Goal: Information Seeking & Learning: Learn about a topic

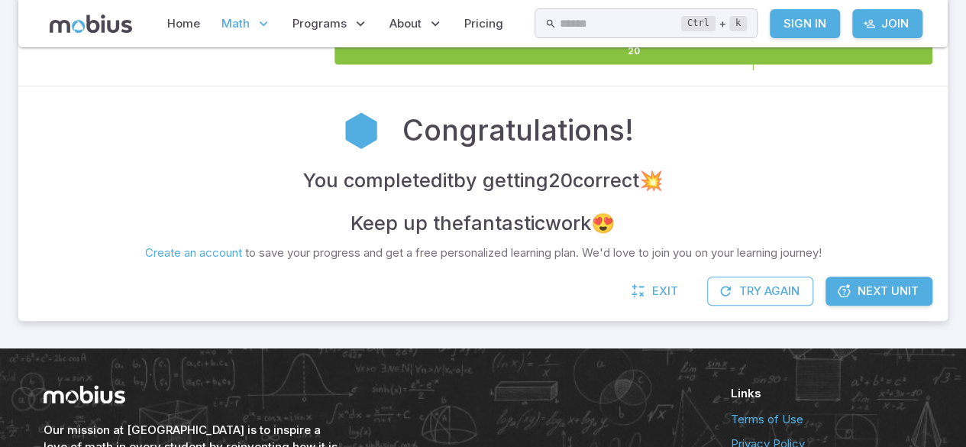
scroll to position [277, 0]
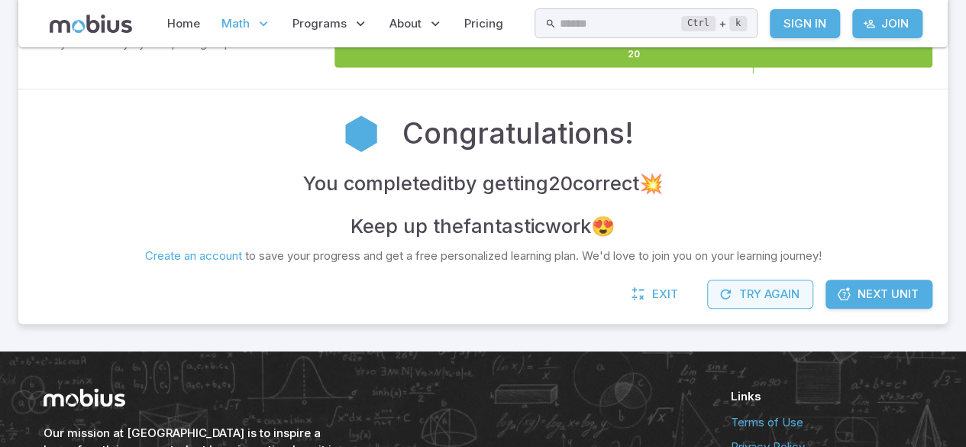
click at [784, 306] on button "Try Again" at bounding box center [760, 294] width 106 height 29
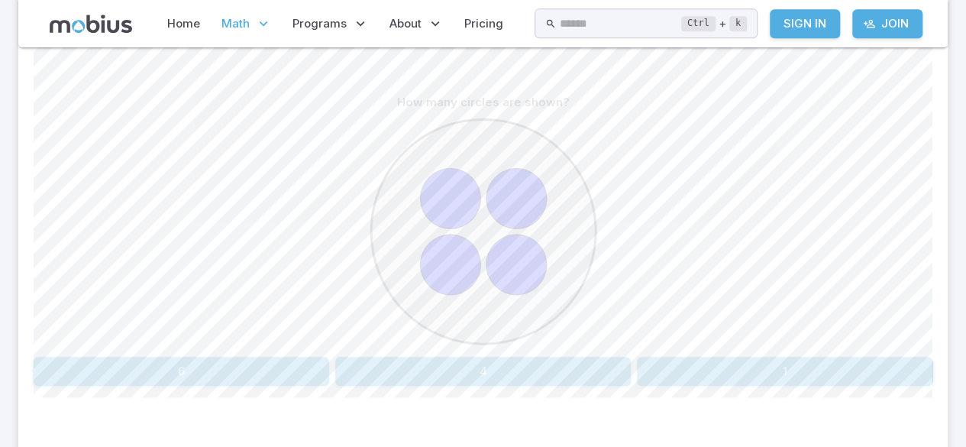
scroll to position [361, 0]
click at [504, 358] on button "4" at bounding box center [483, 371] width 296 height 29
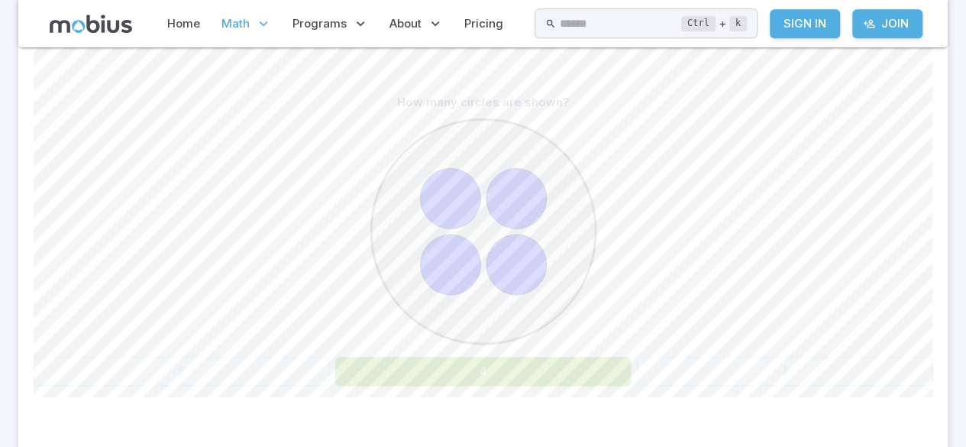
click at [491, 382] on button "4" at bounding box center [483, 371] width 296 height 29
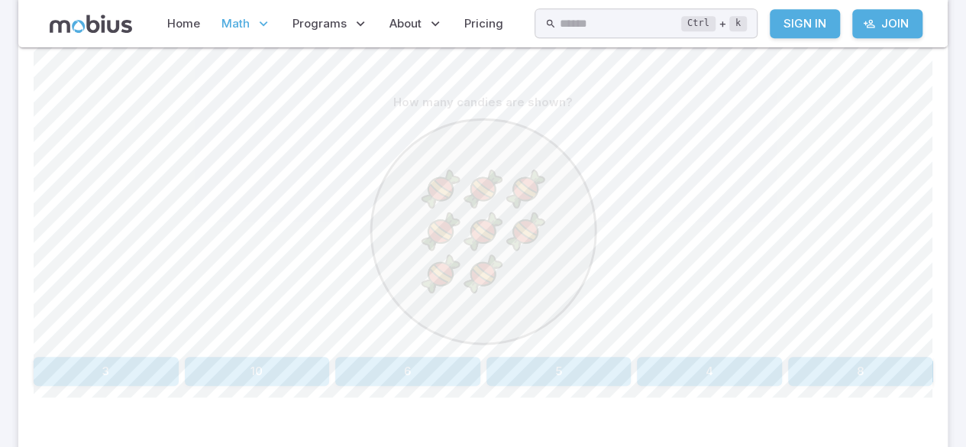
click at [863, 362] on button "8" at bounding box center [860, 371] width 145 height 29
click at [374, 372] on button "seven" at bounding box center [370, 371] width 220 height 29
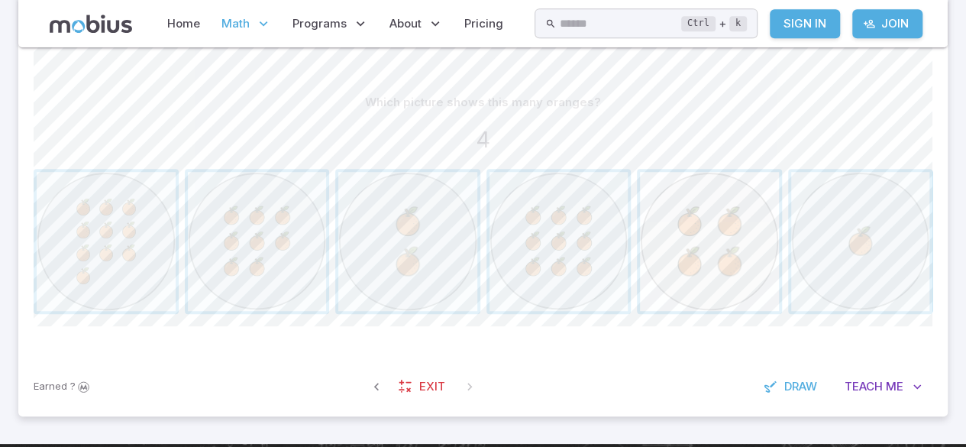
click at [726, 215] on span "button" at bounding box center [709, 241] width 139 height 139
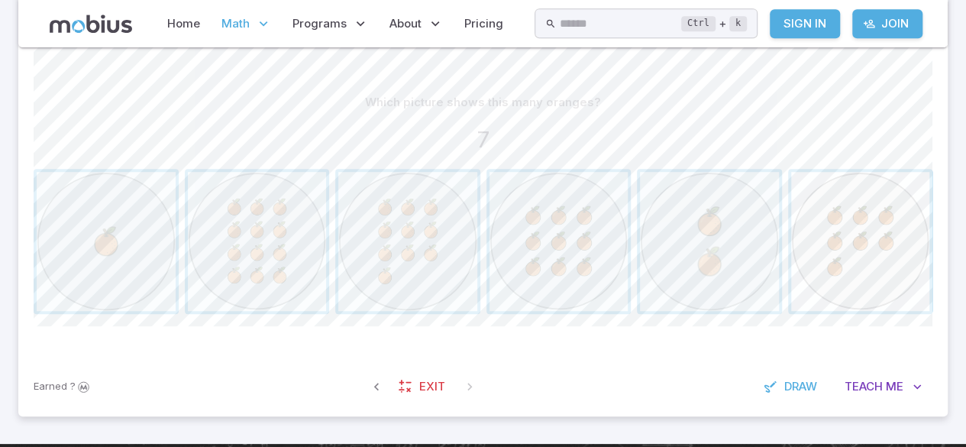
click at [840, 261] on span "button" at bounding box center [860, 241] width 139 height 139
click at [136, 241] on span "button" at bounding box center [106, 241] width 139 height 139
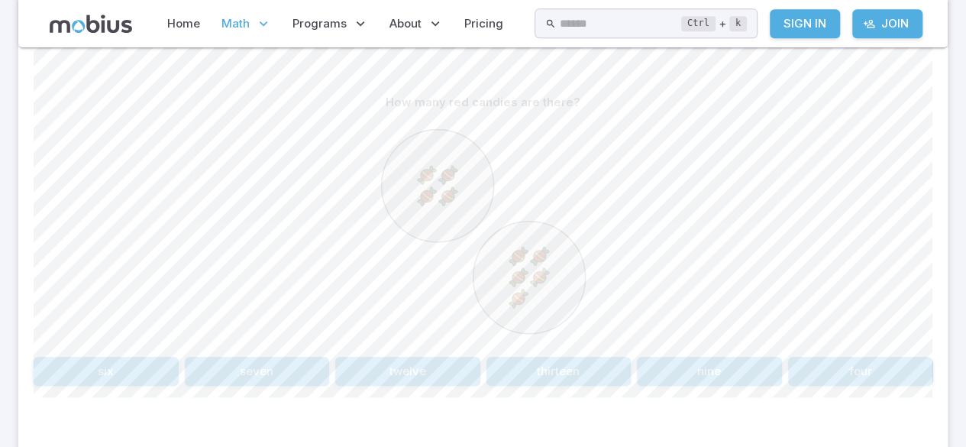
click at [738, 367] on button "nine" at bounding box center [709, 371] width 145 height 29
click at [304, 378] on button "2 + 7" at bounding box center [257, 371] width 145 height 29
click at [865, 367] on button "six" at bounding box center [845, 371] width 175 height 29
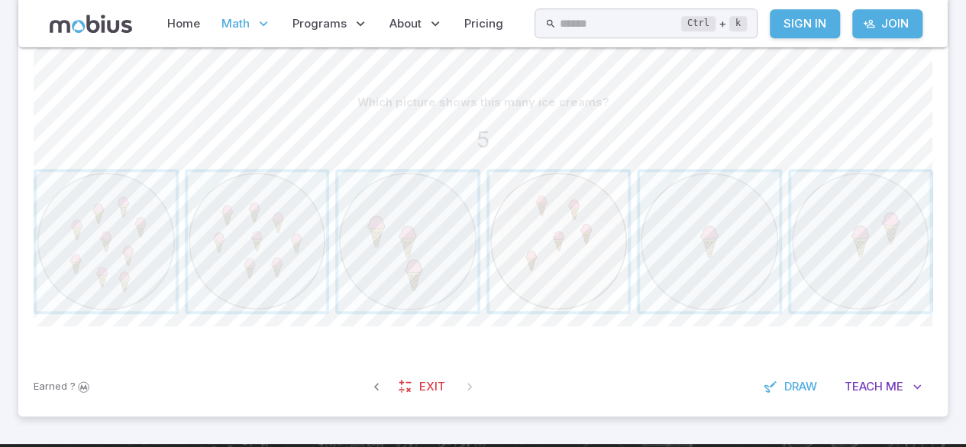
click at [585, 242] on span "button" at bounding box center [559, 241] width 139 height 139
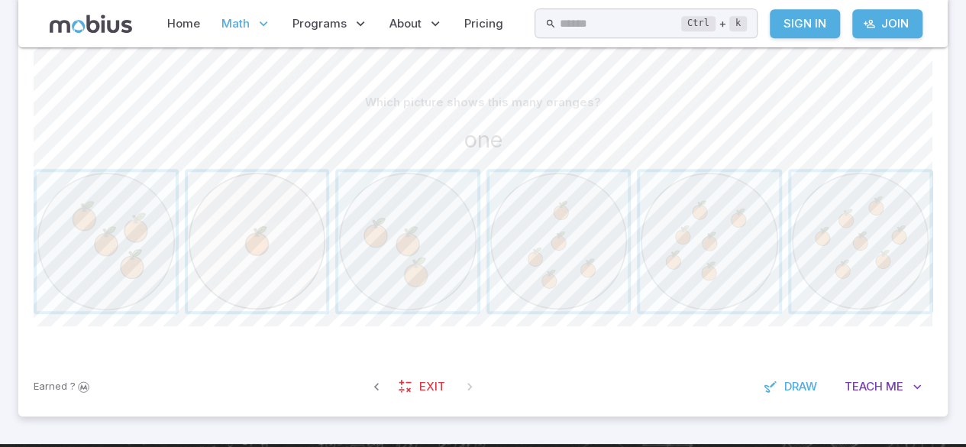
click at [300, 263] on span "button" at bounding box center [257, 241] width 139 height 139
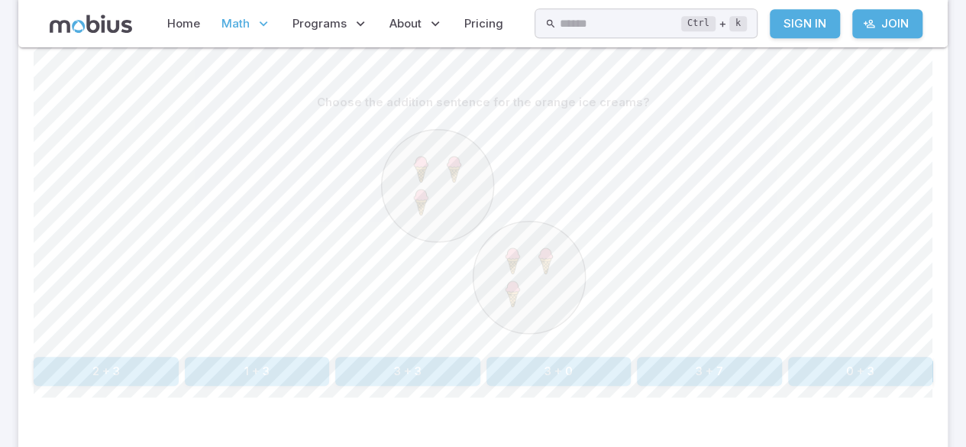
click at [408, 364] on button "3 + 3" at bounding box center [407, 371] width 145 height 29
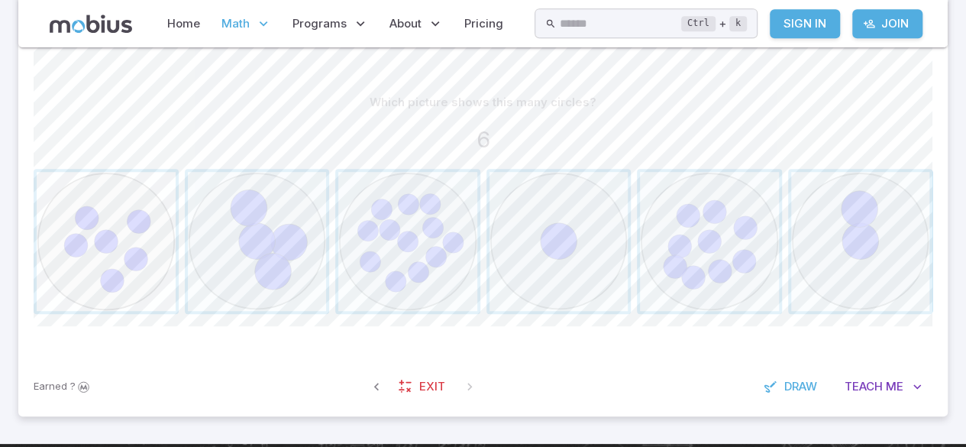
click at [129, 255] on span "button" at bounding box center [106, 241] width 139 height 139
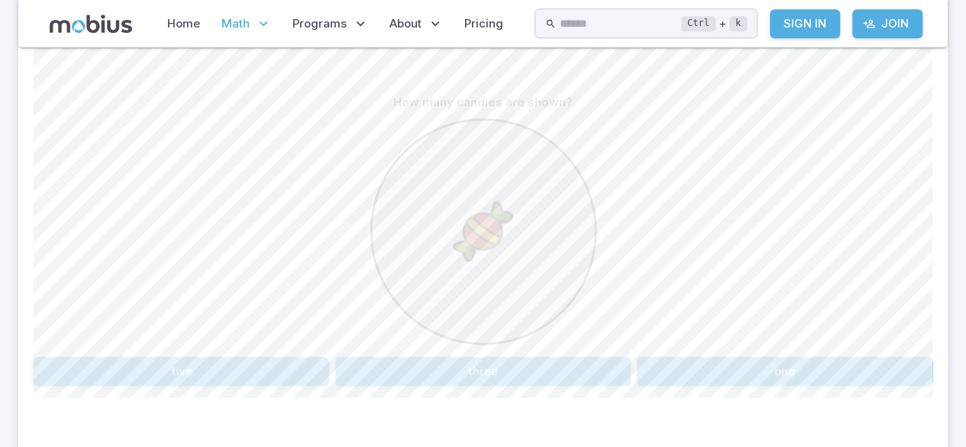
click at [748, 362] on button "one" at bounding box center [785, 371] width 296 height 29
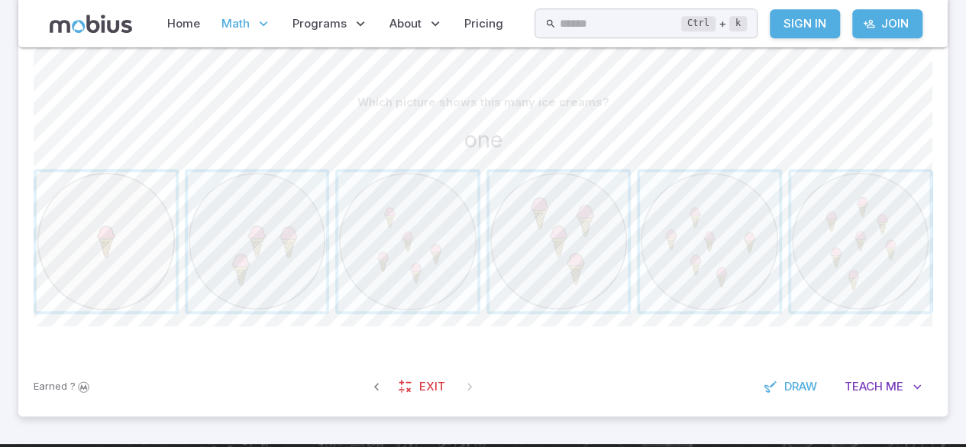
click at [143, 252] on span "button" at bounding box center [106, 241] width 139 height 139
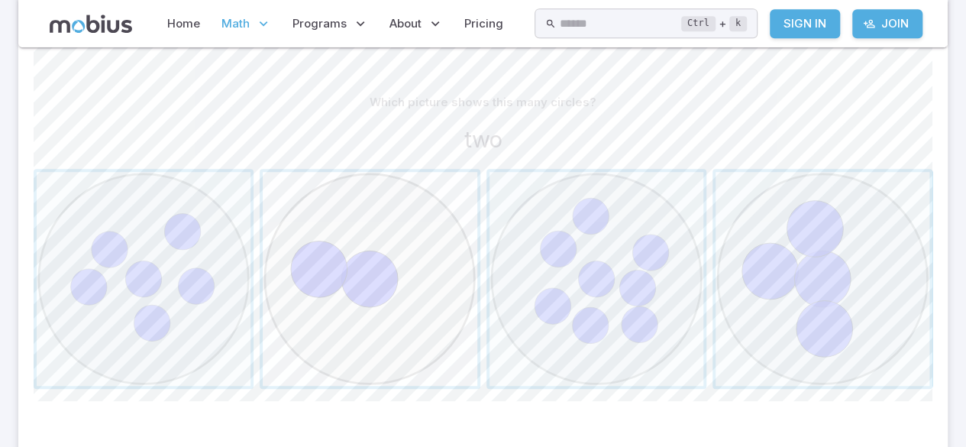
click at [422, 229] on span "button" at bounding box center [370, 279] width 214 height 214
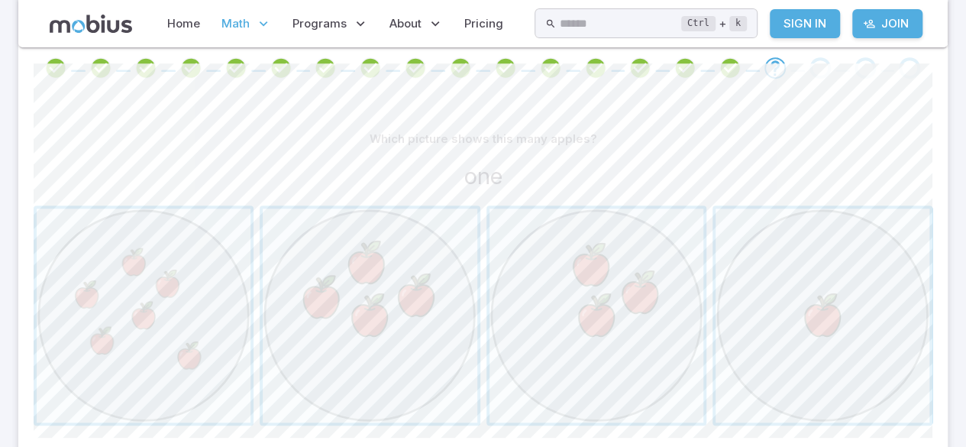
scroll to position [323, 0]
click at [831, 300] on span "button" at bounding box center [823, 316] width 214 height 214
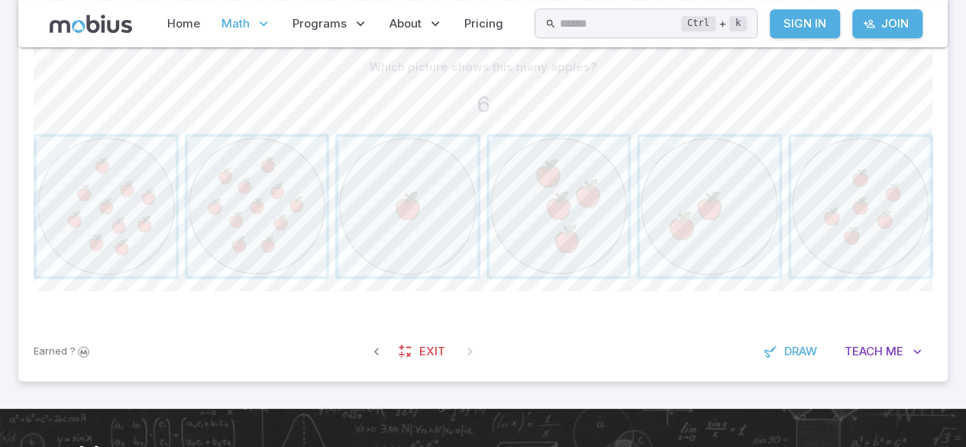
scroll to position [396, 0]
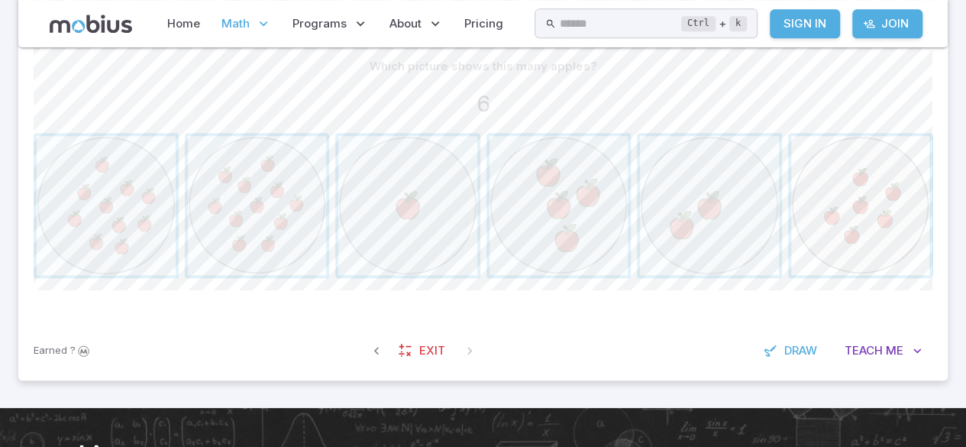
click at [876, 212] on span "button" at bounding box center [860, 205] width 139 height 139
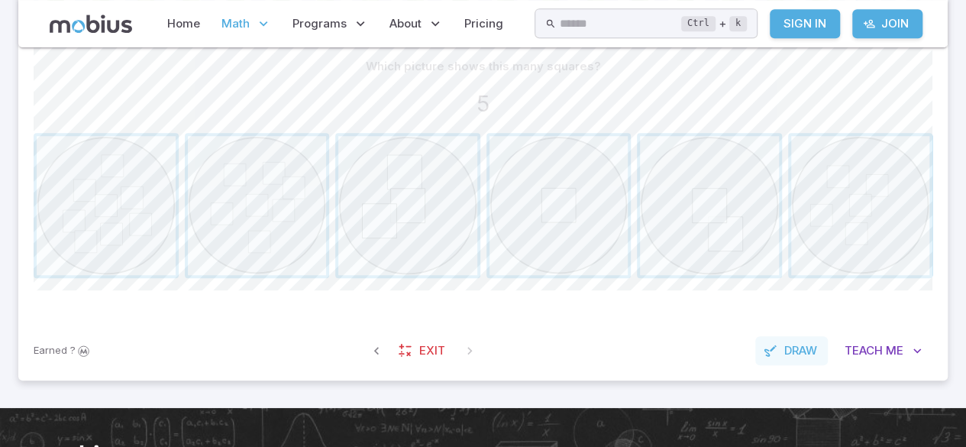
click at [799, 344] on span "Draw" at bounding box center [801, 350] width 33 height 17
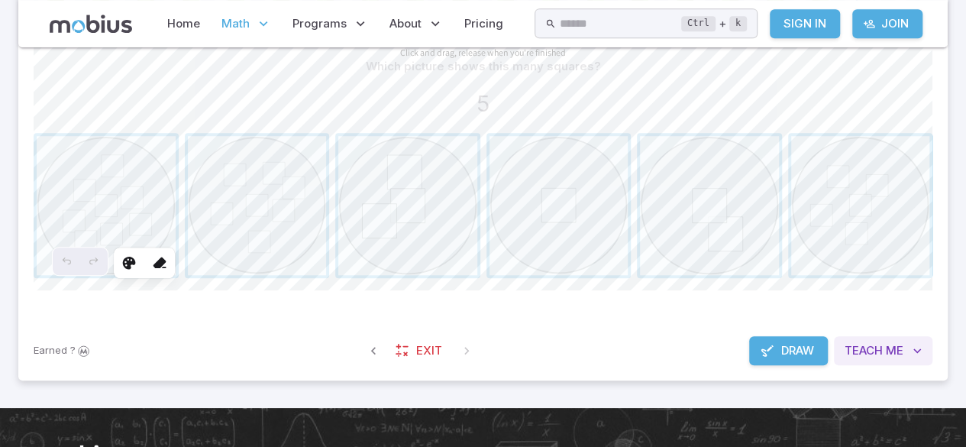
click at [888, 354] on span "Me" at bounding box center [895, 350] width 18 height 17
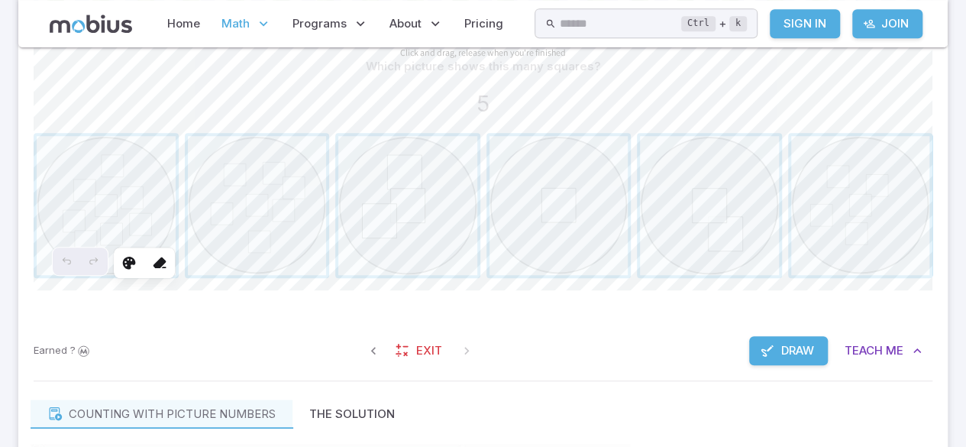
click at [798, 338] on button "Draw" at bounding box center [788, 350] width 79 height 29
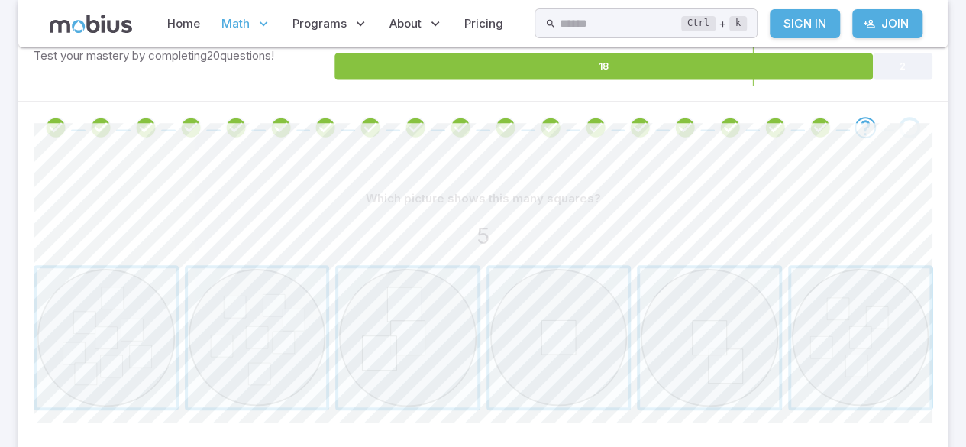
scroll to position [264, 0]
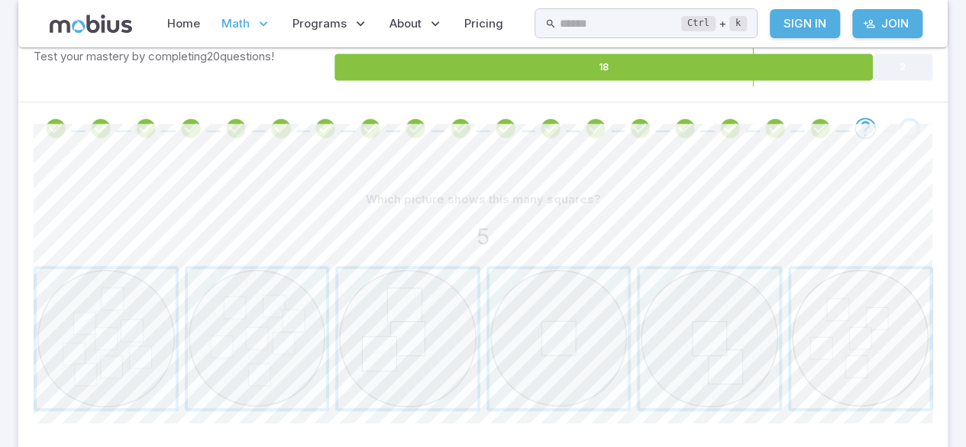
click at [876, 323] on span "button" at bounding box center [860, 338] width 139 height 139
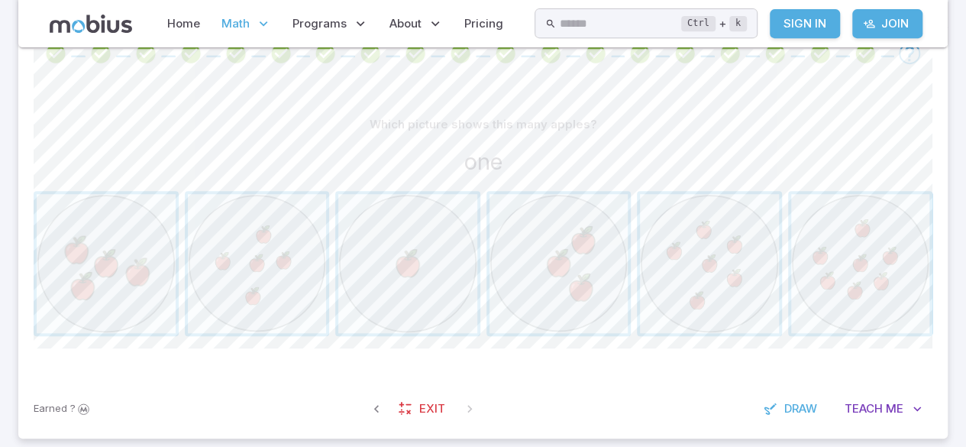
scroll to position [339, 0]
click at [425, 277] on span "button" at bounding box center [407, 262] width 139 height 139
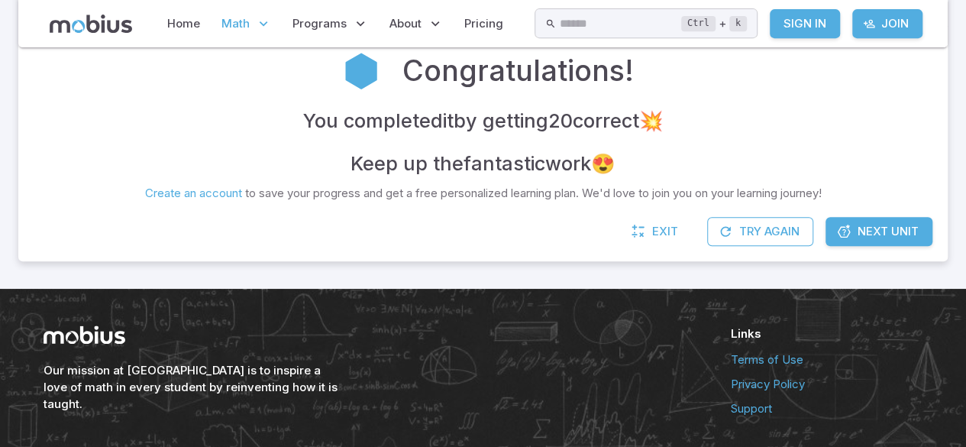
click at [241, 26] on span "Math" at bounding box center [236, 23] width 28 height 17
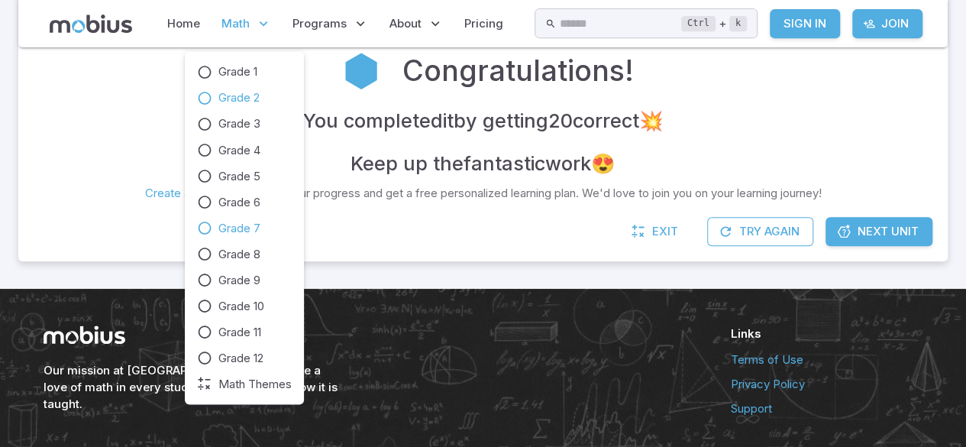
click at [205, 231] on icon at bounding box center [204, 227] width 15 height 15
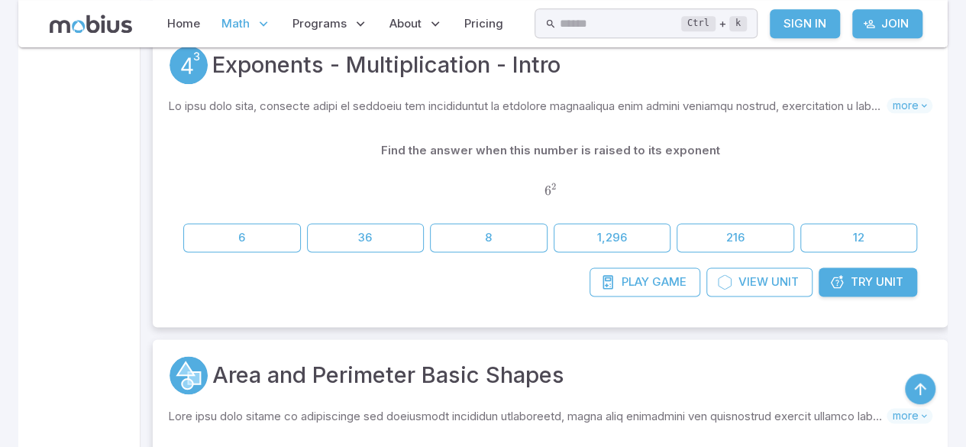
scroll to position [3789, 0]
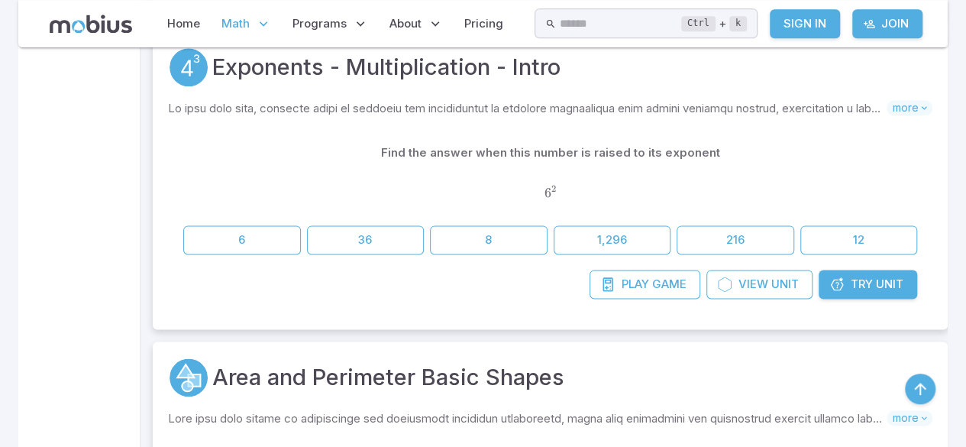
click at [888, 283] on span "Unit" at bounding box center [890, 284] width 28 height 17
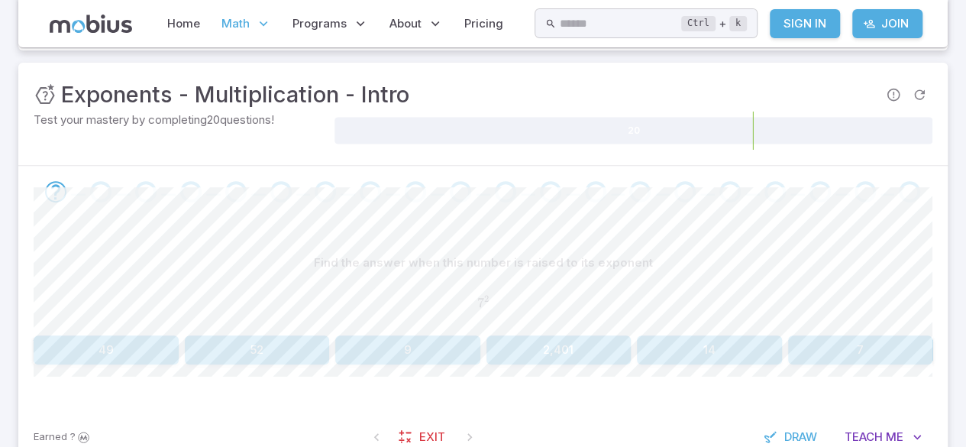
scroll to position [203, 0]
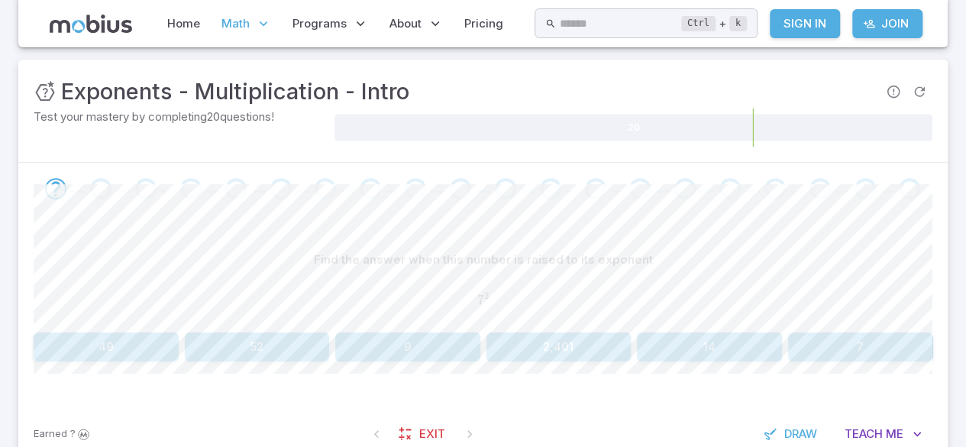
click at [761, 337] on button "14" at bounding box center [709, 346] width 145 height 29
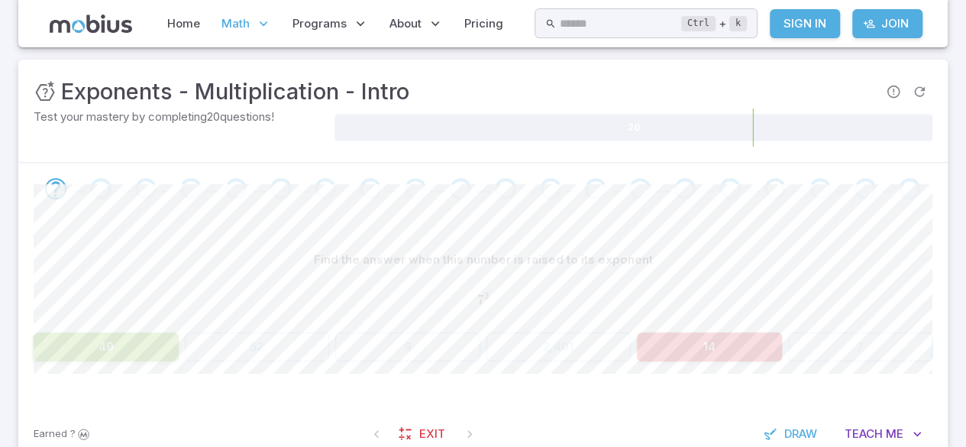
click at [788, 318] on div "7 2 7^{2} 7 2" at bounding box center [483, 300] width 899 height 40
click at [764, 348] on button "14" at bounding box center [709, 346] width 145 height 29
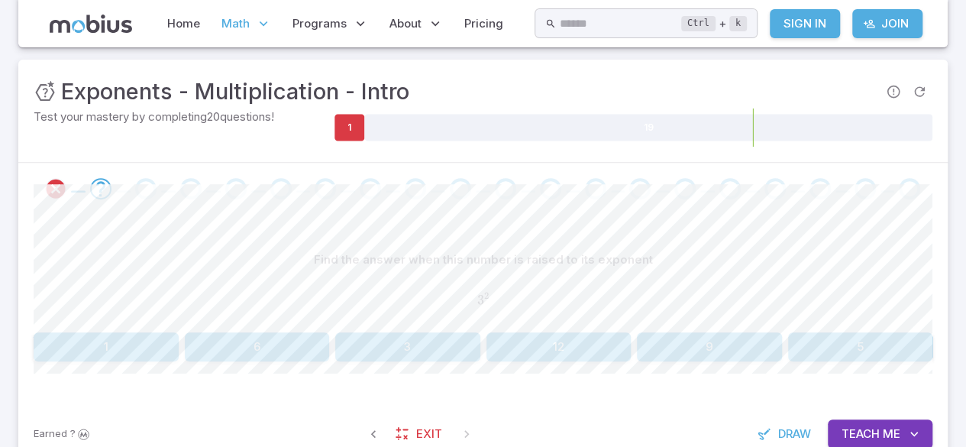
click at [251, 11] on p "Math" at bounding box center [246, 23] width 59 height 35
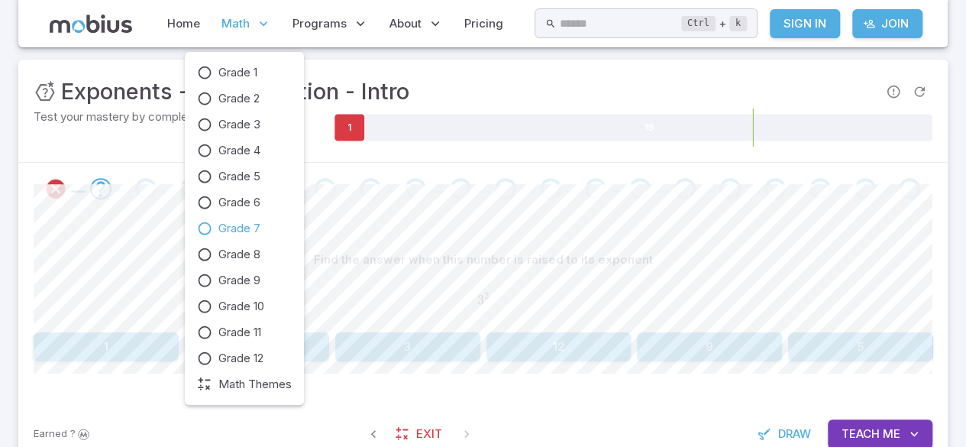
click at [205, 235] on icon at bounding box center [204, 228] width 15 height 15
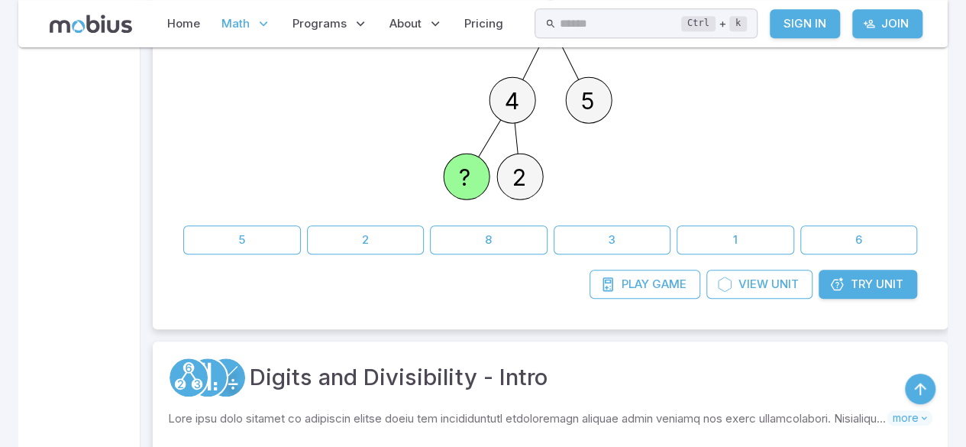
scroll to position [580, 0]
click at [887, 282] on span "Unit" at bounding box center [890, 283] width 28 height 17
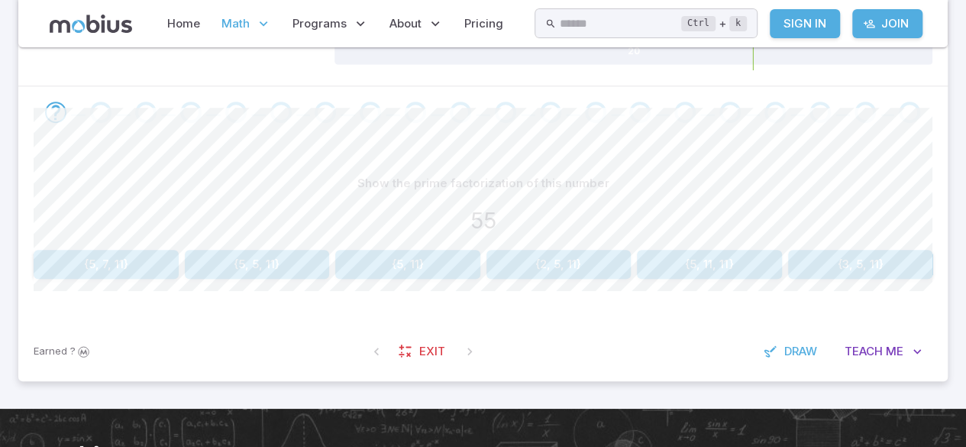
scroll to position [280, 0]
click at [816, 188] on div "Show the prime factorization of this number" at bounding box center [483, 183] width 899 height 29
click at [598, 264] on button "{2, 5, 11}" at bounding box center [559, 264] width 145 height 29
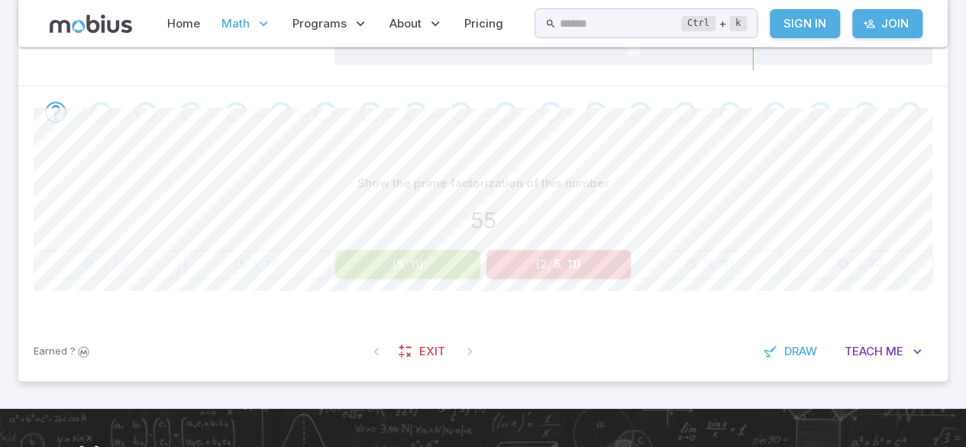
click at [541, 273] on button "{2, 5, 11}" at bounding box center [559, 264] width 145 height 29
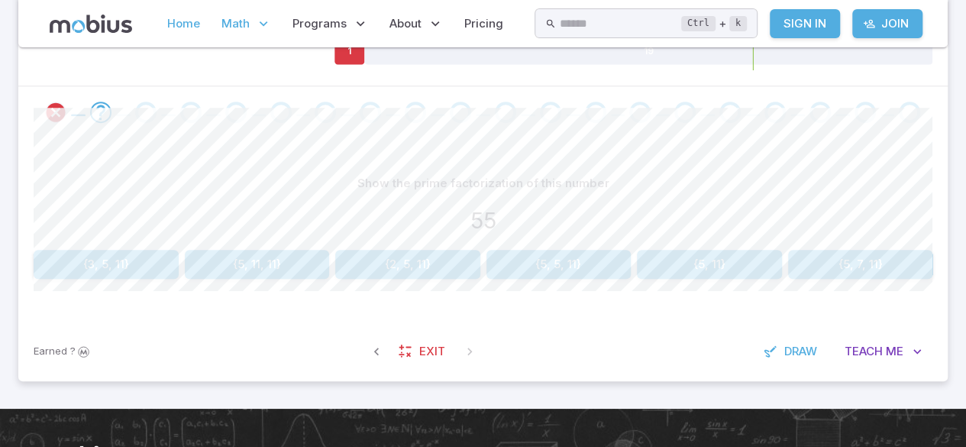
click at [180, 27] on link "Home" at bounding box center [184, 23] width 42 height 35
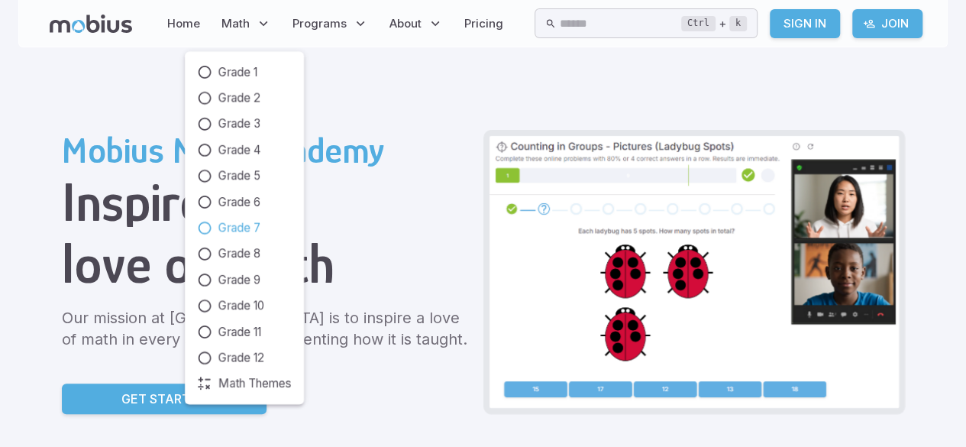
click at [214, 230] on link "Grade 7" at bounding box center [244, 227] width 95 height 17
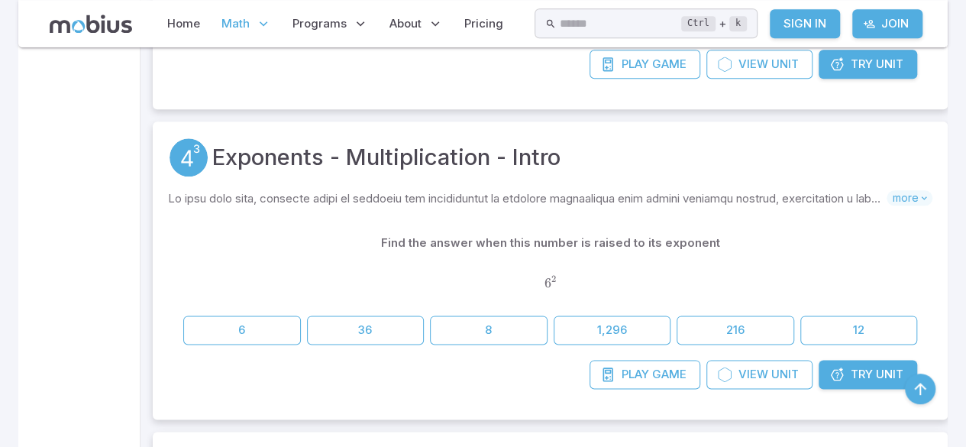
scroll to position [3696, 0]
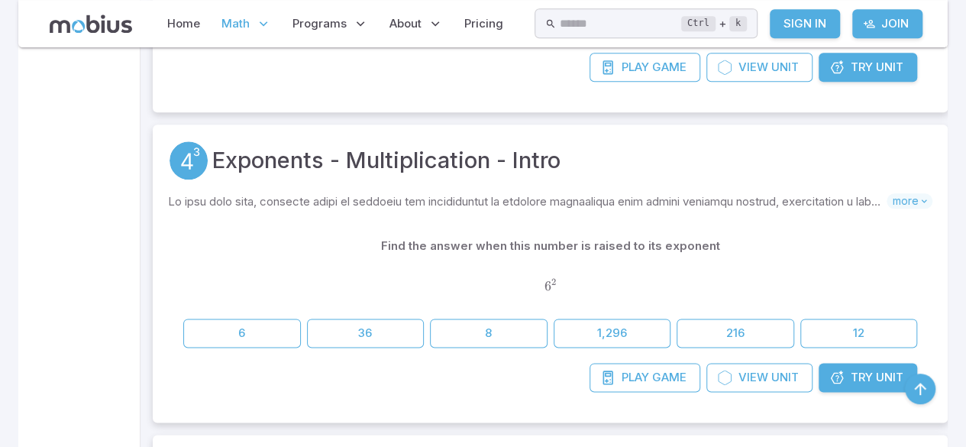
click at [837, 381] on link "Try Unit" at bounding box center [868, 377] width 99 height 29
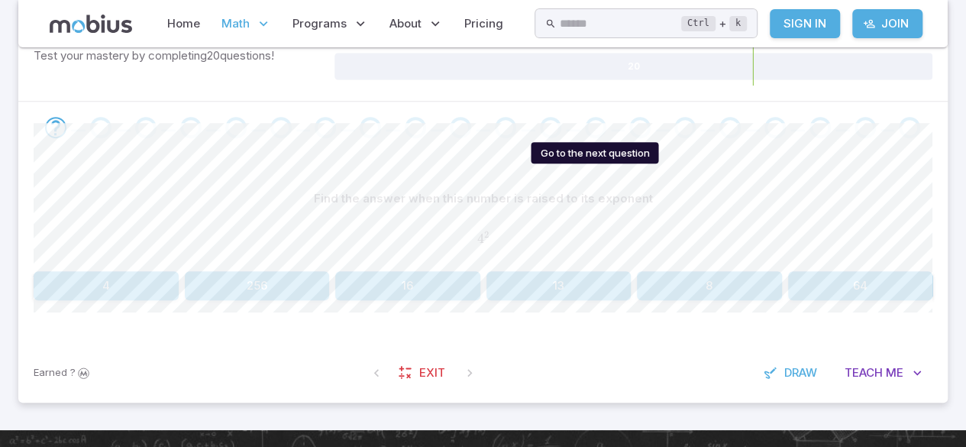
scroll to position [260, 0]
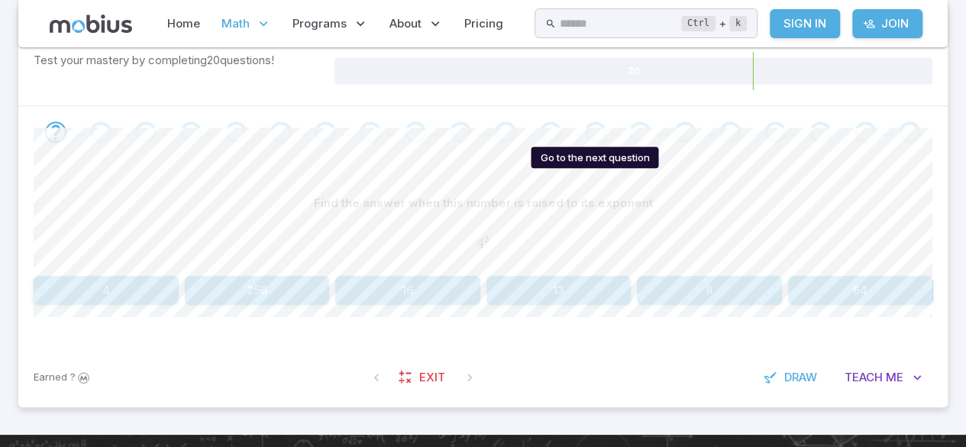
click at [448, 293] on button "16" at bounding box center [407, 290] width 145 height 29
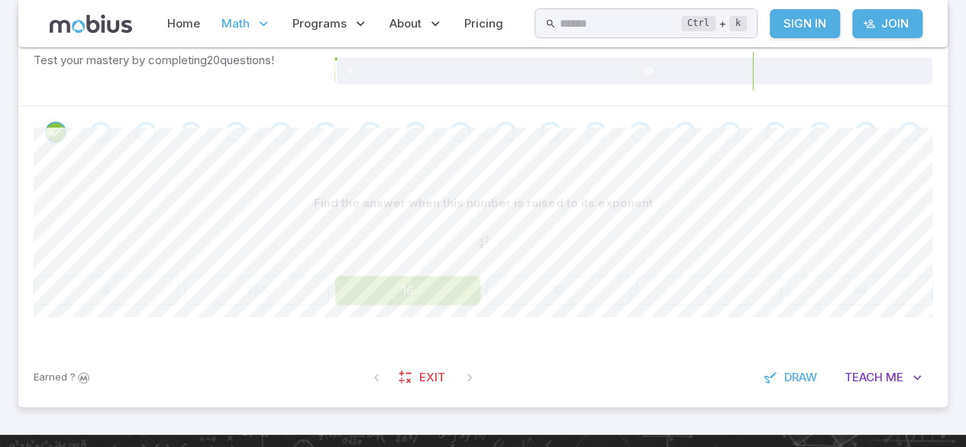
click at [804, 224] on div "4 2 4^{2} 4 2" at bounding box center [483, 244] width 899 height 40
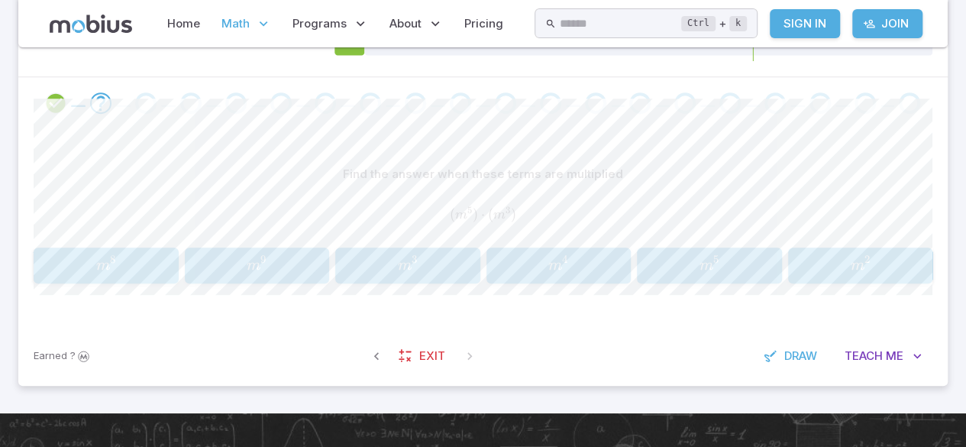
scroll to position [289, 0]
click at [84, 261] on span "m 8" at bounding box center [105, 265] width 135 height 21
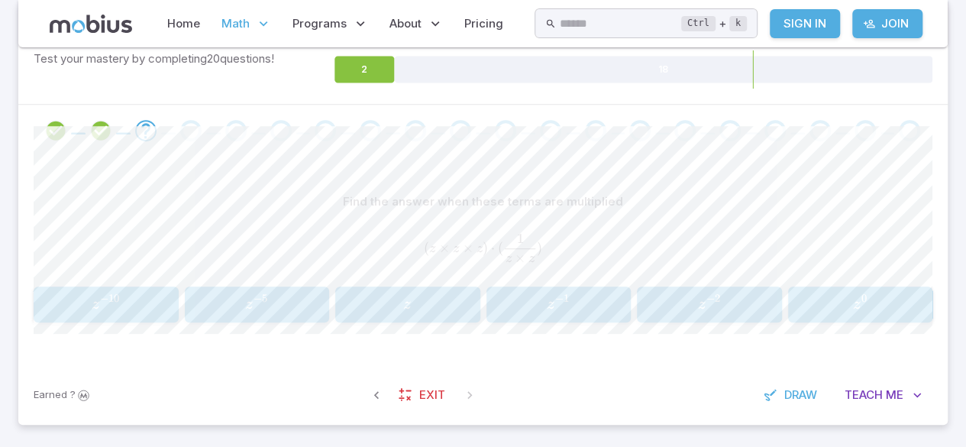
scroll to position [275, 0]
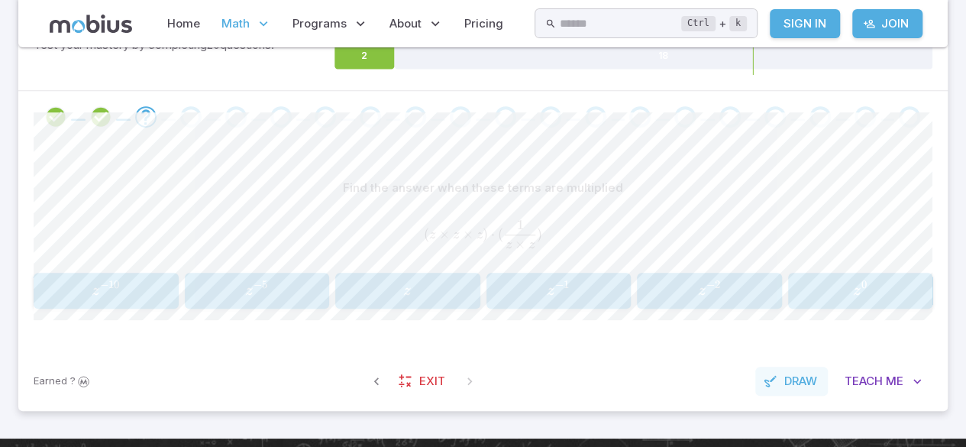
click at [806, 377] on span "Draw" at bounding box center [801, 381] width 33 height 17
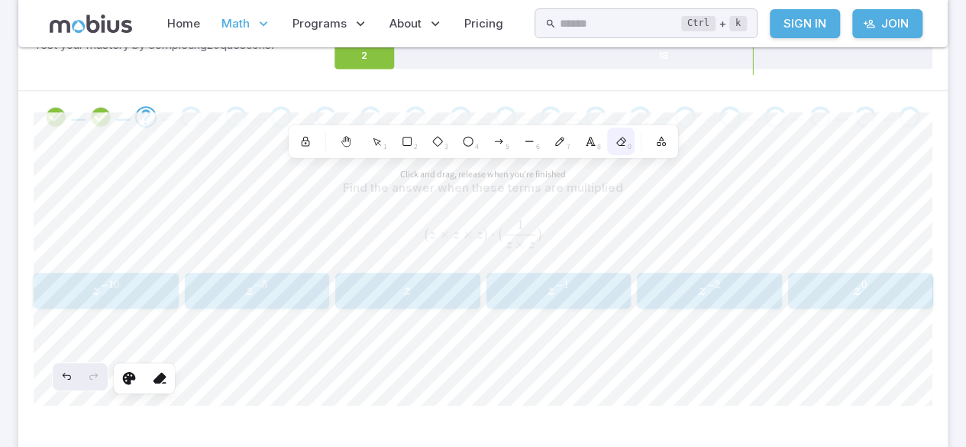
click at [629, 144] on span "0" at bounding box center [630, 146] width 4 height 11
click at [562, 144] on icon at bounding box center [560, 141] width 12 height 12
click at [72, 377] on icon "Undo" at bounding box center [66, 377] width 12 height 12
click at [559, 141] on icon at bounding box center [559, 142] width 8 height 8
click at [562, 145] on icon at bounding box center [560, 141] width 12 height 12
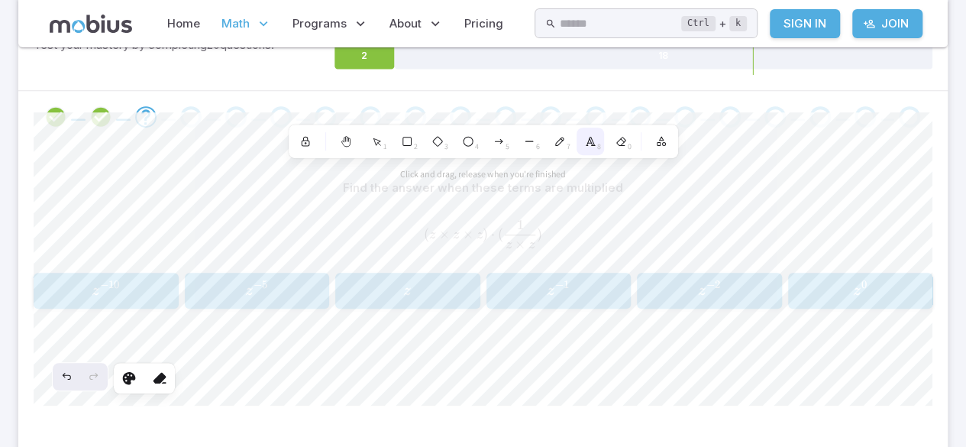
click at [590, 140] on polyline at bounding box center [591, 142] width 8 height 8
click at [568, 144] on span "7" at bounding box center [569, 146] width 4 height 11
click at [599, 144] on span "8" at bounding box center [599, 146] width 4 height 11
click at [619, 139] on icon at bounding box center [620, 142] width 8 height 8
click at [305, 143] on icon at bounding box center [306, 144] width 2 height 2
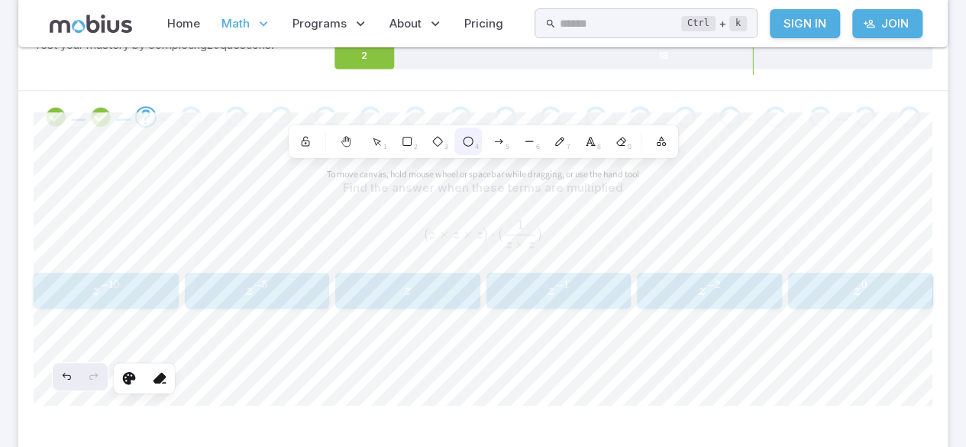
click at [477, 144] on span "4" at bounding box center [477, 146] width 4 height 11
click at [385, 144] on span "1" at bounding box center [385, 146] width 4 height 11
click at [468, 140] on circle at bounding box center [468, 141] width 9 height 9
click at [477, 144] on span "4" at bounding box center [477, 146] width 4 height 11
click at [568, 144] on span "7" at bounding box center [569, 146] width 4 height 11
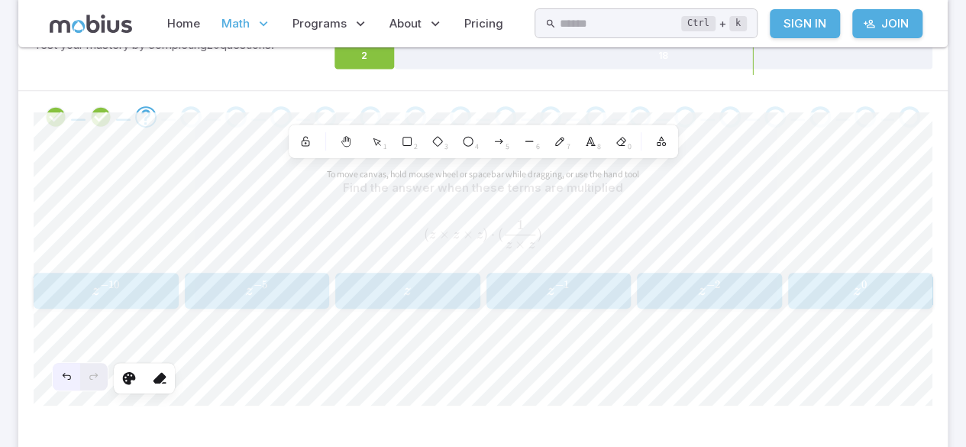
click at [57, 374] on div "Undo" at bounding box center [67, 377] width 28 height 28
click at [722, 281] on textarea at bounding box center [722, 282] width 1 height 2
click at [350, 136] on icon at bounding box center [346, 141] width 12 height 12
click at [950, 254] on section "Math / Grades / Grade 7 / Exponents - Multiplication - Intro Exponents - Multip…" at bounding box center [483, 147] width 966 height 751
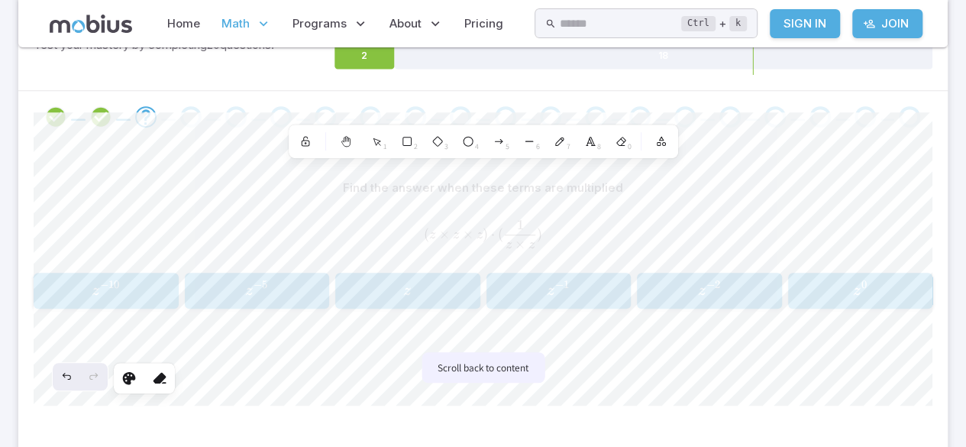
click at [503, 376] on button "Scroll back to content" at bounding box center [483, 367] width 123 height 31
click at [510, 108] on div "Go to the next question" at bounding box center [505, 116] width 21 height 21
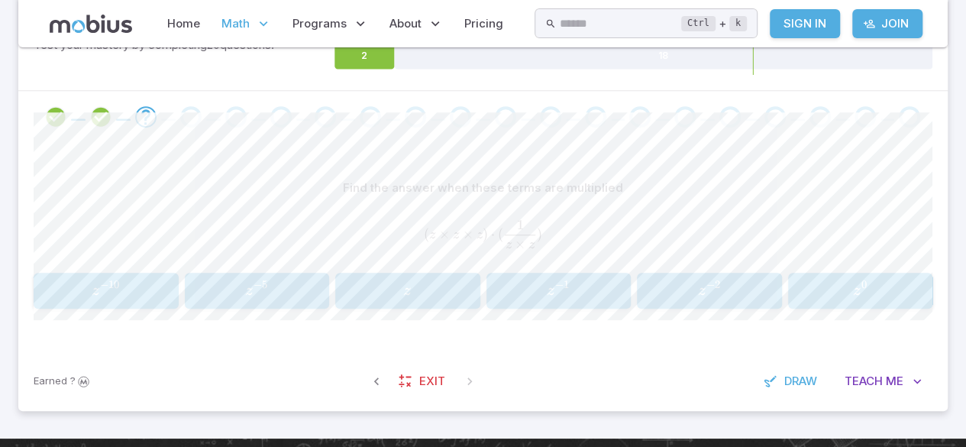
click at [235, 38] on p "Math" at bounding box center [246, 23] width 59 height 35
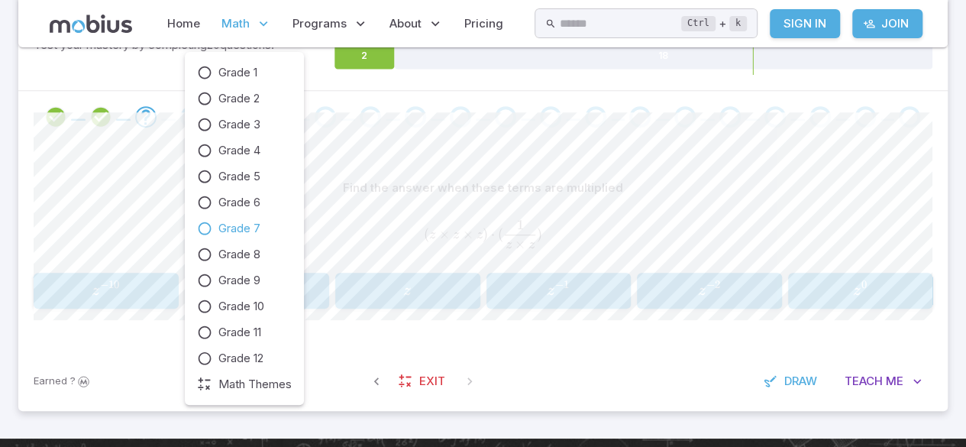
click at [229, 27] on span "Math" at bounding box center [236, 23] width 28 height 17
click at [197, 228] on icon at bounding box center [204, 228] width 15 height 15
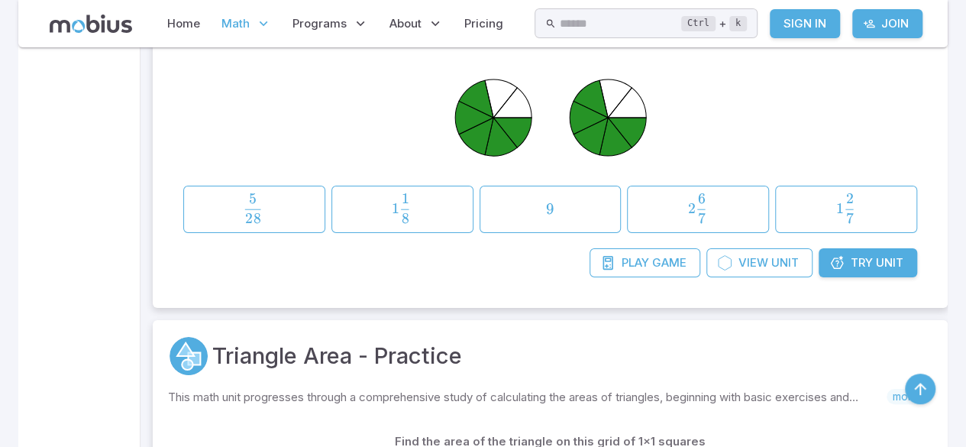
scroll to position [11563, 0]
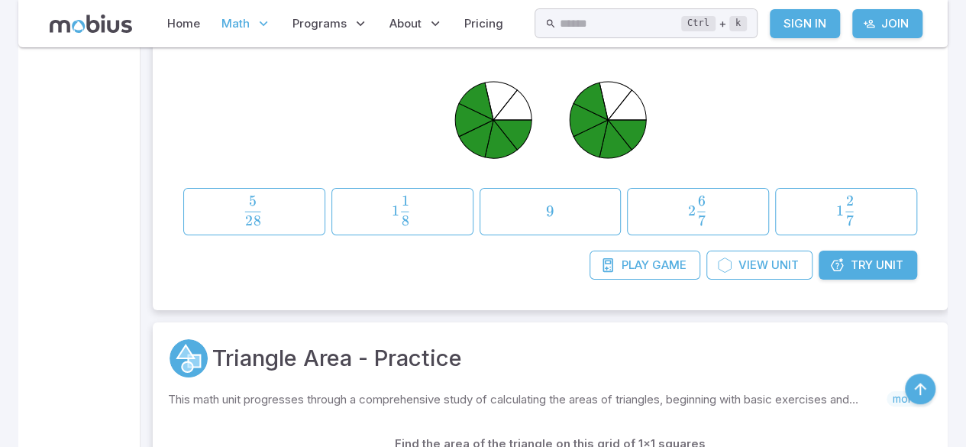
click at [876, 256] on link "Try Unit" at bounding box center [868, 265] width 99 height 29
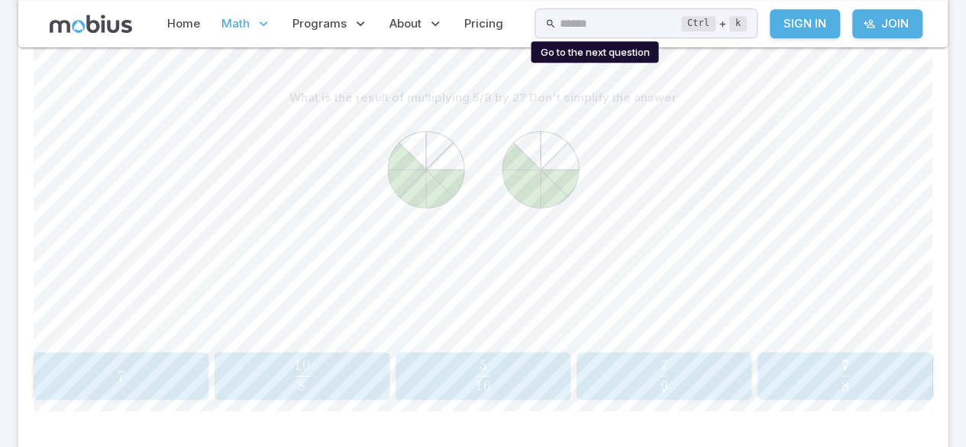
scroll to position [360, 0]
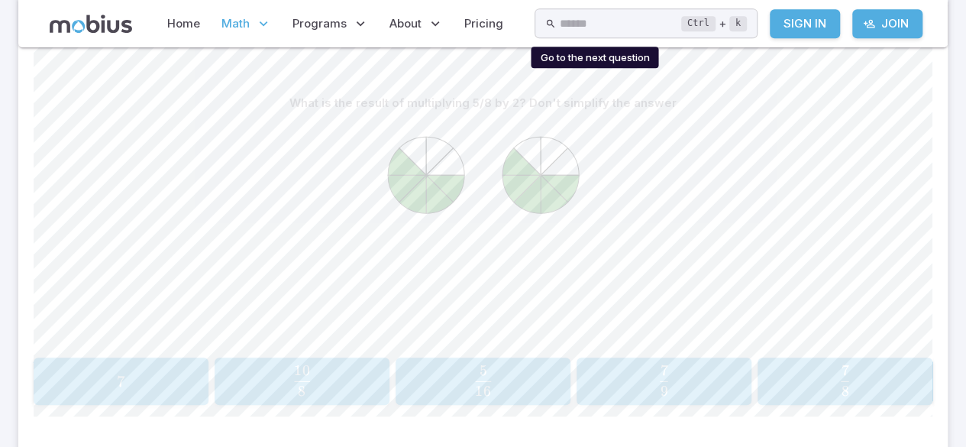
click at [962, 420] on section "Math / Grades / Grade 7 / Fraction Multiplication - Intro Fraction Multiplicati…" at bounding box center [483, 111] width 966 height 847
click at [380, 174] on icon at bounding box center [484, 232] width 344 height 229
click at [391, 195] on icon at bounding box center [484, 232] width 344 height 229
click at [408, 214] on icon at bounding box center [484, 232] width 344 height 229
click at [426, 235] on icon at bounding box center [484, 232] width 344 height 229
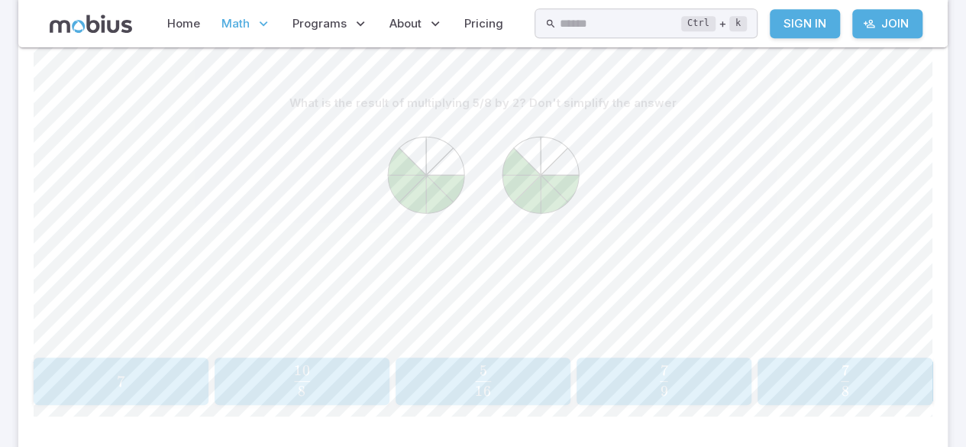
click at [432, 225] on icon at bounding box center [484, 232] width 344 height 229
click at [463, 197] on icon at bounding box center [484, 232] width 344 height 229
click at [510, 183] on icon at bounding box center [522, 188] width 38 height 27
click at [510, 176] on icon at bounding box center [522, 188] width 38 height 27
click at [513, 198] on icon at bounding box center [522, 188] width 38 height 27
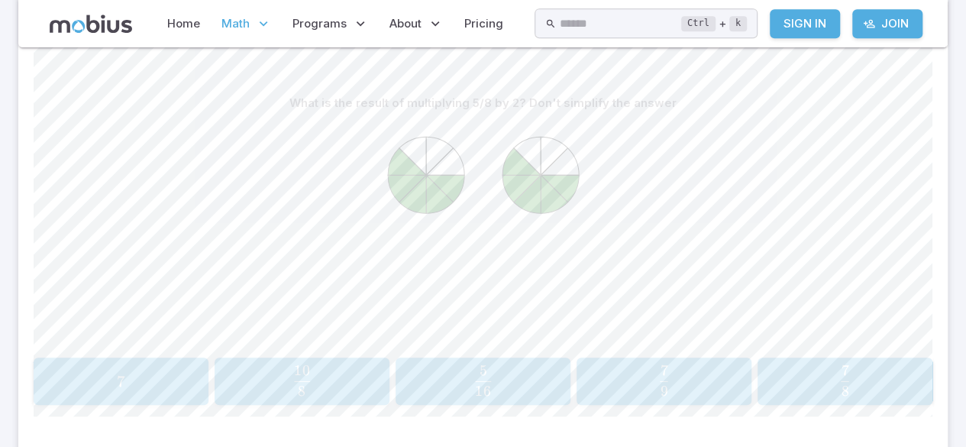
click at [527, 219] on icon at bounding box center [484, 232] width 344 height 229
click at [554, 220] on icon at bounding box center [484, 232] width 344 height 229
click at [595, 200] on icon at bounding box center [484, 232] width 344 height 229
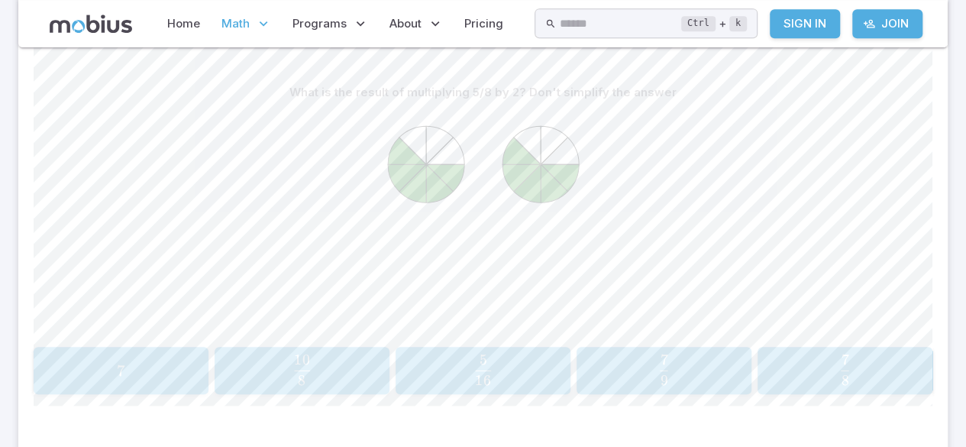
scroll to position [370, 0]
click at [516, 141] on icon at bounding box center [522, 151] width 38 height 27
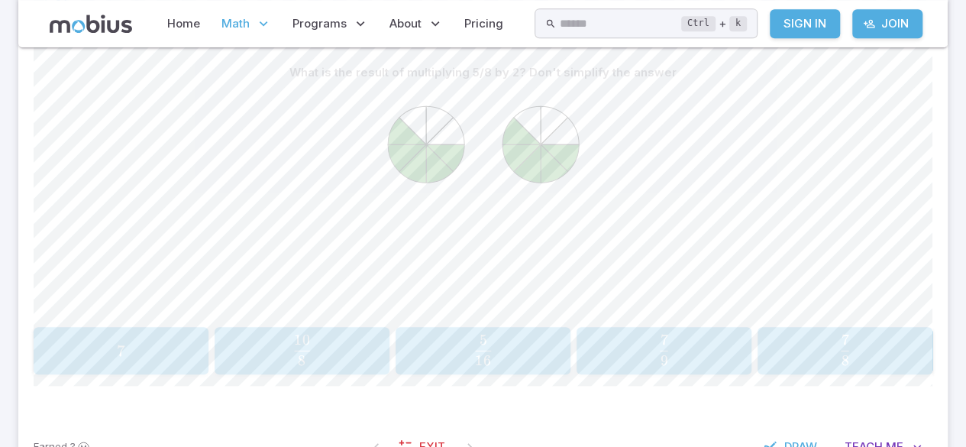
scroll to position [394, 0]
click at [361, 367] on button "10 8 \frac{10}{8} 8 10 ​" at bounding box center [302, 346] width 175 height 47
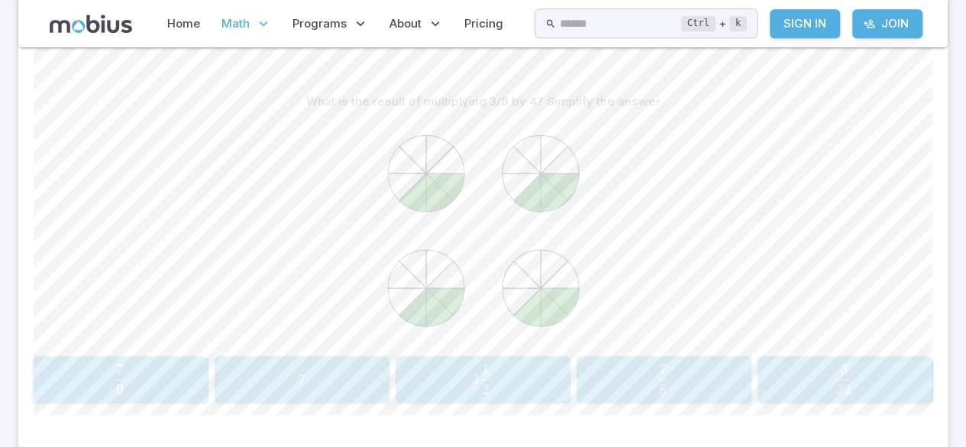
scroll to position [362, 0]
click at [397, 193] on icon at bounding box center [406, 186] width 38 height 27
click at [446, 200] on icon at bounding box center [439, 192] width 27 height 38
click at [456, 177] on icon at bounding box center [445, 186] width 38 height 27
click at [526, 205] on icon at bounding box center [526, 192] width 27 height 38
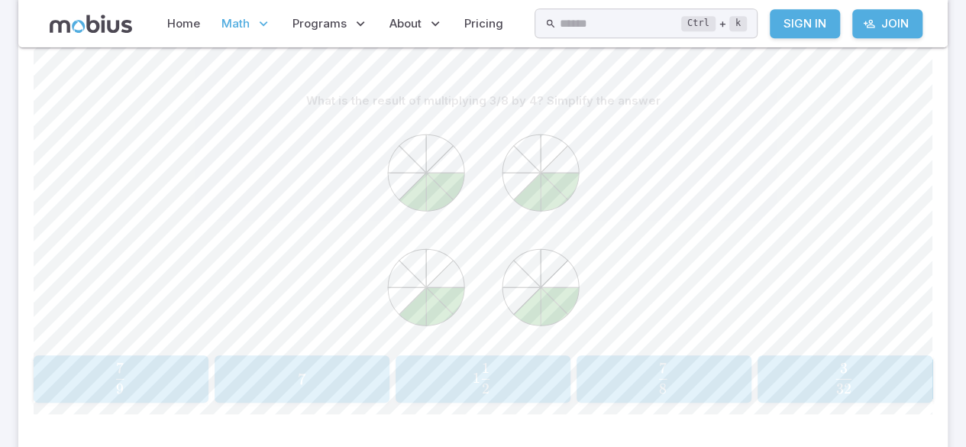
click at [561, 206] on icon at bounding box center [484, 229] width 344 height 229
click at [581, 183] on icon at bounding box center [484, 229] width 344 height 229
click at [400, 325] on icon at bounding box center [484, 229] width 344 height 229
click at [446, 315] on icon at bounding box center [439, 306] width 27 height 38
click at [458, 285] on icon at bounding box center [445, 273] width 38 height 27
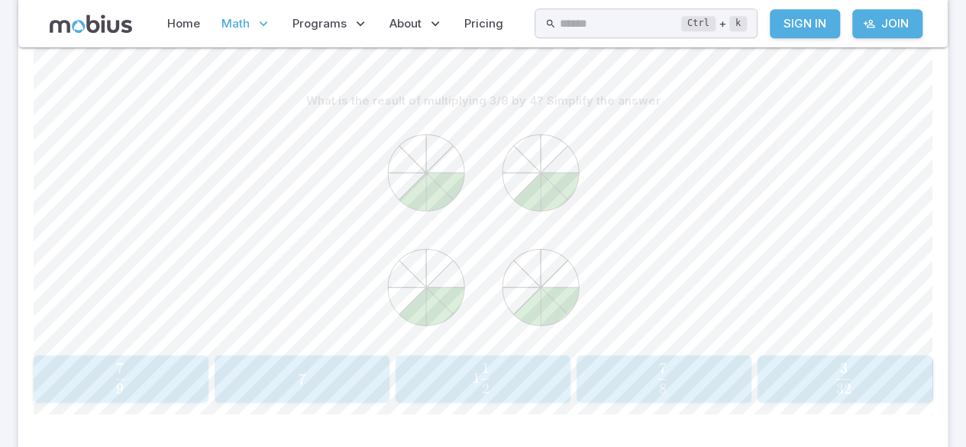
click at [519, 321] on icon at bounding box center [484, 229] width 344 height 229
click at [557, 326] on icon at bounding box center [484, 229] width 344 height 229
click at [577, 296] on icon at bounding box center [560, 300] width 38 height 27
click at [541, 318] on icon at bounding box center [554, 306] width 27 height 38
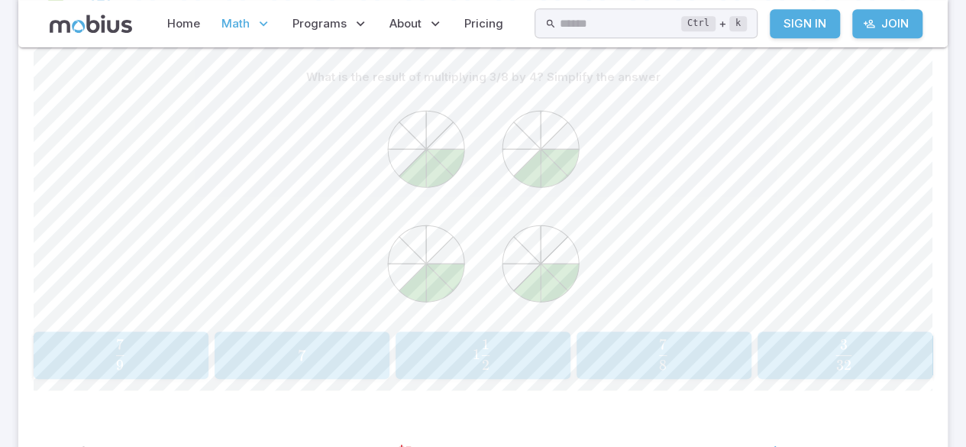
scroll to position [393, 0]
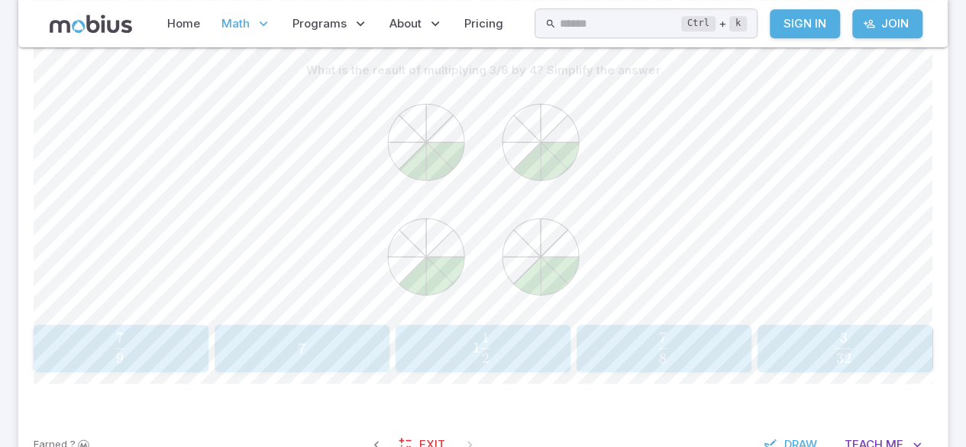
click at [533, 365] on button "1 1 2 1\frac{1}{2} 1 2 1 ​" at bounding box center [483, 348] width 175 height 47
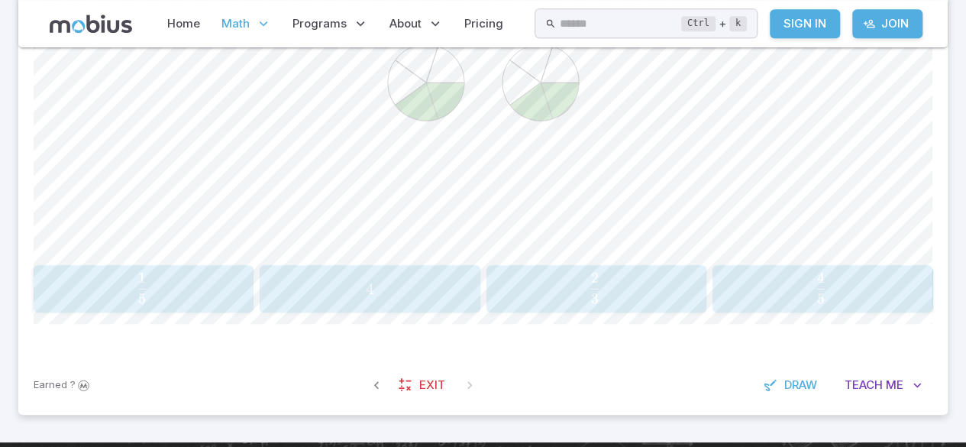
scroll to position [442, 0]
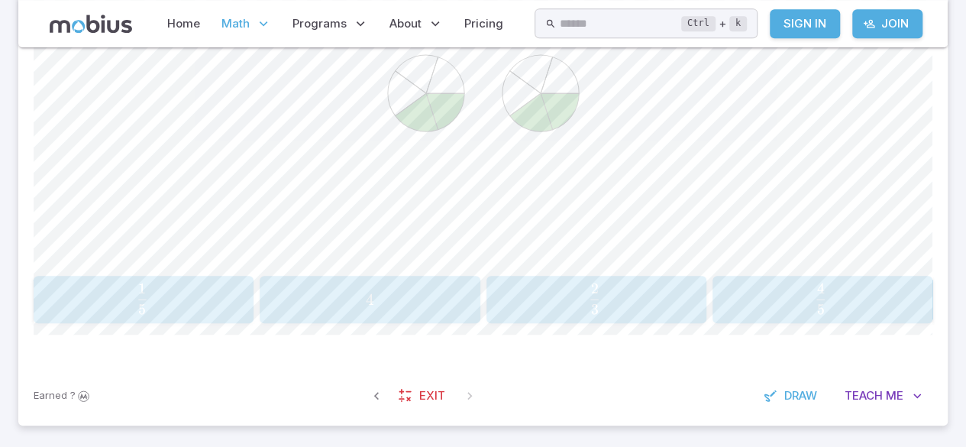
click at [853, 307] on span "5 4 ​" at bounding box center [820, 298] width 189 height 31
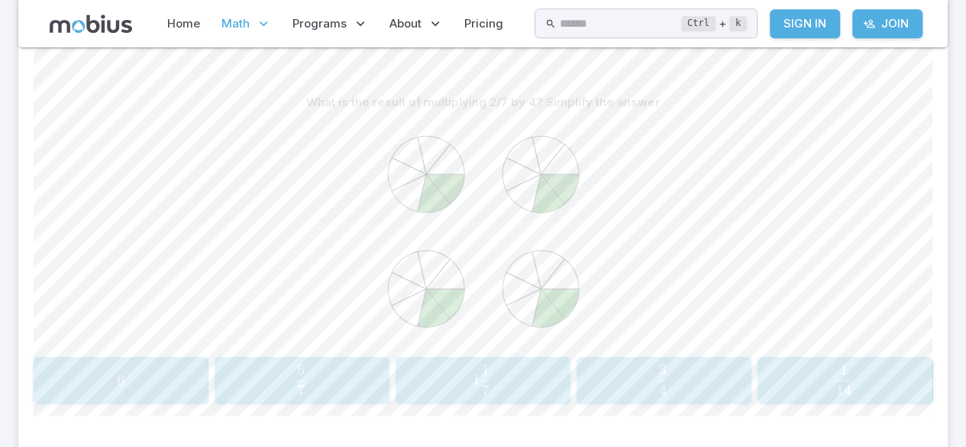
scroll to position [361, 0]
click at [512, 425] on div "What is the result of multiplying 2/7 by 4? Simplify the answer 6 6 6 6 7 \frac…" at bounding box center [483, 252] width 899 height 390
click at [526, 377] on span "1 7 1 ​" at bounding box center [482, 379] width 148 height 31
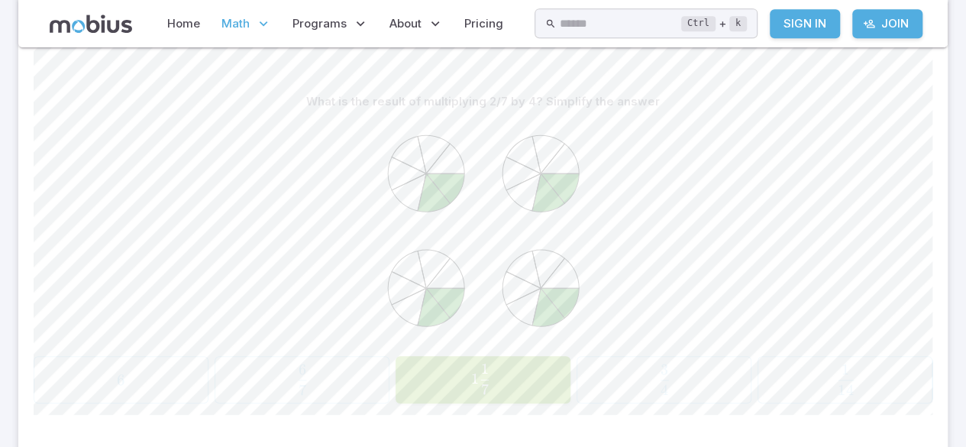
click at [758, 272] on div at bounding box center [483, 233] width 899 height 234
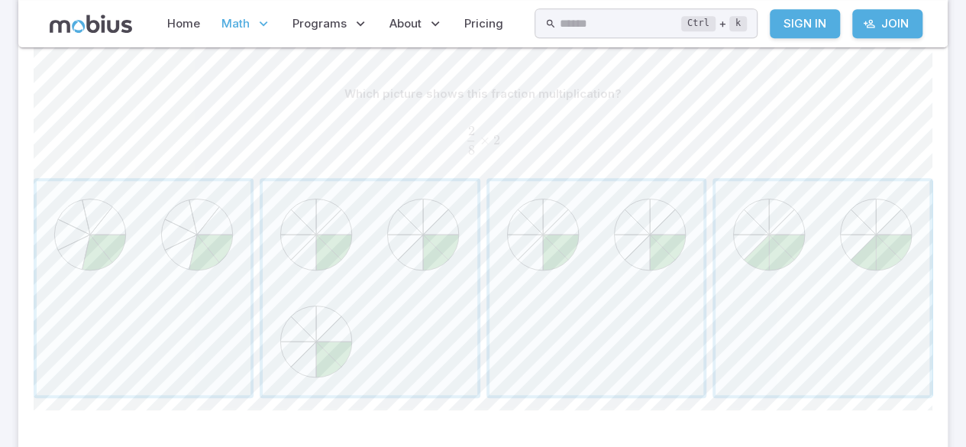
scroll to position [374, 0]
click at [361, 336] on span "button" at bounding box center [370, 283] width 214 height 214
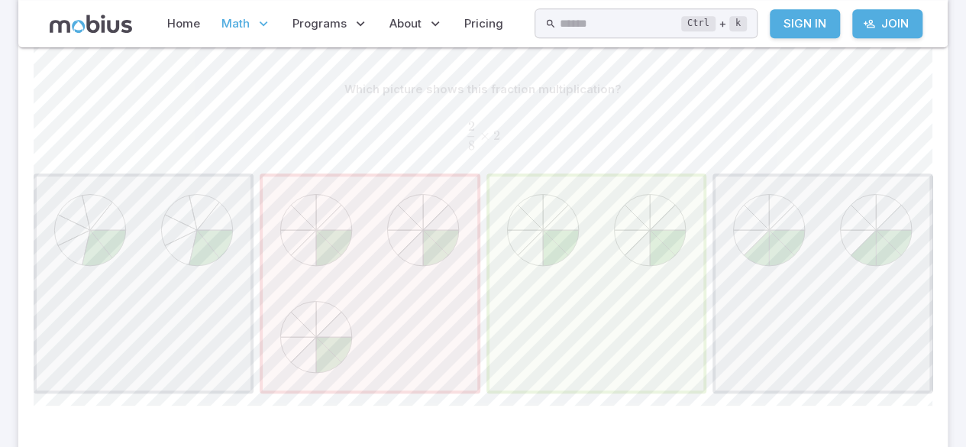
click at [658, 286] on span "button" at bounding box center [597, 283] width 214 height 214
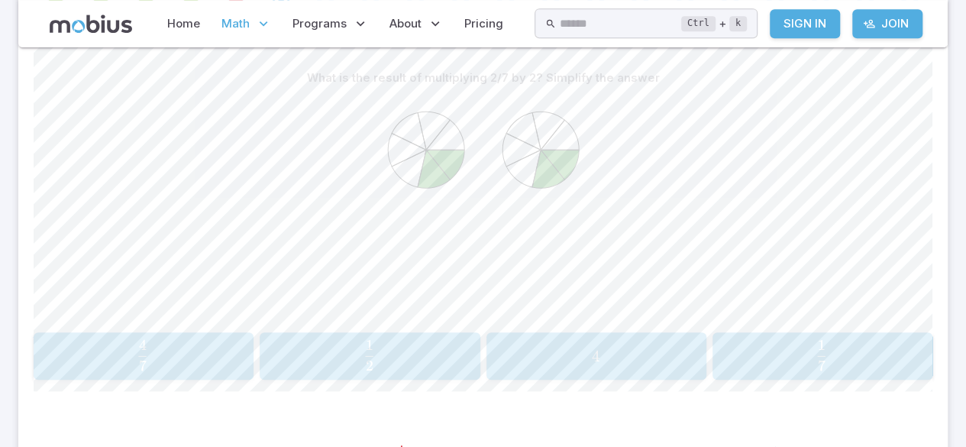
scroll to position [385, 0]
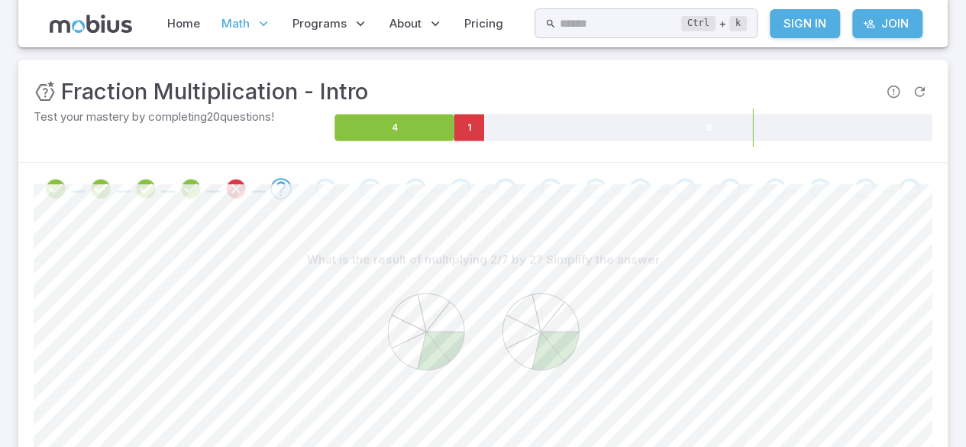
click at [470, 163] on div at bounding box center [483, 189] width 930 height 52
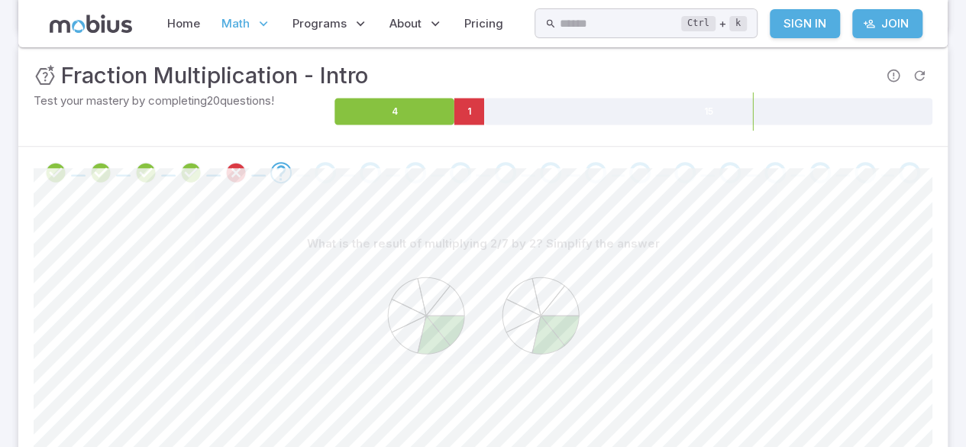
scroll to position [216, 0]
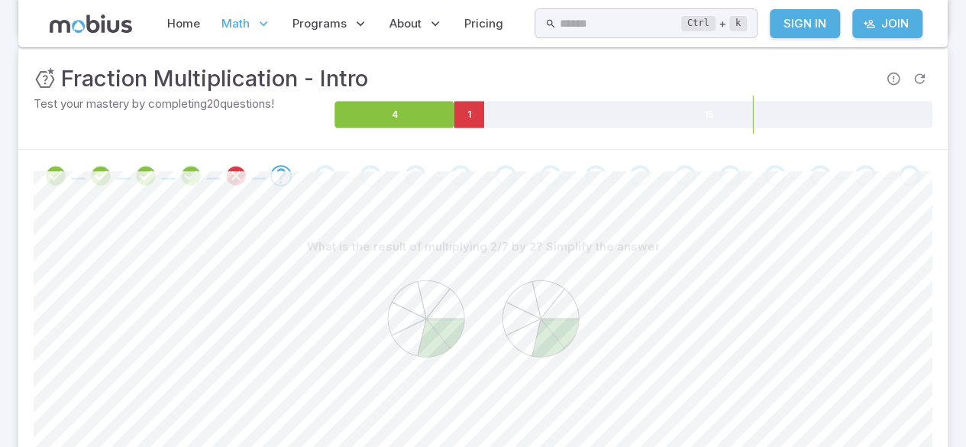
click at [245, 173] on icon "Review your answer" at bounding box center [236, 175] width 23 height 23
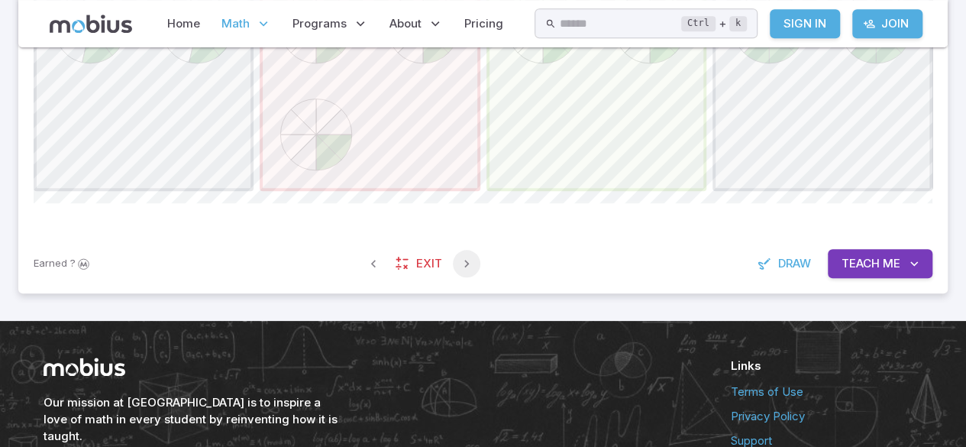
click at [464, 265] on icon "button" at bounding box center [466, 263] width 15 height 15
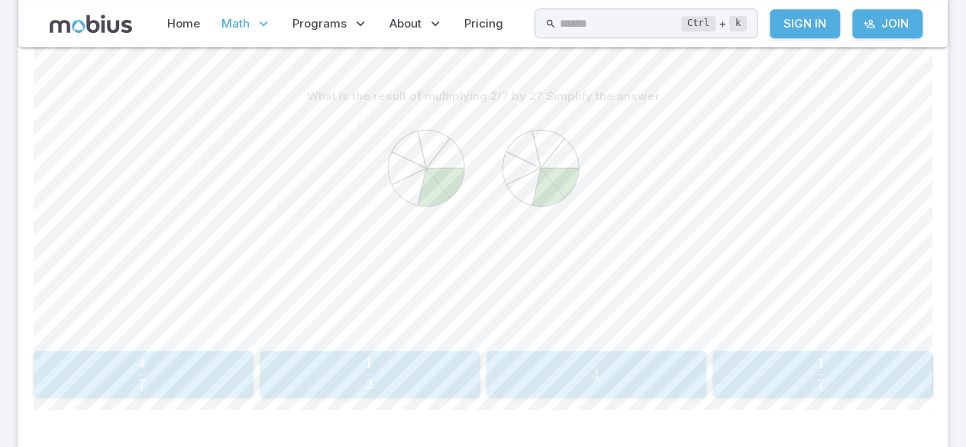
scroll to position [367, 0]
click at [745, 277] on div at bounding box center [483, 228] width 899 height 234
click at [644, 303] on icon at bounding box center [484, 225] width 344 height 229
click at [737, 269] on div at bounding box center [483, 228] width 899 height 234
click at [642, 299] on icon at bounding box center [484, 225] width 344 height 229
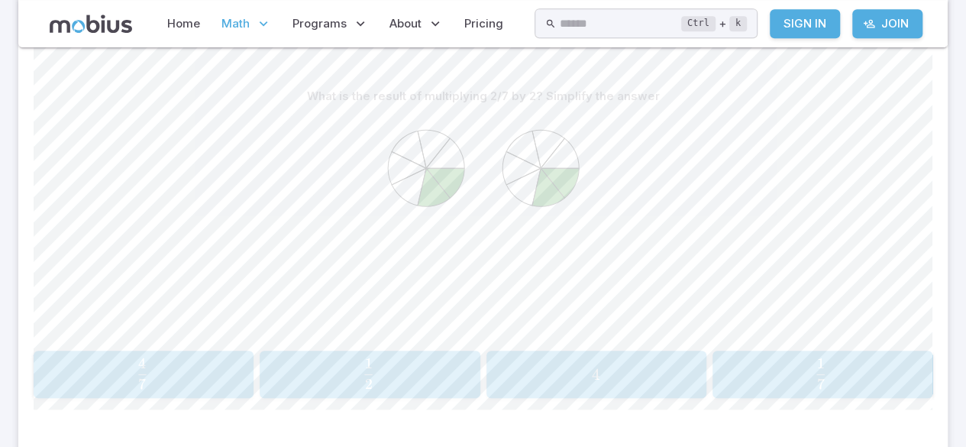
click at [861, 372] on span "7 1 ​" at bounding box center [820, 373] width 189 height 31
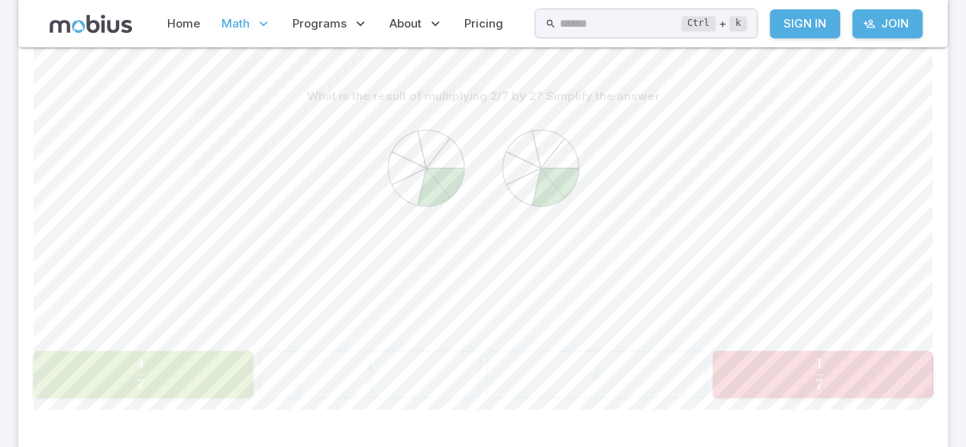
click at [865, 376] on span "7 1 ​" at bounding box center [820, 373] width 192 height 31
click at [869, 361] on span "7 1 ​" at bounding box center [820, 373] width 192 height 31
click at [857, 352] on button "1 7 \frac{1}{7} 7 1 ​" at bounding box center [823, 374] width 220 height 47
click at [840, 330] on div at bounding box center [483, 228] width 899 height 234
click at [834, 333] on div at bounding box center [483, 228] width 899 height 234
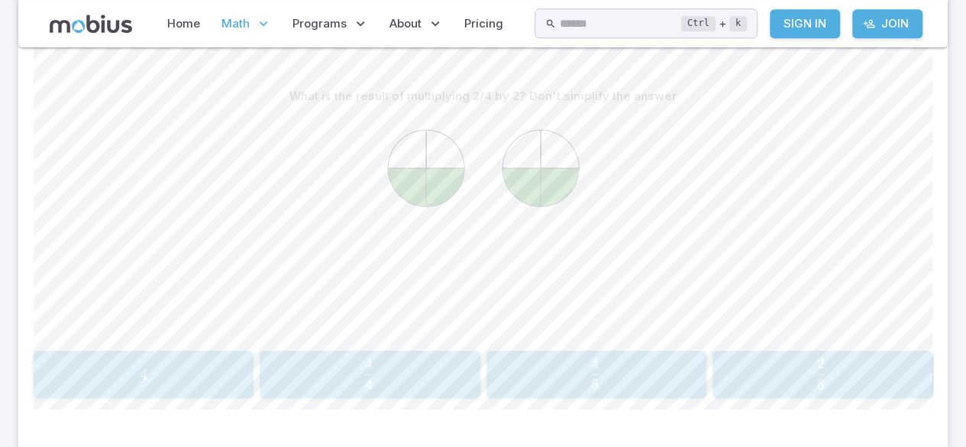
click at [250, 27] on p "Math" at bounding box center [246, 23] width 59 height 35
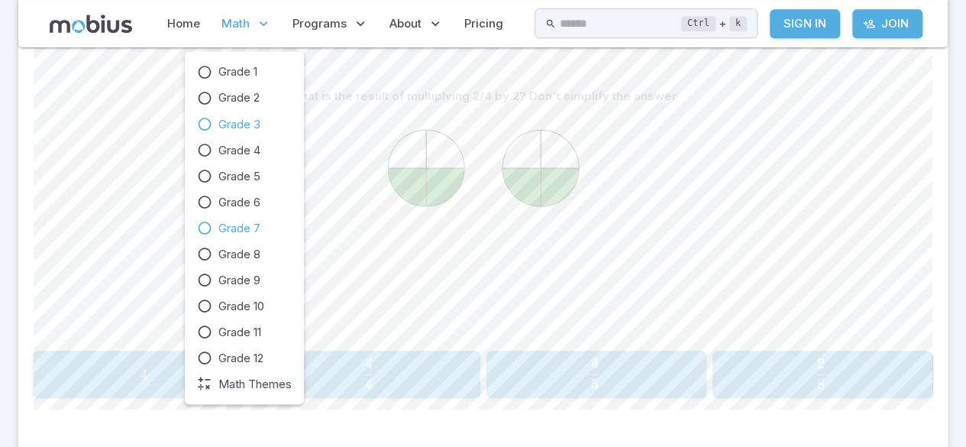
click at [218, 119] on link "Grade 3" at bounding box center [244, 123] width 95 height 17
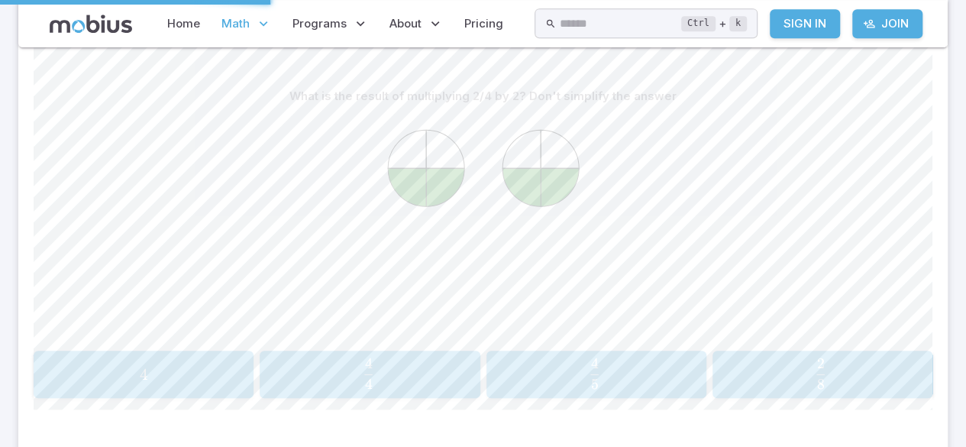
click at [263, 31] on p "Math" at bounding box center [246, 23] width 59 height 35
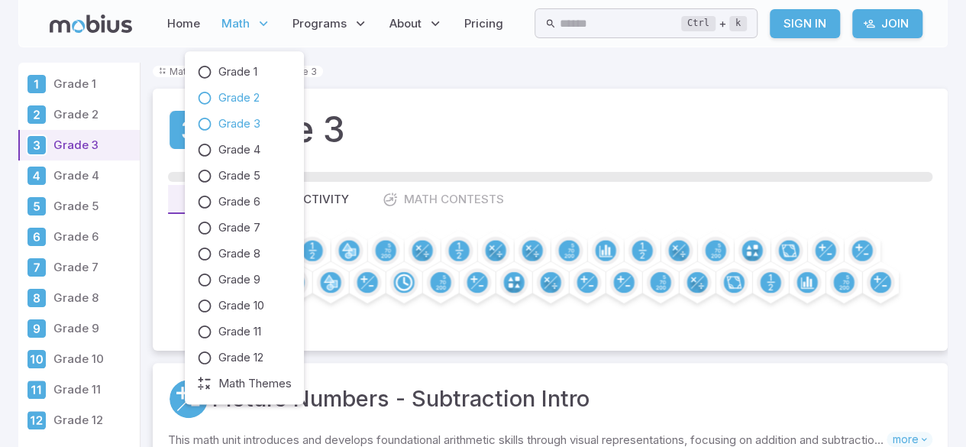
click at [205, 99] on icon at bounding box center [204, 97] width 15 height 15
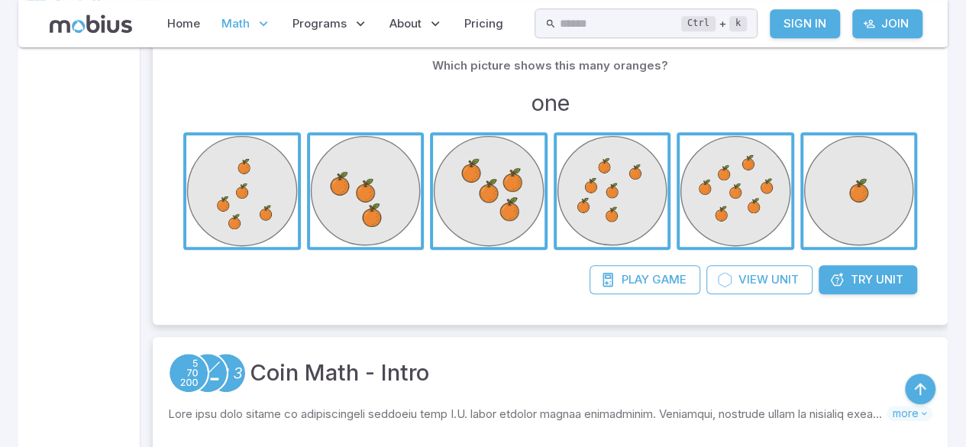
scroll to position [388, 0]
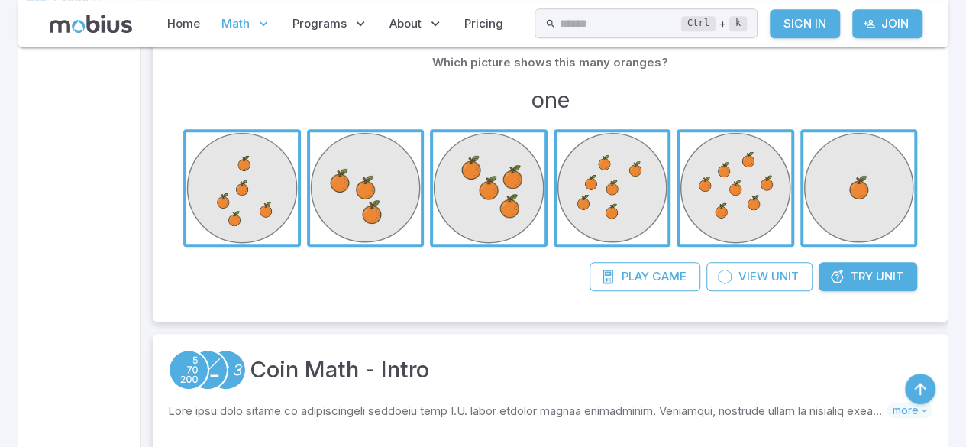
click at [857, 169] on span "button" at bounding box center [860, 188] width 112 height 112
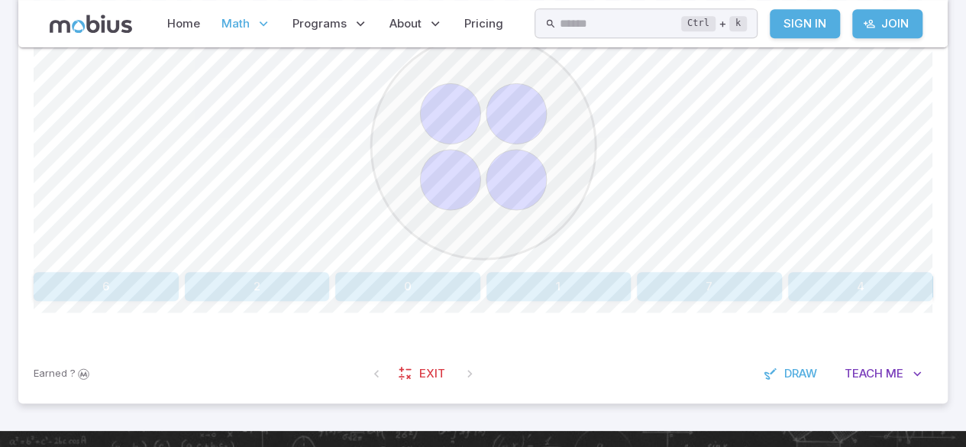
scroll to position [455, 0]
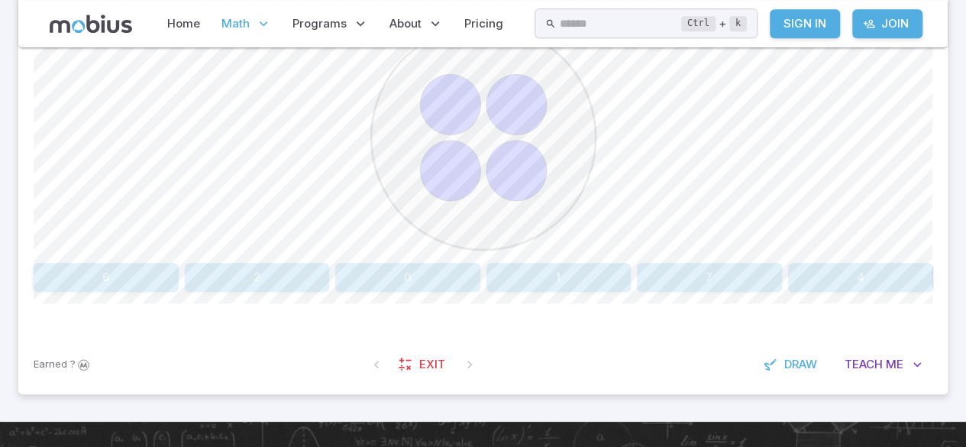
click at [844, 280] on button "4" at bounding box center [860, 277] width 145 height 29
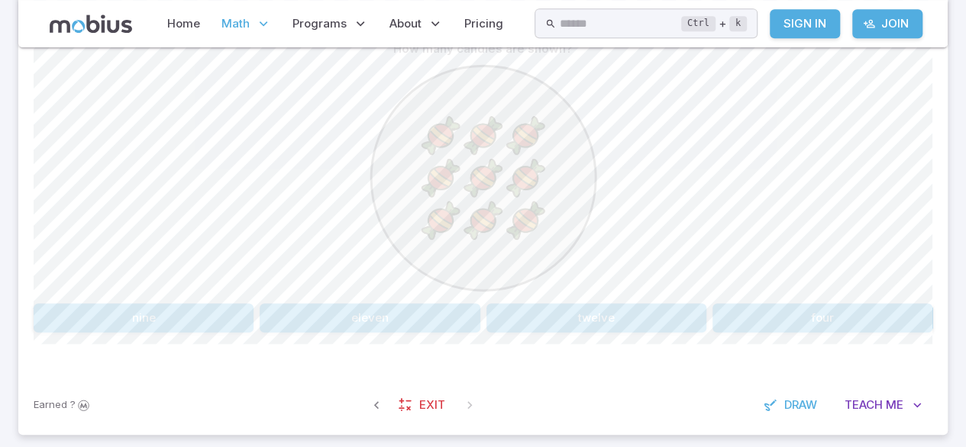
scroll to position [413, 0]
click at [225, 309] on button "nine" at bounding box center [144, 318] width 220 height 29
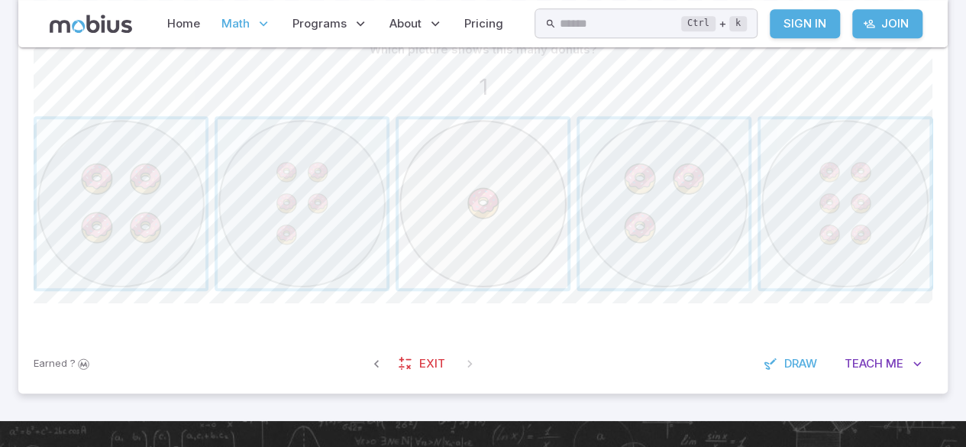
click at [479, 211] on span "button" at bounding box center [483, 203] width 169 height 169
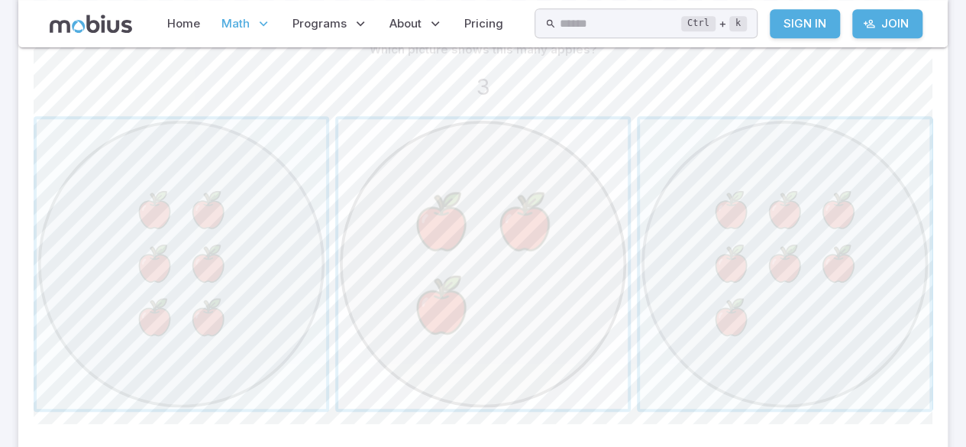
click at [432, 248] on span "button" at bounding box center [483, 264] width 290 height 290
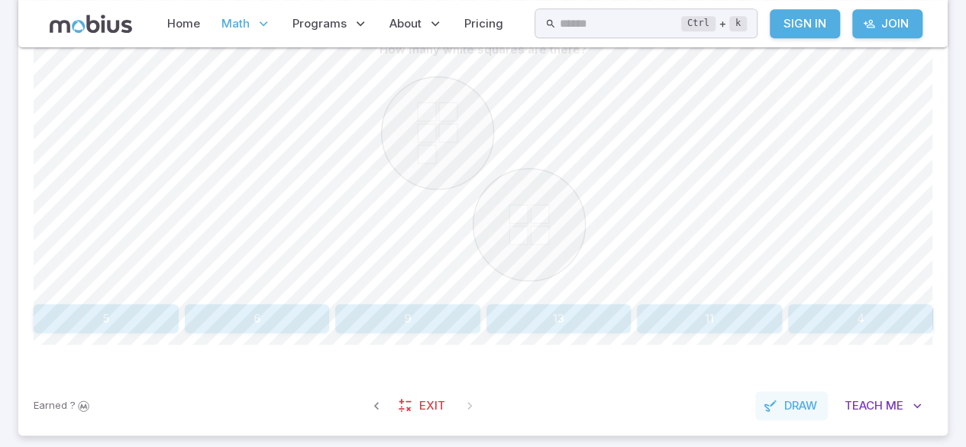
click at [798, 406] on span "Draw" at bounding box center [801, 405] width 33 height 17
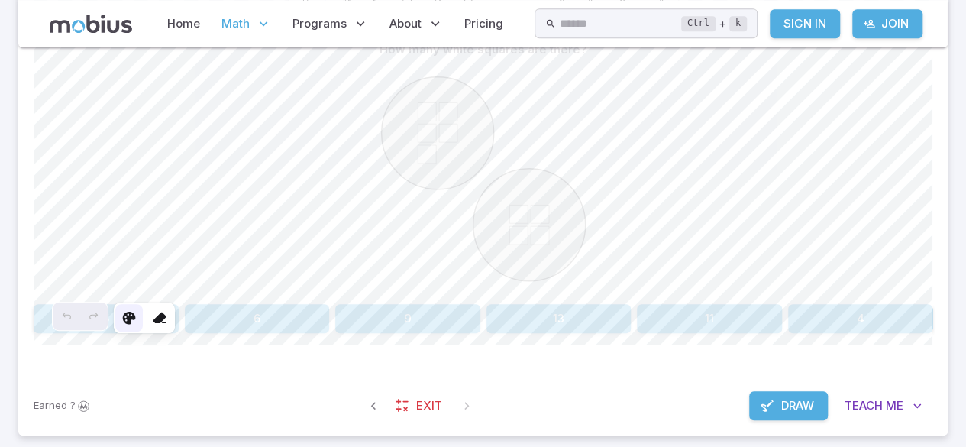
click at [135, 317] on icon at bounding box center [128, 317] width 15 height 15
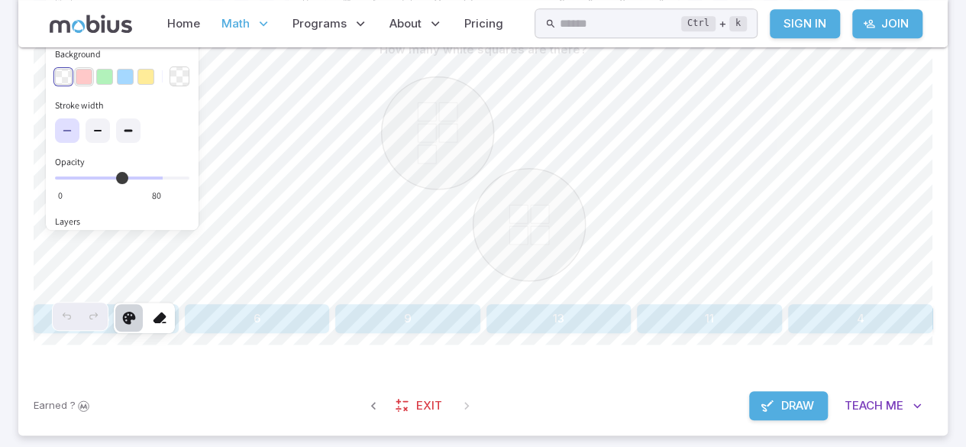
click at [88, 83] on button "button" at bounding box center [84, 77] width 17 height 17
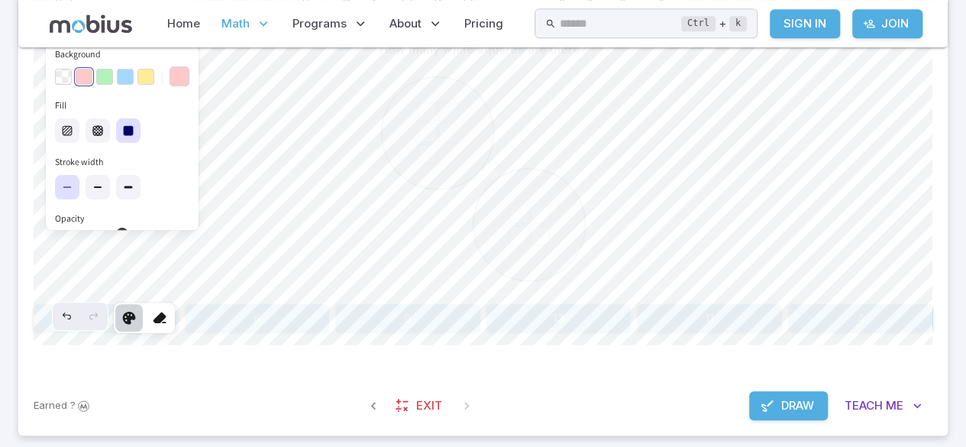
scroll to position [387, 0]
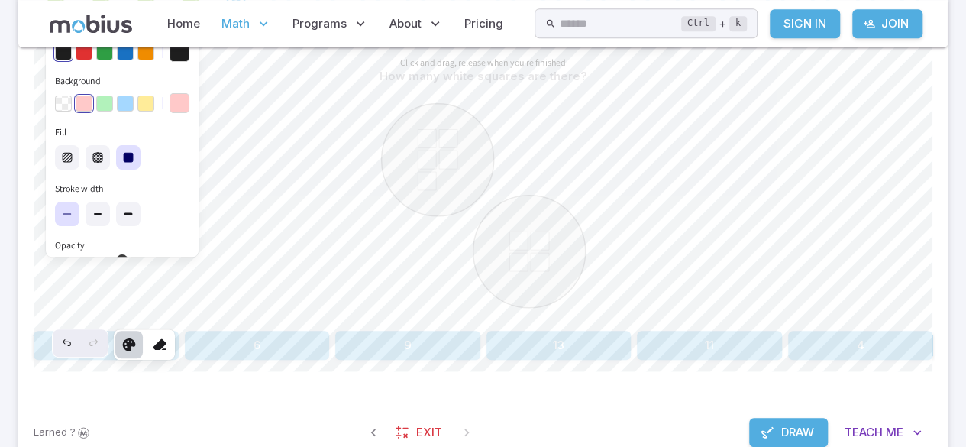
click at [784, 431] on span "Draw" at bounding box center [797, 432] width 33 height 17
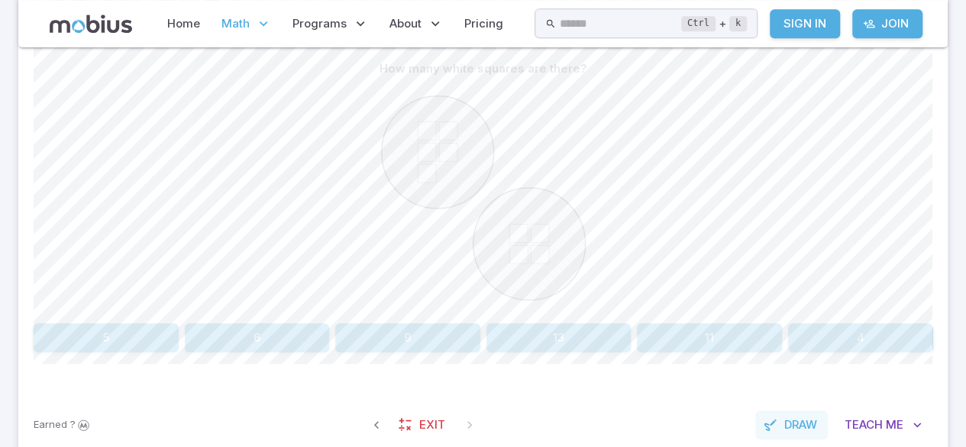
scroll to position [393, 0]
click at [814, 193] on div at bounding box center [483, 202] width 899 height 234
click at [790, 425] on span "Draw" at bounding box center [801, 426] width 33 height 17
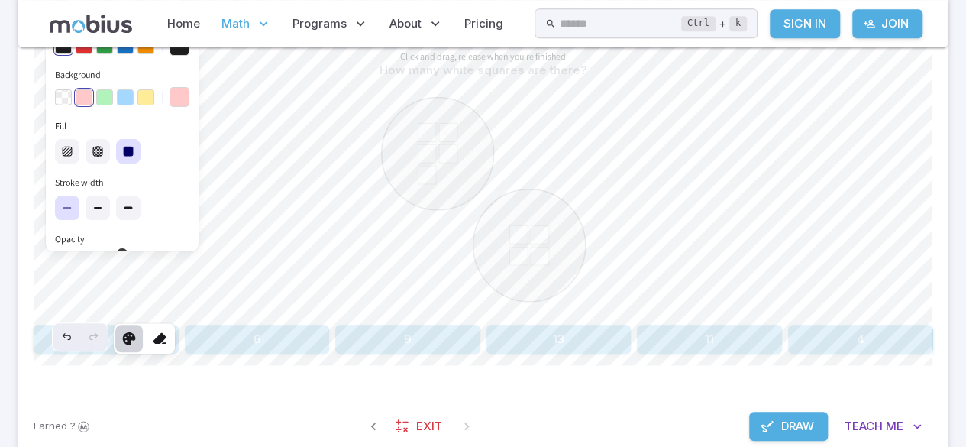
scroll to position [387, 0]
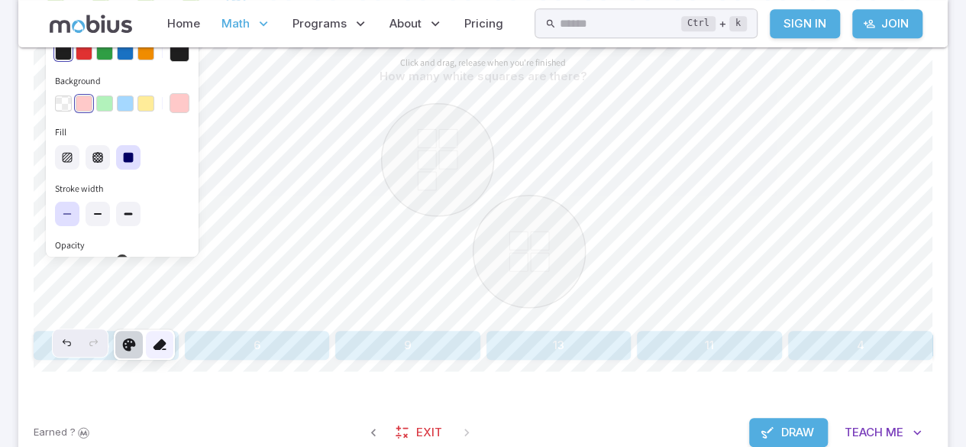
click at [160, 345] on icon at bounding box center [159, 344] width 15 height 15
click at [167, 338] on icon at bounding box center [159, 344] width 15 height 15
click at [165, 348] on icon at bounding box center [159, 344] width 15 height 15
click at [784, 431] on span "Draw" at bounding box center [797, 432] width 33 height 17
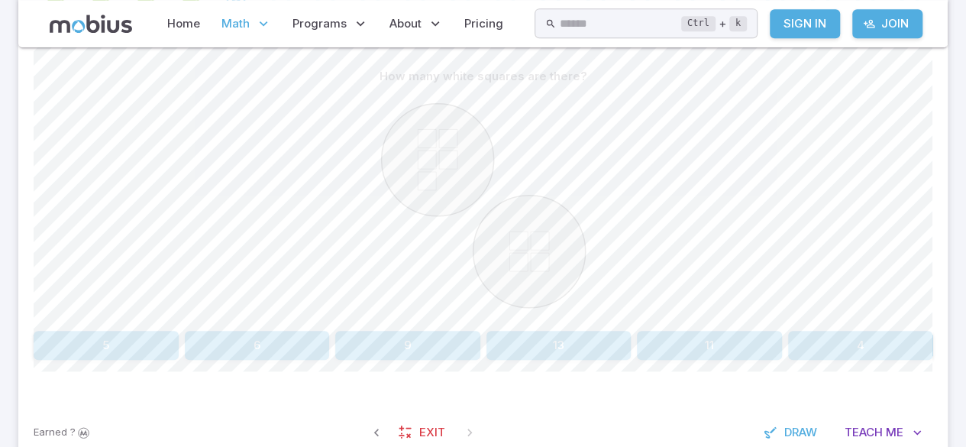
click at [443, 342] on button "9" at bounding box center [407, 345] width 145 height 29
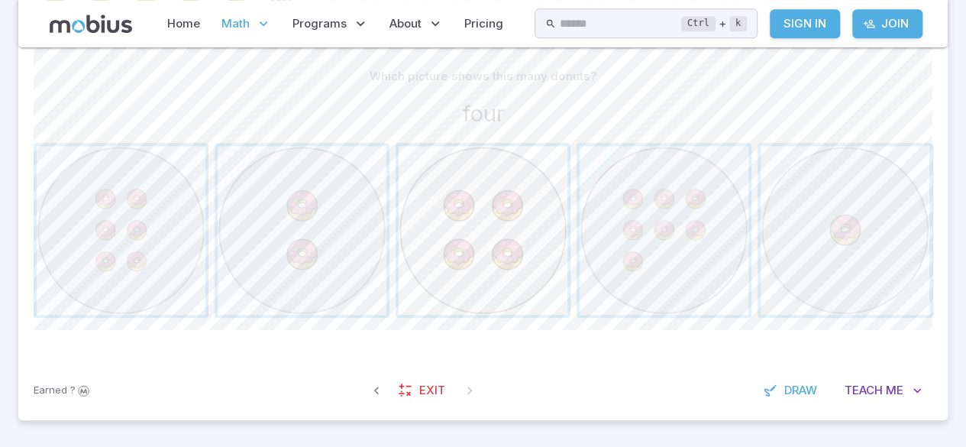
click at [455, 206] on span "button" at bounding box center [483, 230] width 169 height 169
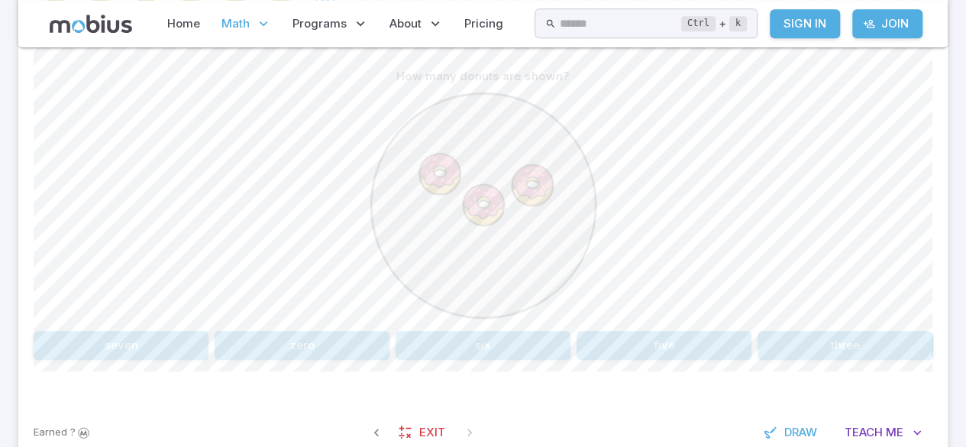
click at [852, 350] on button "three" at bounding box center [845, 345] width 175 height 29
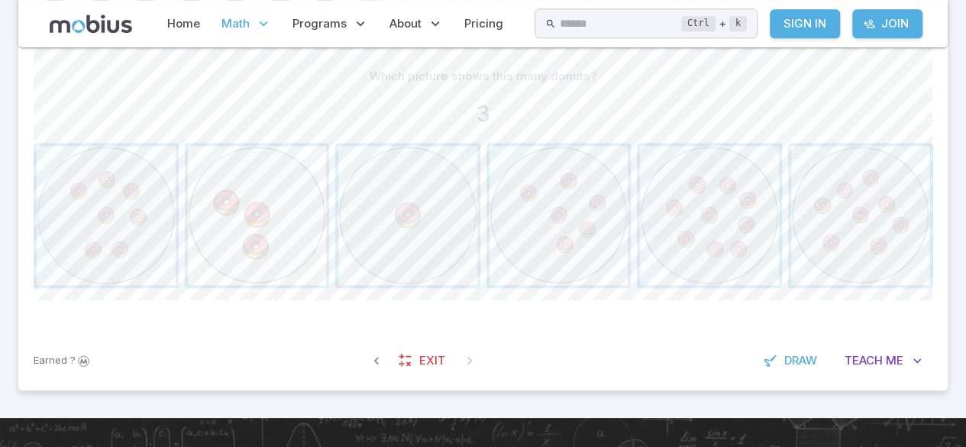
click at [249, 179] on span "button" at bounding box center [257, 215] width 139 height 139
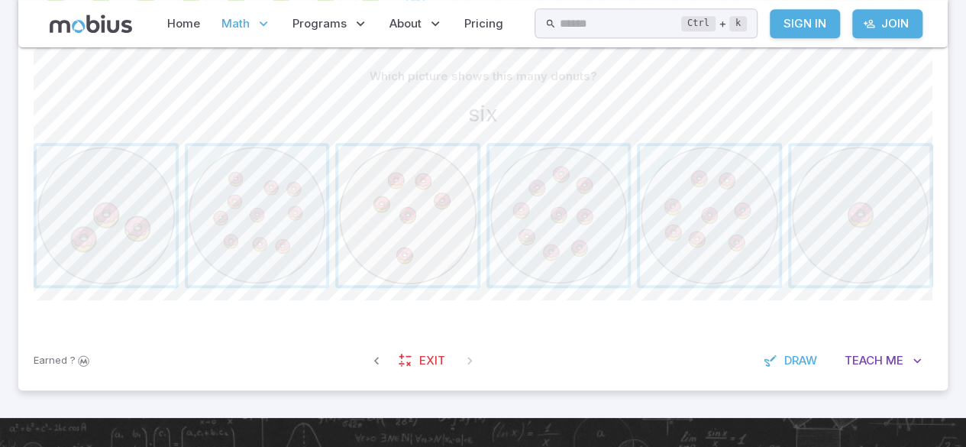
click at [374, 215] on span "button" at bounding box center [407, 215] width 139 height 139
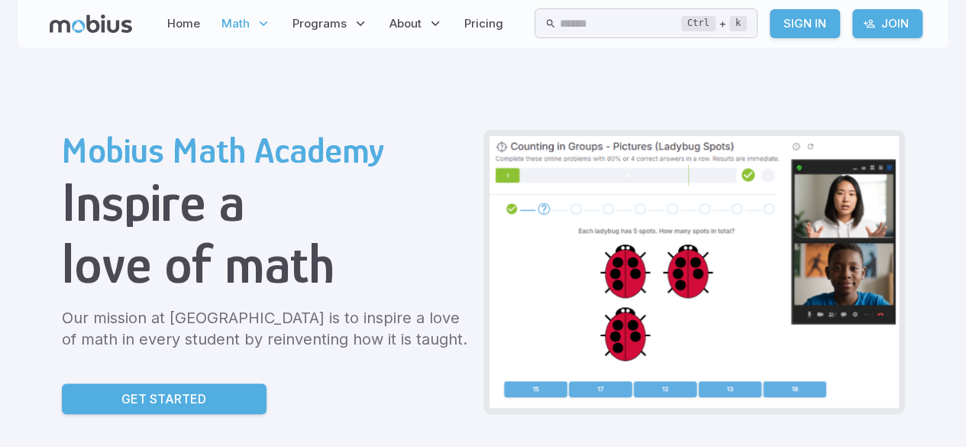
click at [225, 32] on p "Math" at bounding box center [246, 23] width 59 height 35
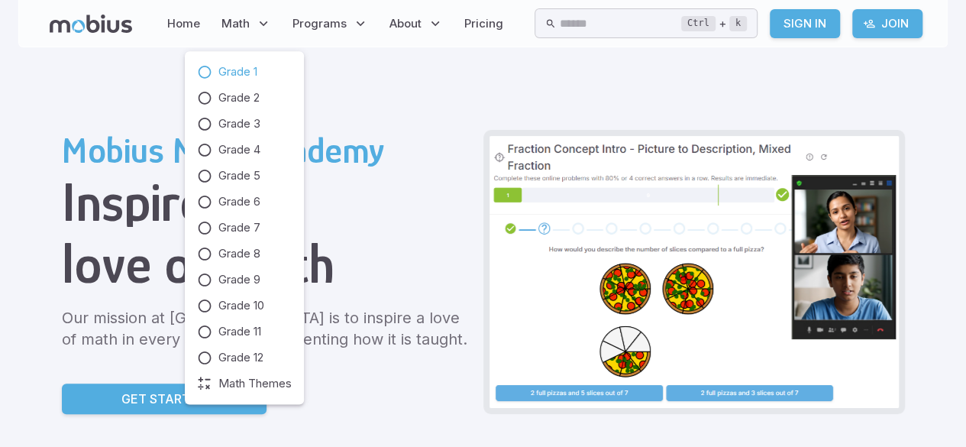
click at [235, 72] on span "Grade 1" at bounding box center [237, 71] width 39 height 17
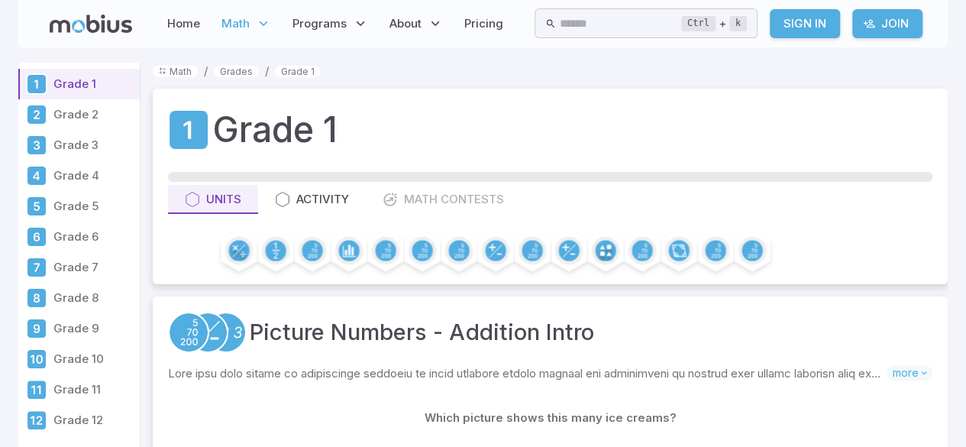
click at [81, 150] on p "Grade 3" at bounding box center [93, 145] width 80 height 17
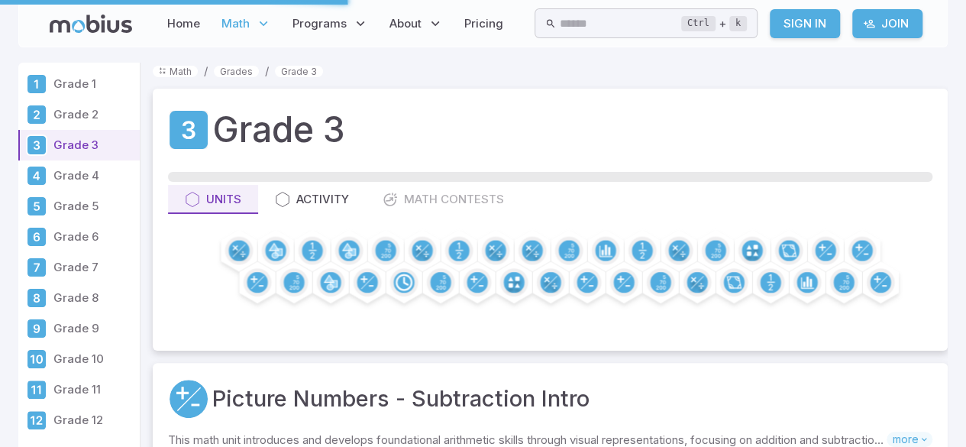
click at [101, 127] on link "Grade 2" at bounding box center [78, 114] width 121 height 31
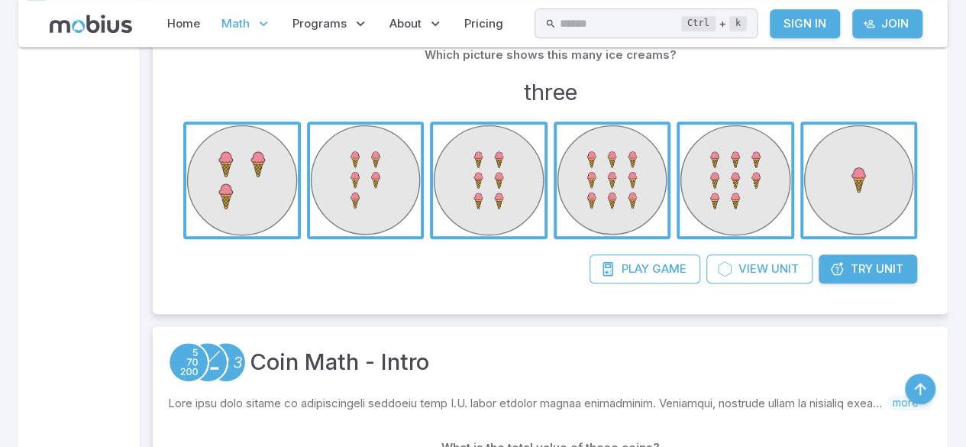
scroll to position [396, 0]
click at [852, 186] on span "button" at bounding box center [860, 180] width 112 height 112
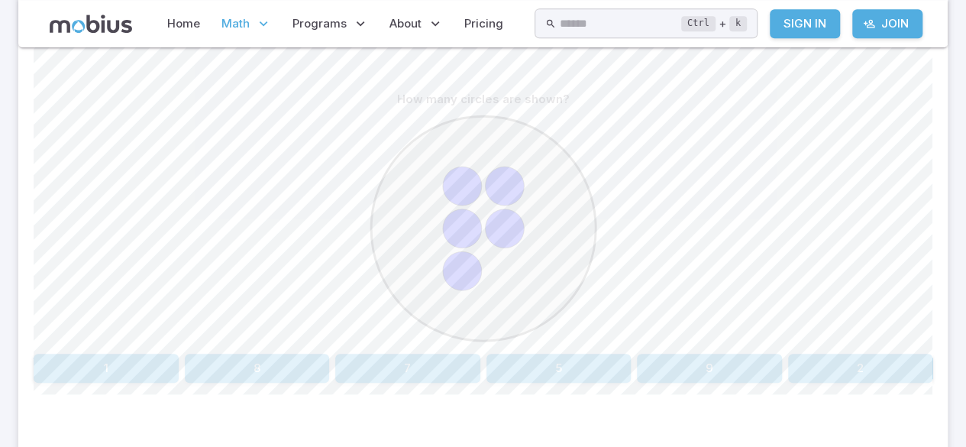
scroll to position [371, 0]
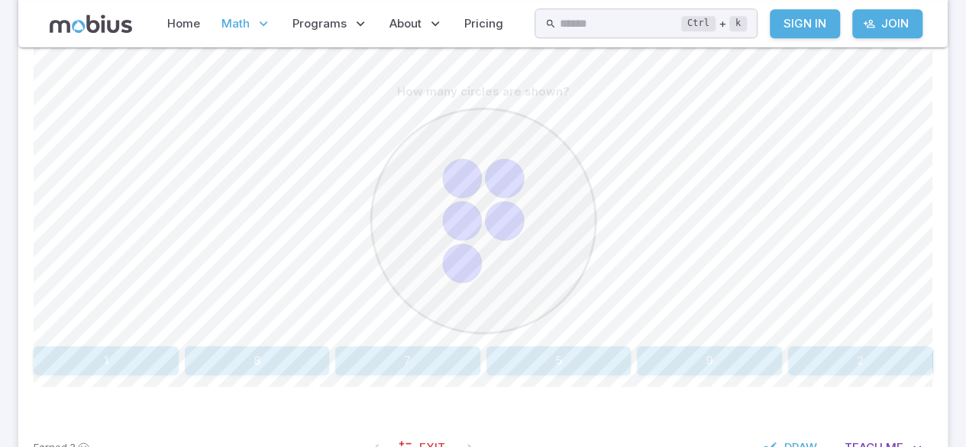
click at [498, 370] on button "5" at bounding box center [559, 360] width 145 height 29
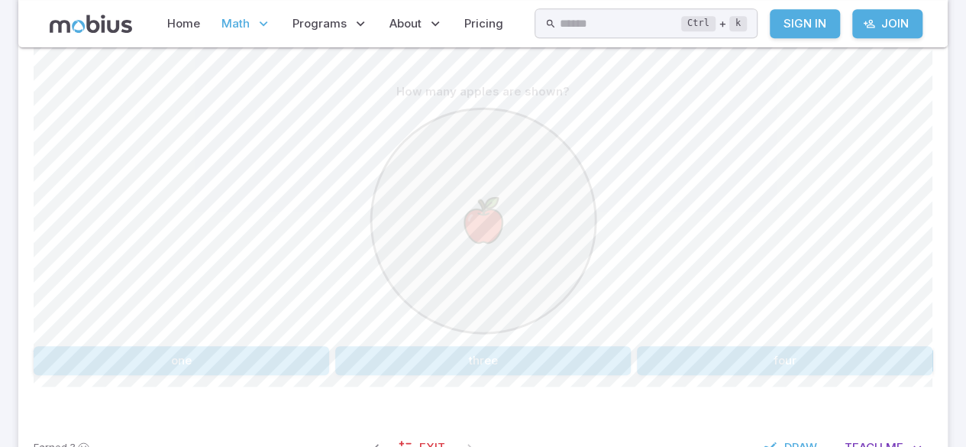
click at [57, 349] on button "one" at bounding box center [182, 360] width 296 height 29
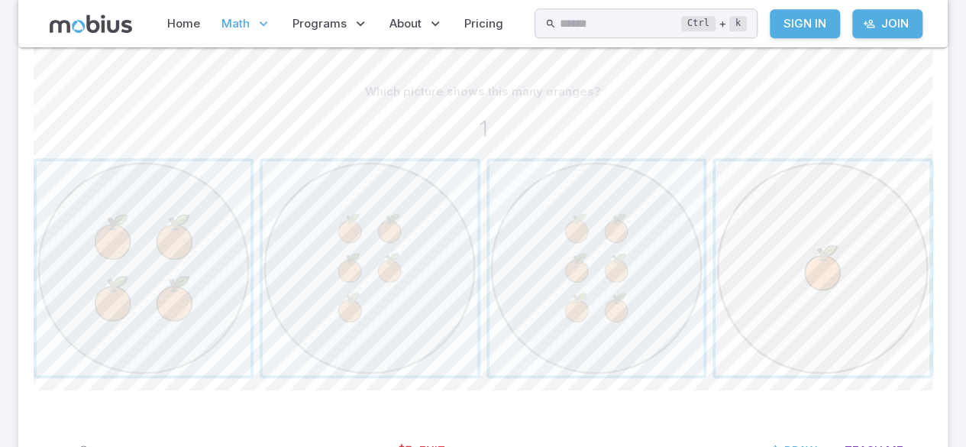
click at [801, 288] on span "button" at bounding box center [823, 268] width 214 height 214
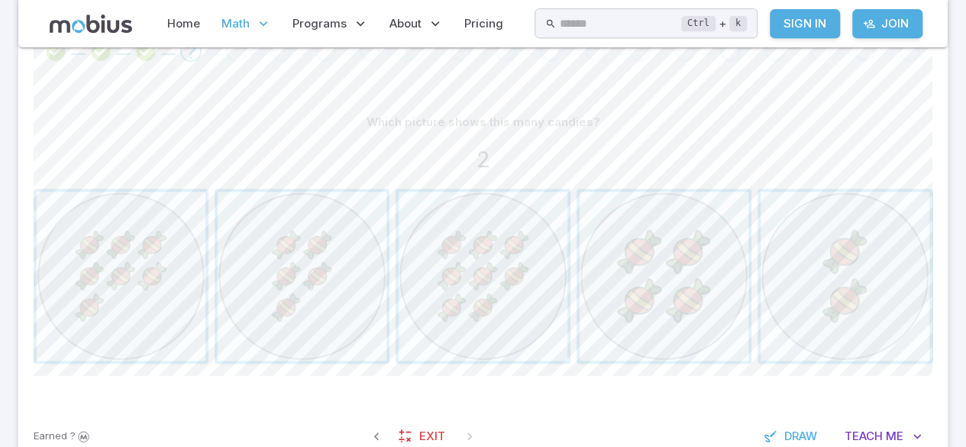
scroll to position [328, 0]
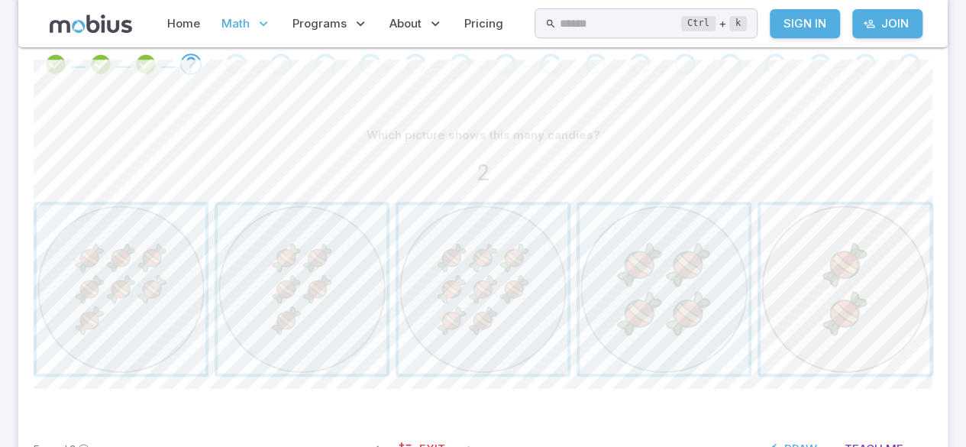
click at [832, 266] on span "button" at bounding box center [845, 289] width 169 height 169
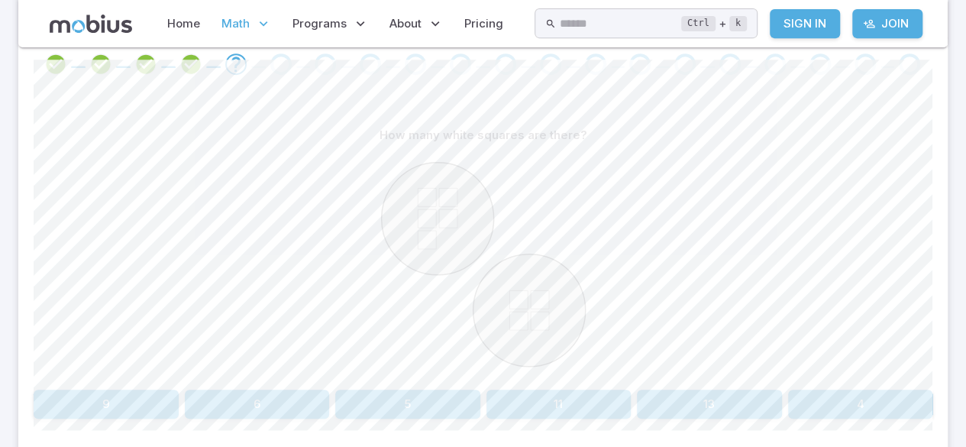
click at [147, 390] on button "9" at bounding box center [106, 404] width 145 height 29
click at [520, 411] on button "nine" at bounding box center [483, 404] width 175 height 29
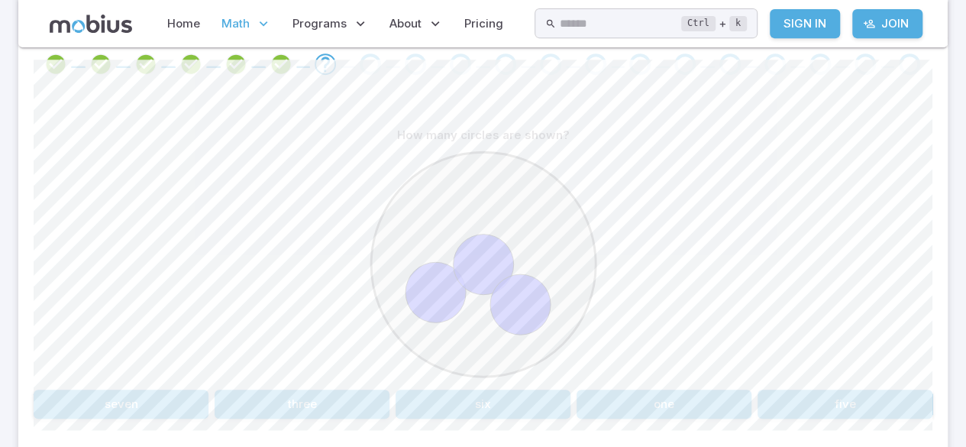
click at [330, 399] on button "three" at bounding box center [302, 404] width 175 height 29
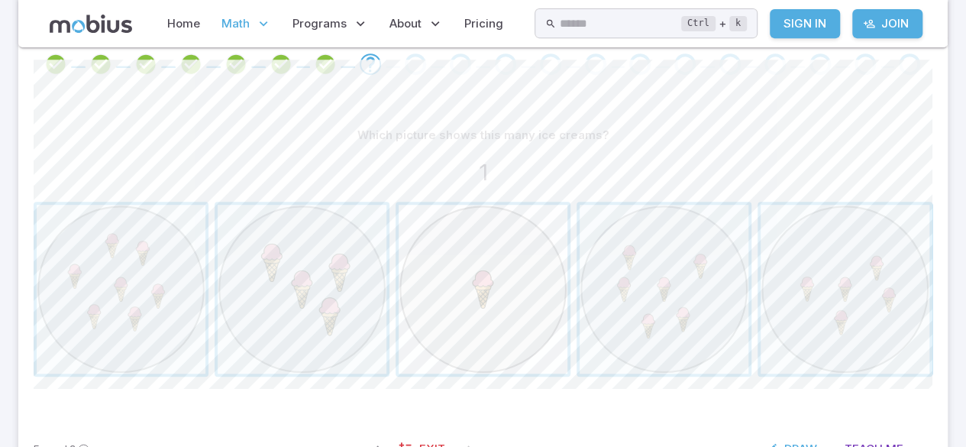
click at [459, 327] on span "button" at bounding box center [483, 289] width 169 height 169
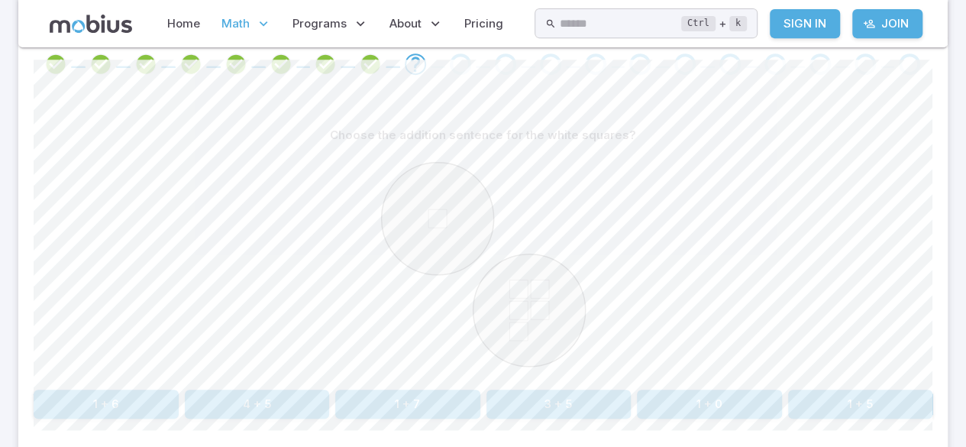
click at [853, 402] on button "1 + 5" at bounding box center [860, 404] width 145 height 29
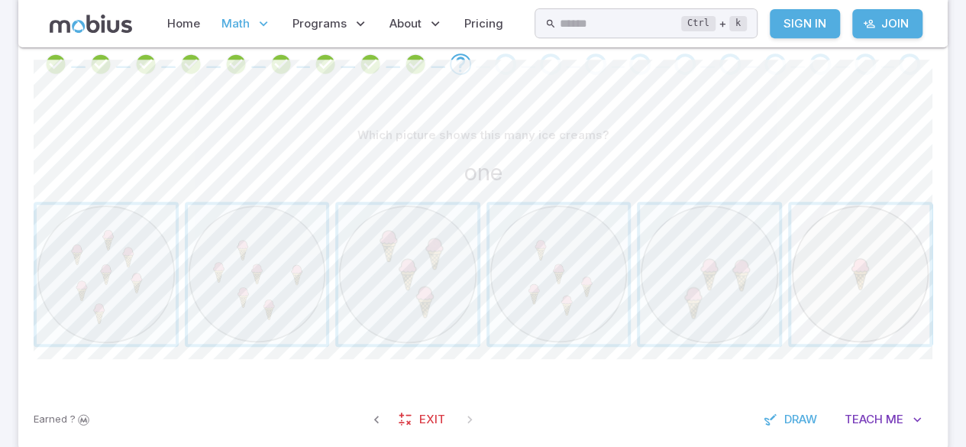
click at [894, 296] on span "button" at bounding box center [860, 274] width 139 height 139
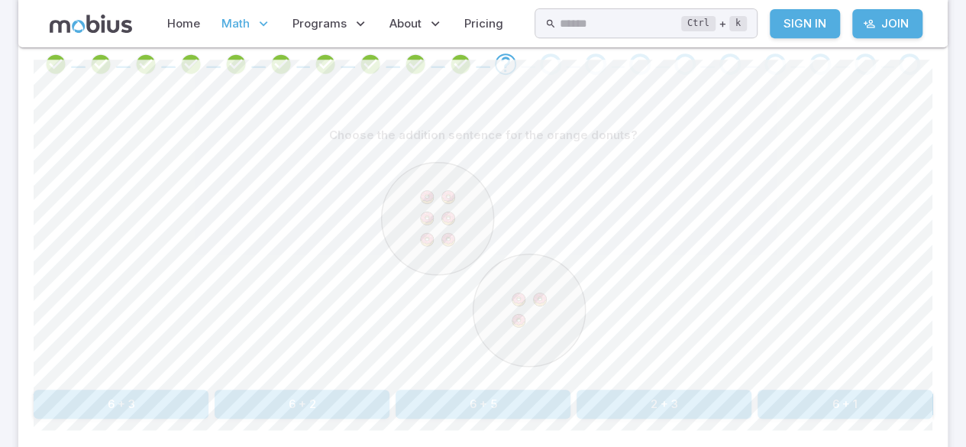
click at [177, 399] on button "6 + 3" at bounding box center [121, 404] width 175 height 29
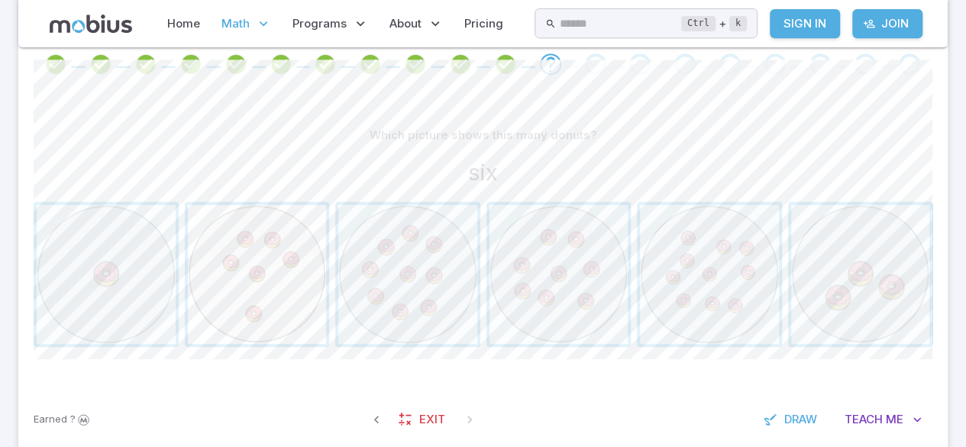
click at [281, 264] on span "button" at bounding box center [257, 274] width 139 height 139
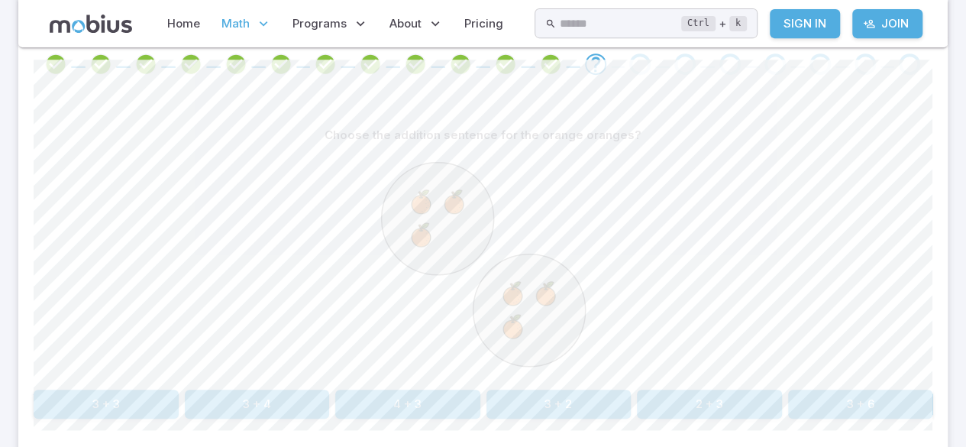
click at [128, 411] on button "3 + 3" at bounding box center [106, 404] width 145 height 29
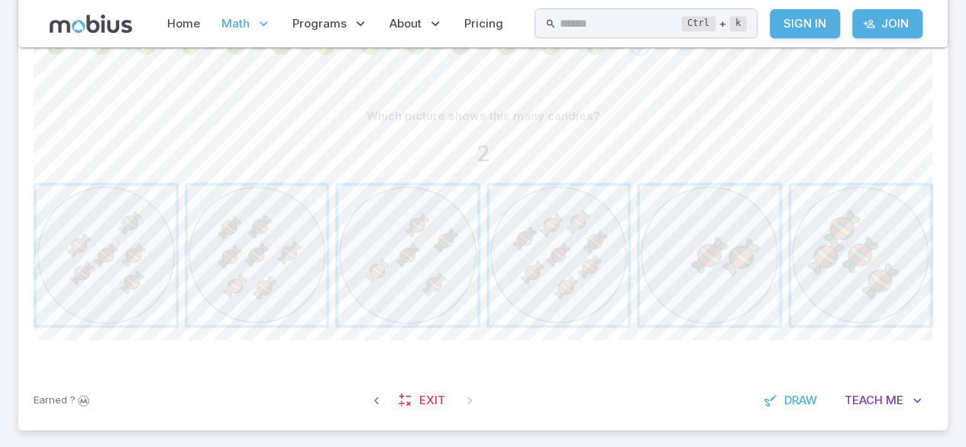
scroll to position [346, 0]
click at [678, 253] on span "button" at bounding box center [709, 255] width 139 height 139
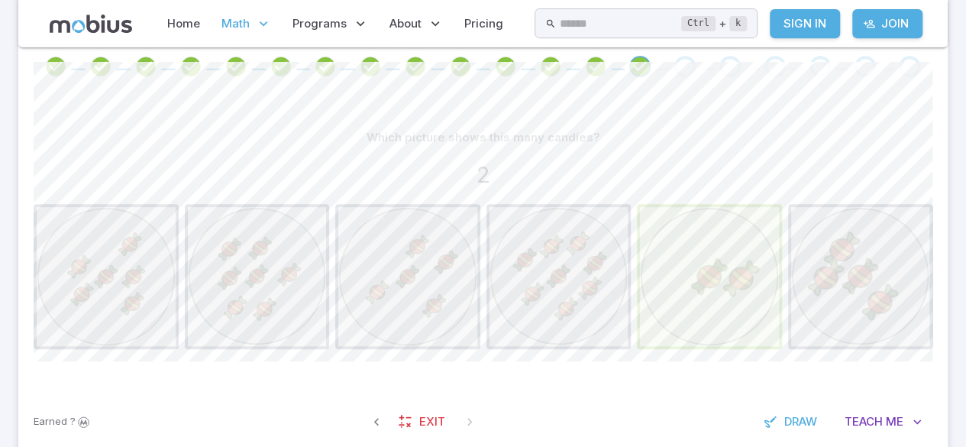
scroll to position [322, 0]
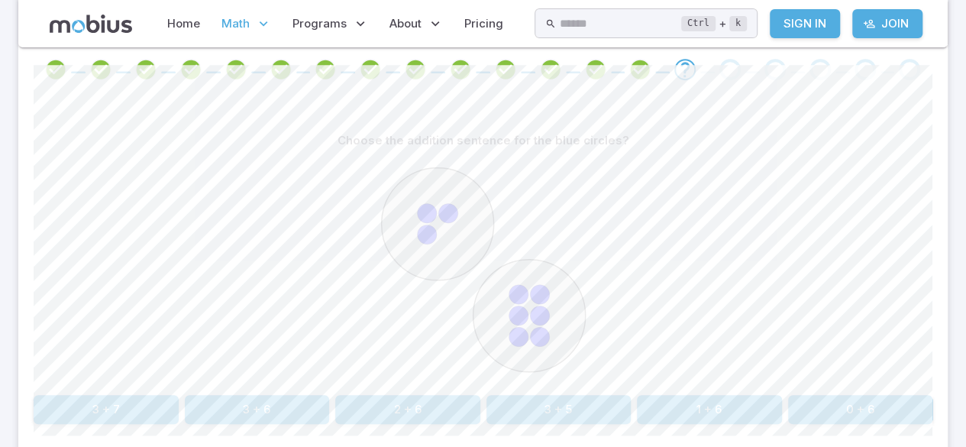
click at [286, 396] on button "3 + 6" at bounding box center [257, 409] width 145 height 29
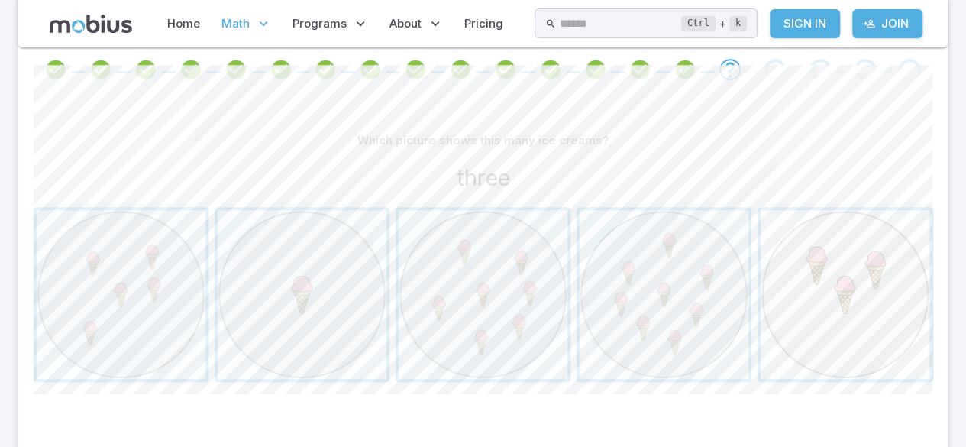
click at [823, 322] on span "button" at bounding box center [845, 294] width 169 height 169
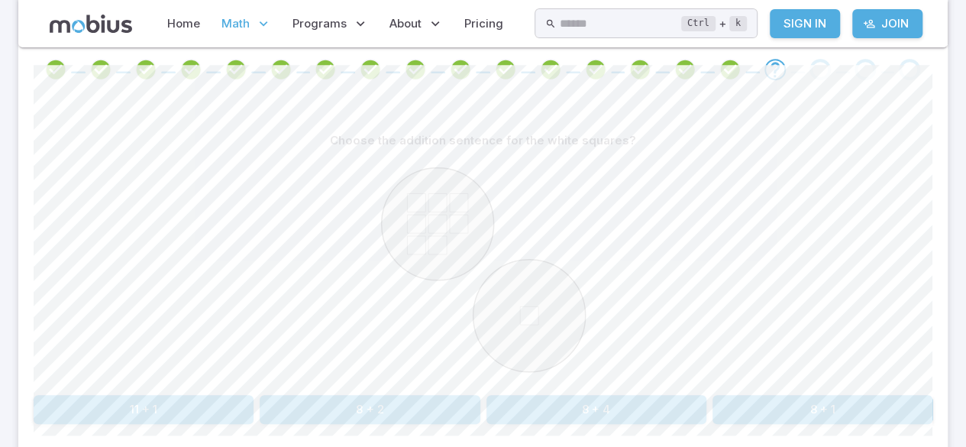
click at [862, 396] on button "8 + 1" at bounding box center [823, 409] width 220 height 29
click at [587, 409] on button "1 + 8" at bounding box center [559, 409] width 145 height 29
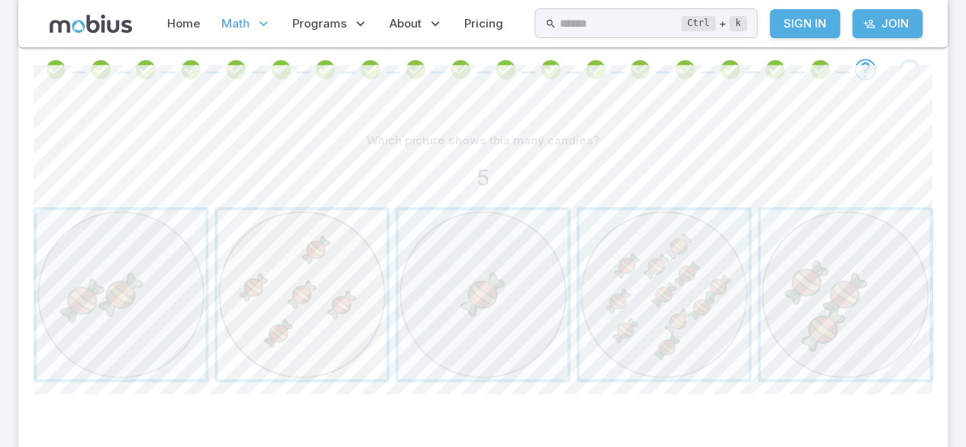
click at [345, 305] on span "button" at bounding box center [302, 294] width 169 height 169
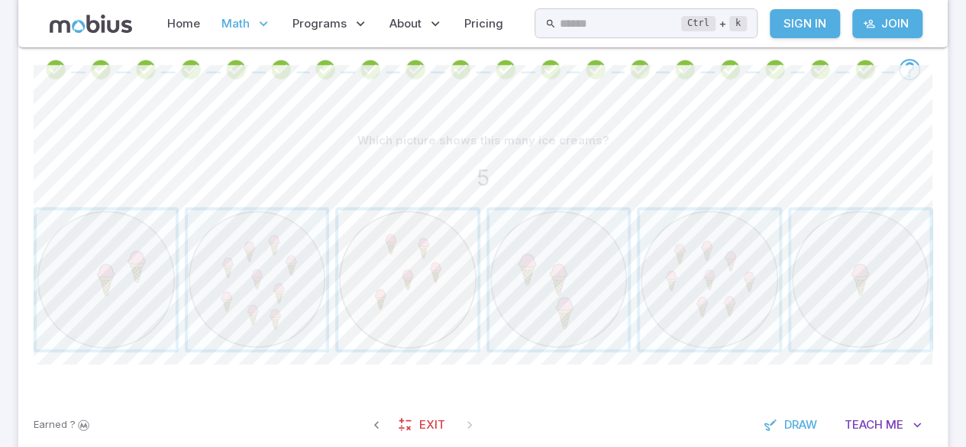
click at [429, 271] on span "button" at bounding box center [407, 279] width 139 height 139
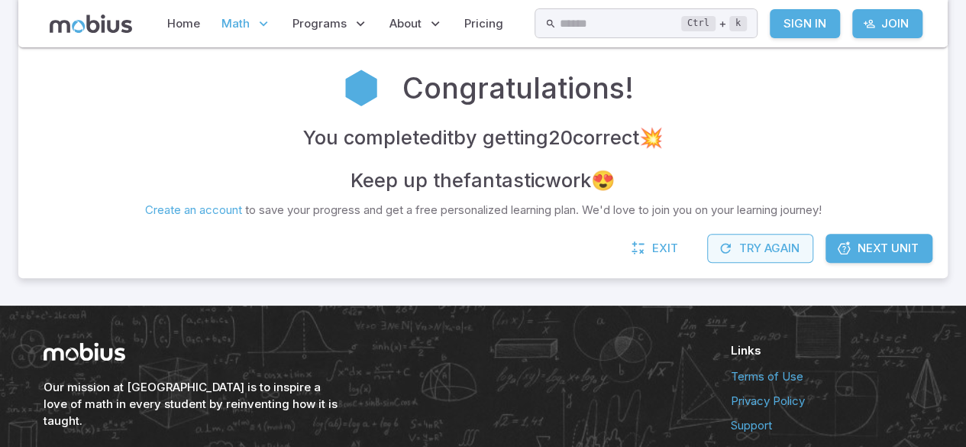
click at [788, 255] on button "Try Again" at bounding box center [760, 248] width 106 height 29
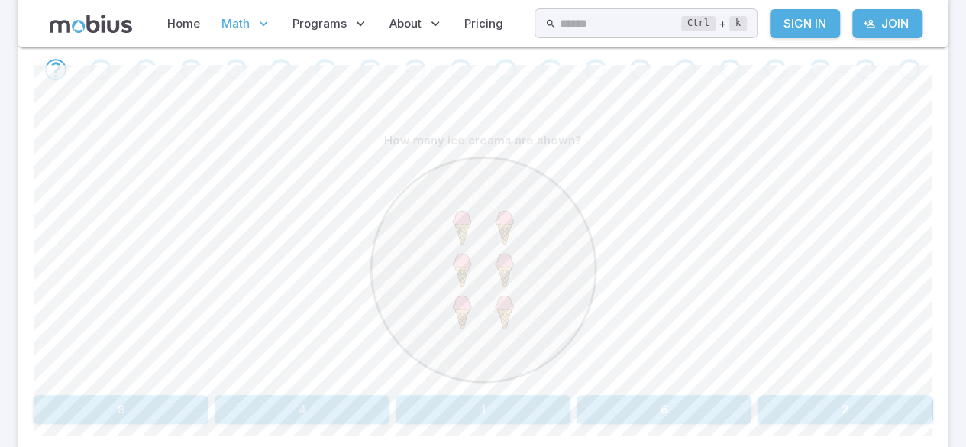
click at [739, 418] on button "6" at bounding box center [664, 409] width 175 height 29
click at [308, 410] on button "9" at bounding box center [257, 409] width 145 height 29
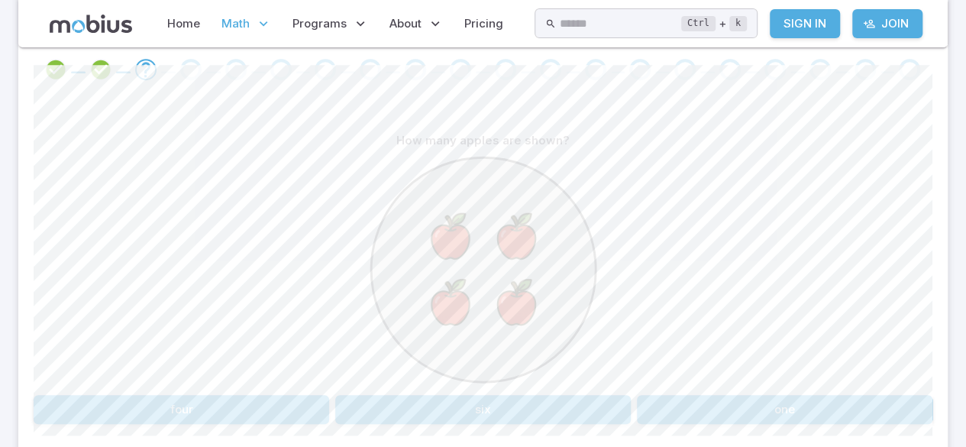
click at [299, 419] on button "four" at bounding box center [182, 409] width 296 height 29
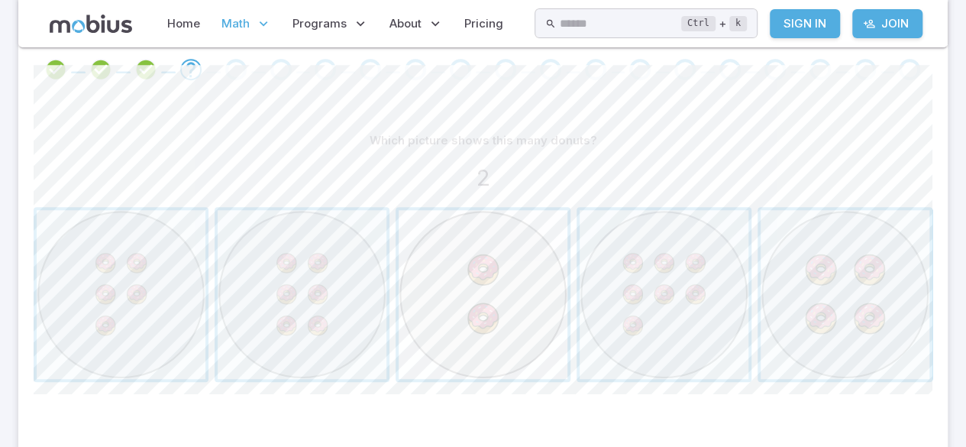
click at [487, 264] on span "button" at bounding box center [483, 294] width 169 height 169
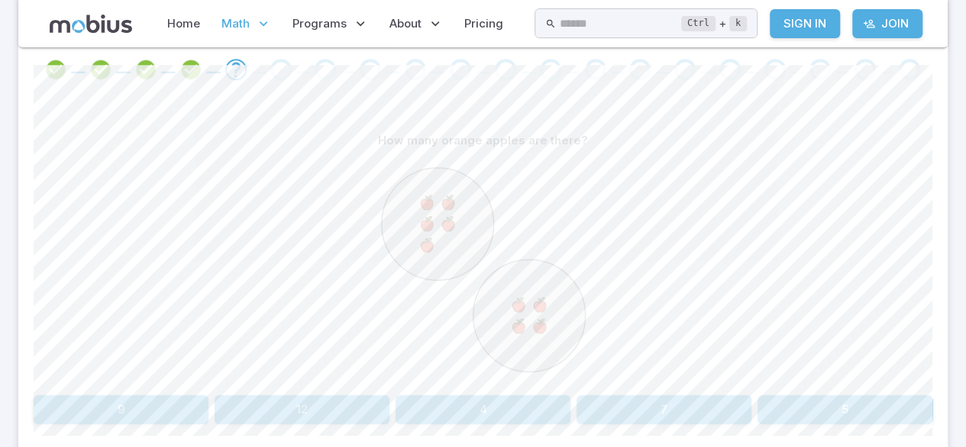
click at [175, 404] on button "9" at bounding box center [121, 409] width 175 height 29
click at [151, 397] on button "nine" at bounding box center [106, 409] width 145 height 29
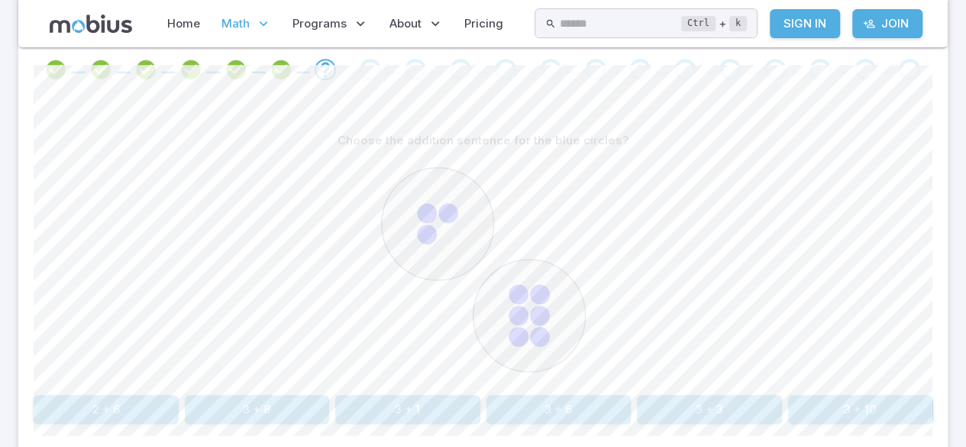
click at [573, 408] on button "3 + 6" at bounding box center [559, 409] width 145 height 29
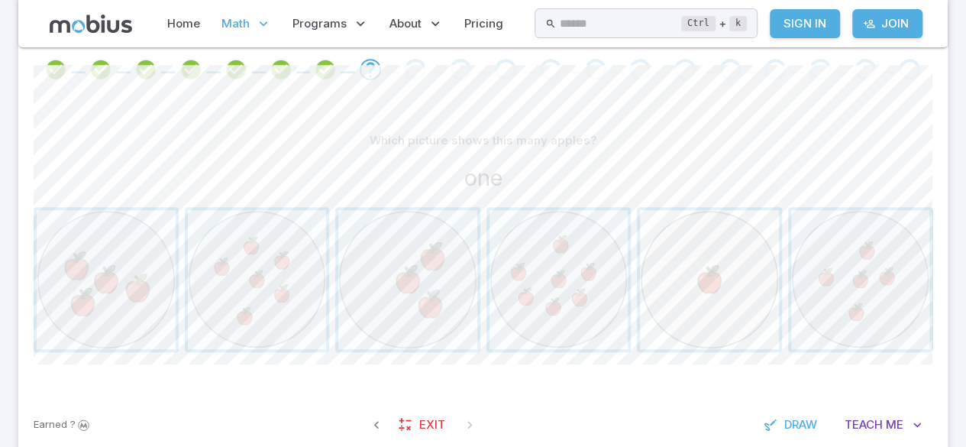
click at [729, 293] on span "button" at bounding box center [709, 279] width 139 height 139
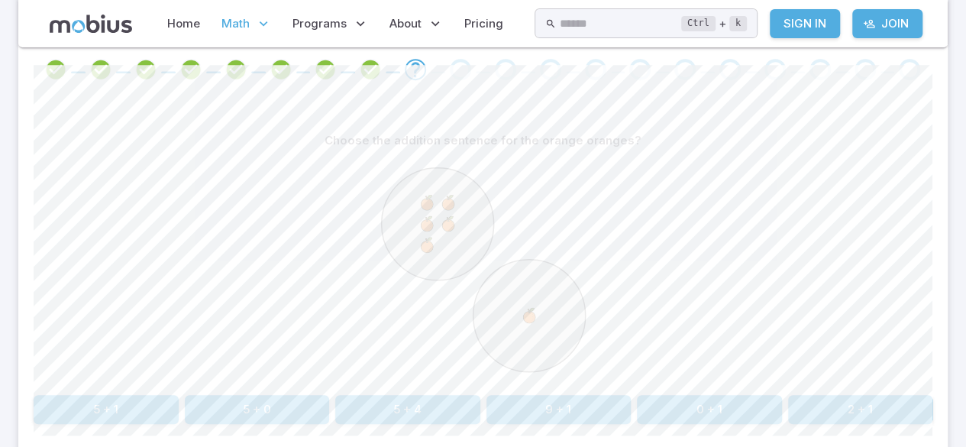
click at [133, 410] on button "5 + 1" at bounding box center [106, 409] width 145 height 29
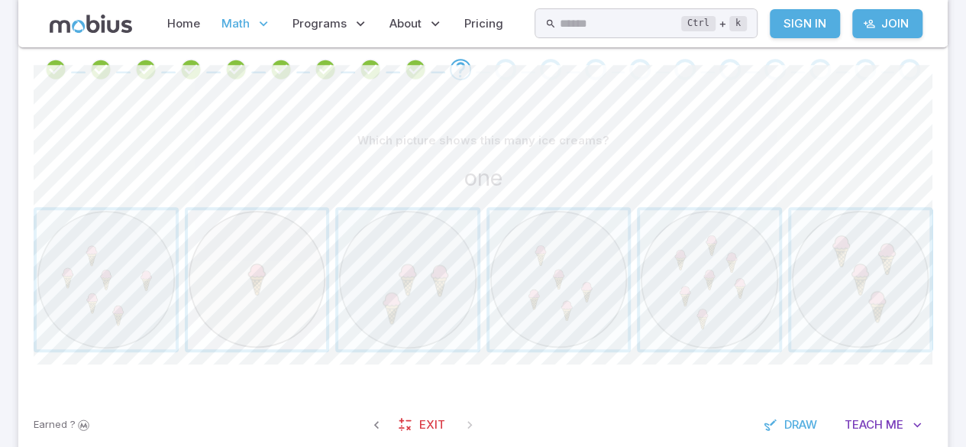
click at [281, 284] on span "button" at bounding box center [257, 279] width 139 height 139
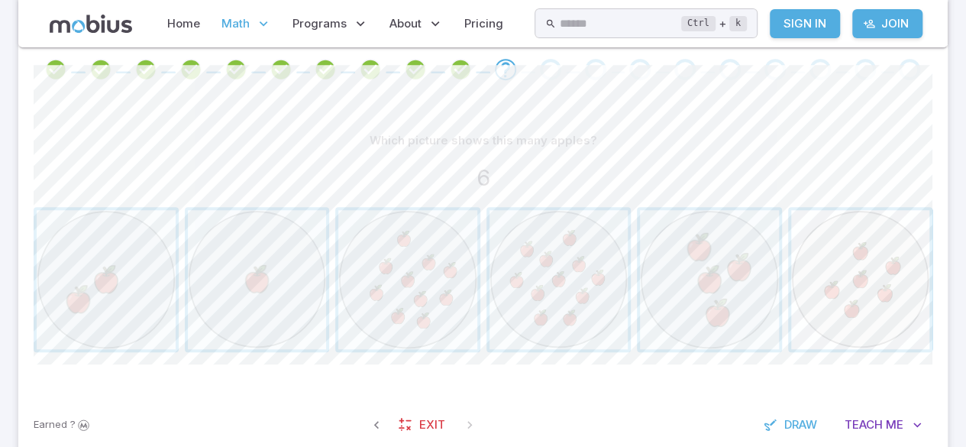
click at [879, 240] on span "button" at bounding box center [860, 279] width 139 height 139
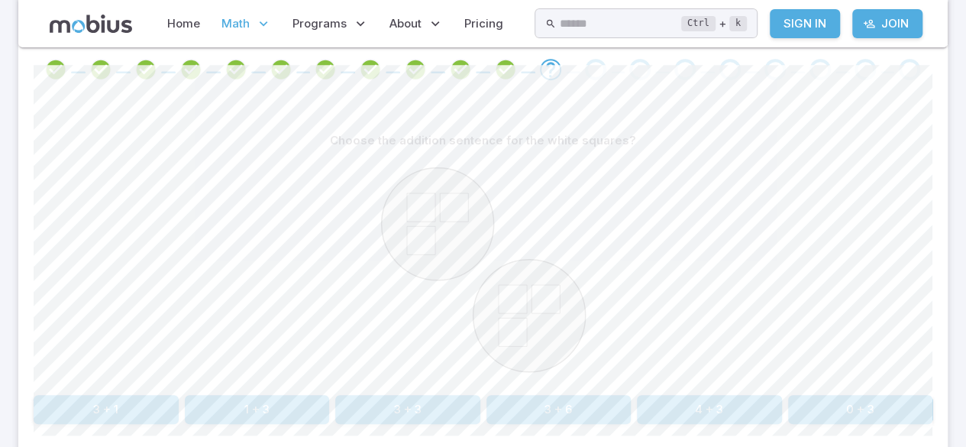
click at [418, 417] on button "3 + 3" at bounding box center [407, 409] width 145 height 29
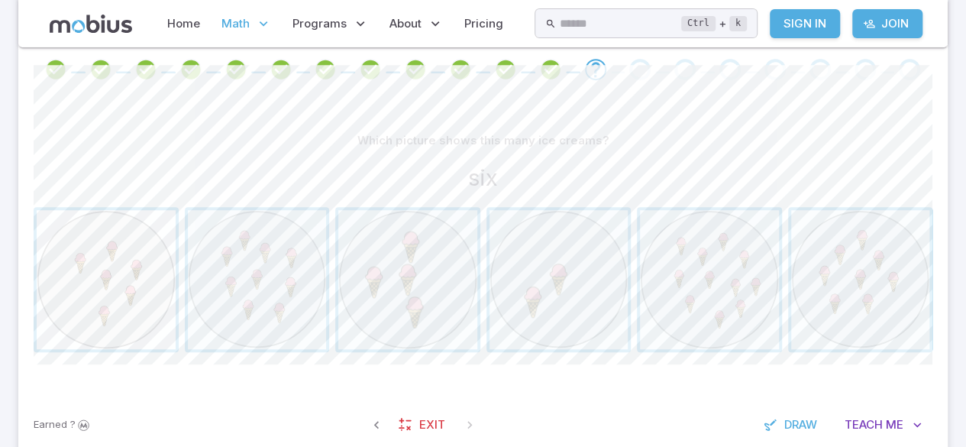
click at [141, 284] on span "button" at bounding box center [106, 279] width 139 height 139
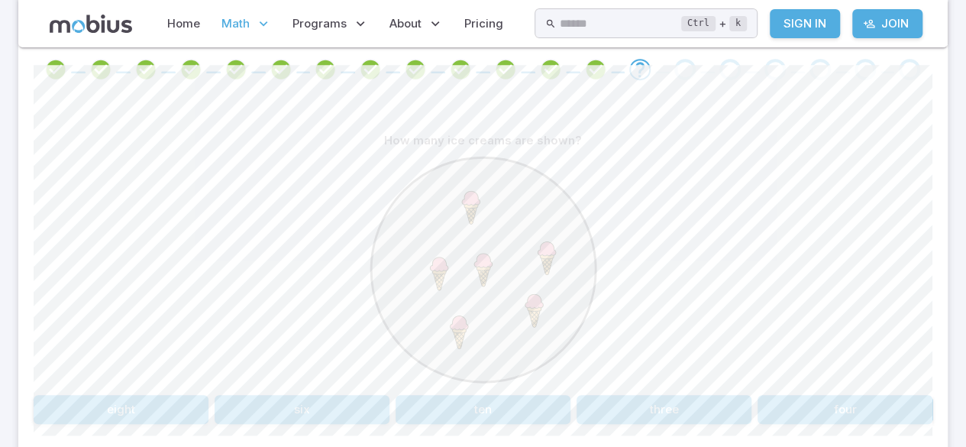
click at [341, 416] on button "six" at bounding box center [302, 409] width 175 height 29
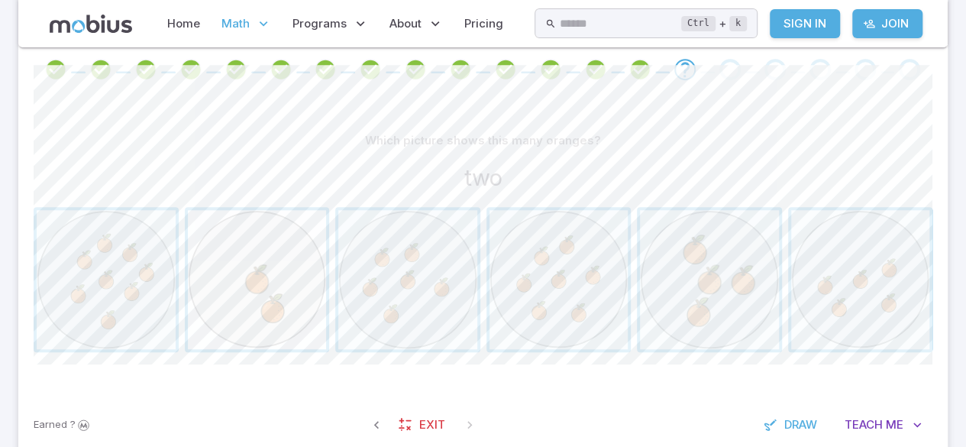
click at [301, 272] on span "button" at bounding box center [257, 279] width 139 height 139
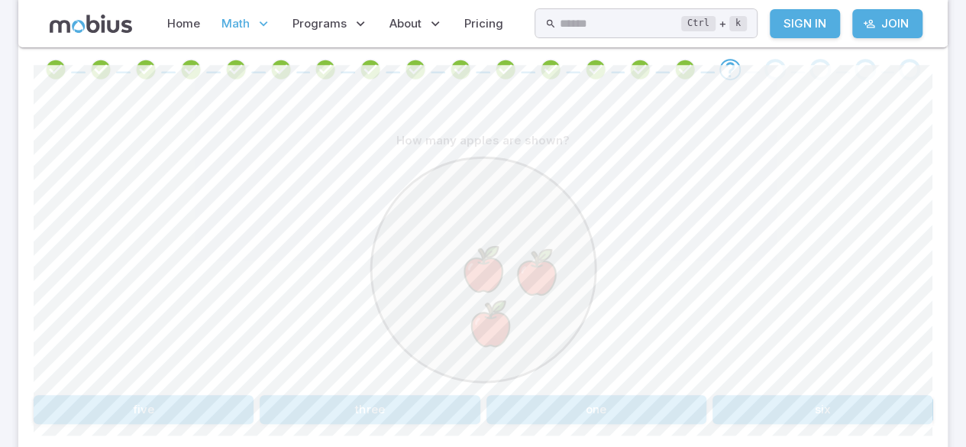
click at [387, 414] on button "three" at bounding box center [370, 409] width 220 height 29
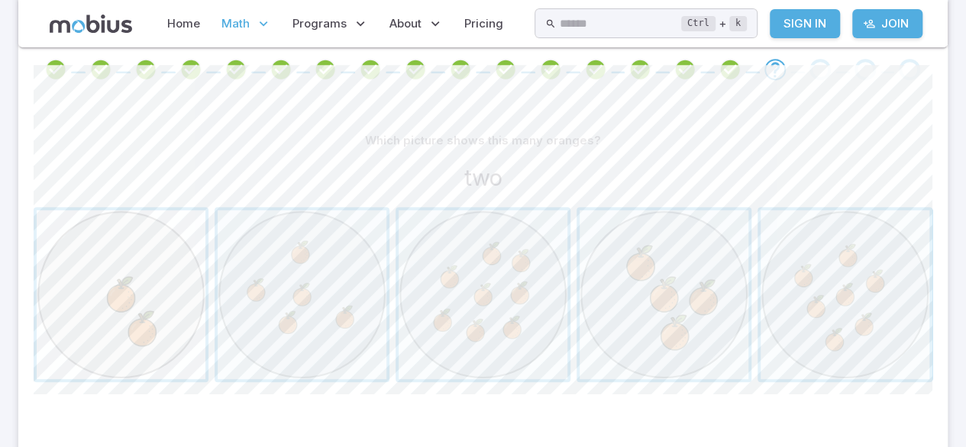
click at [186, 285] on span "button" at bounding box center [121, 294] width 169 height 169
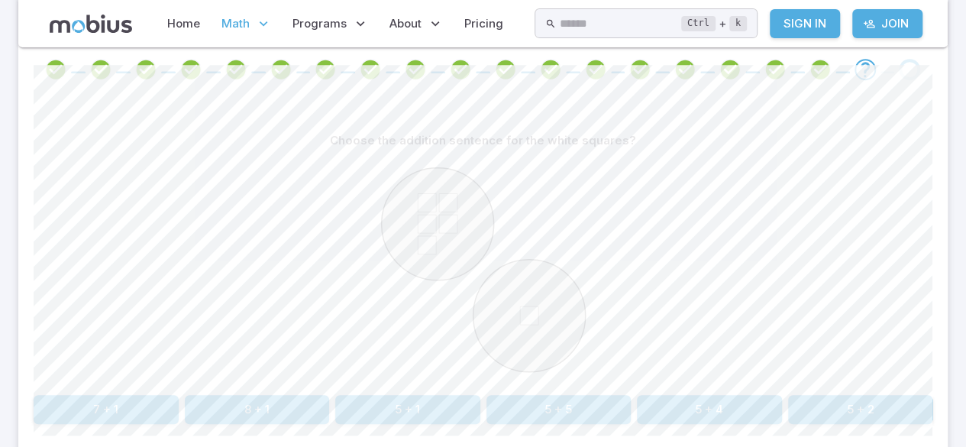
click at [433, 401] on button "5 + 1" at bounding box center [407, 409] width 145 height 29
click at [304, 396] on button "3 + 3" at bounding box center [257, 409] width 145 height 29
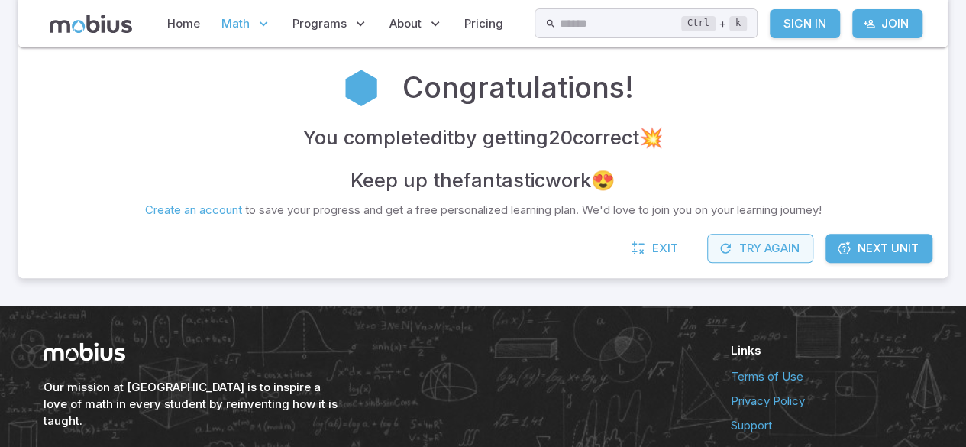
click at [777, 247] on button "Try Again" at bounding box center [760, 248] width 106 height 29
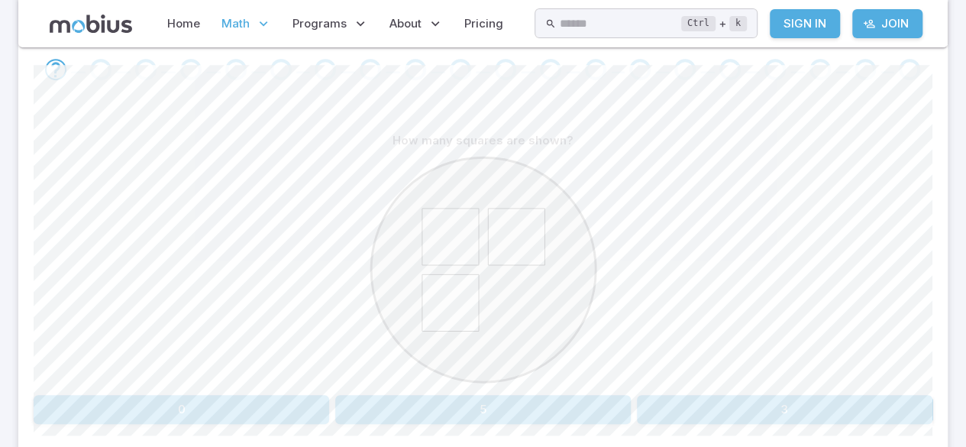
click at [794, 406] on button "3" at bounding box center [785, 409] width 296 height 29
click at [556, 417] on button "8" at bounding box center [559, 409] width 145 height 29
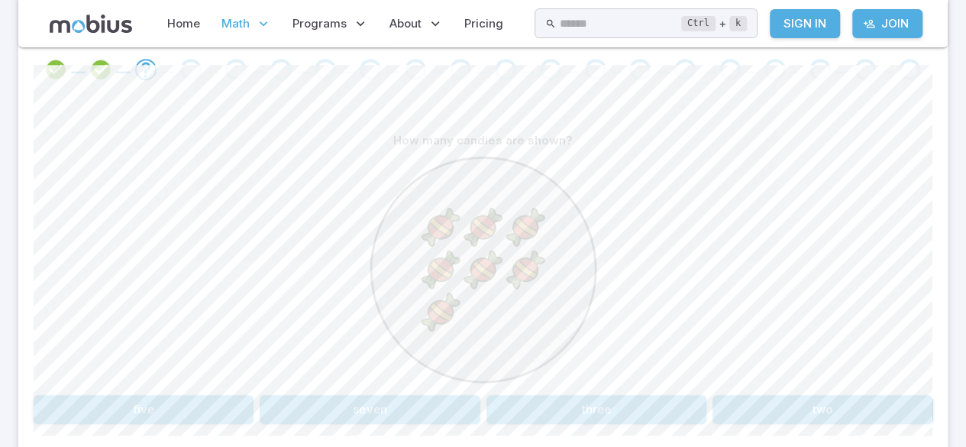
click at [453, 397] on button "seven" at bounding box center [370, 409] width 220 height 29
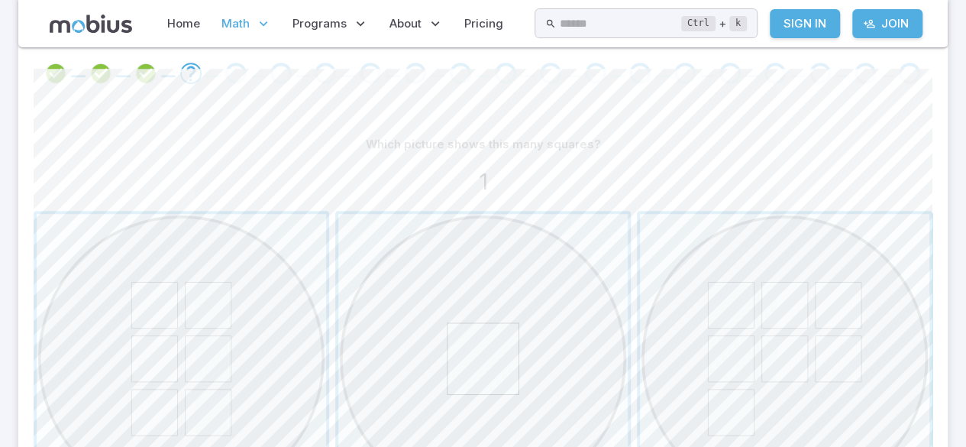
scroll to position [315, 0]
click at [480, 338] on span "button" at bounding box center [483, 363] width 290 height 290
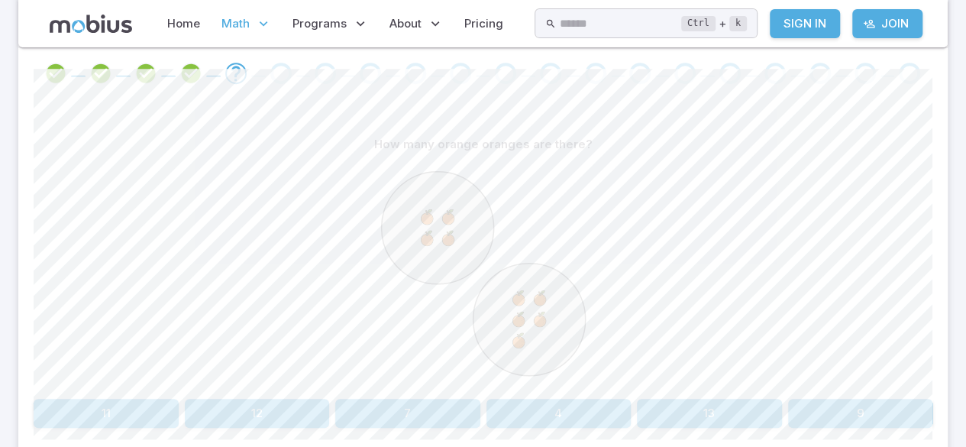
scroll to position [319, 0]
click at [854, 421] on button "9" at bounding box center [860, 412] width 145 height 29
click at [680, 409] on button "nine" at bounding box center [664, 412] width 175 height 29
click at [597, 414] on button "6 + 3" at bounding box center [559, 412] width 145 height 29
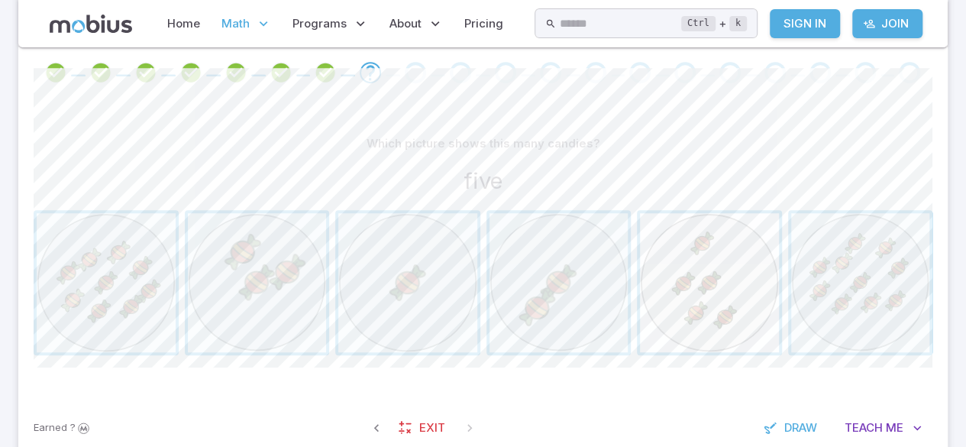
click at [700, 265] on span "button" at bounding box center [709, 282] width 139 height 139
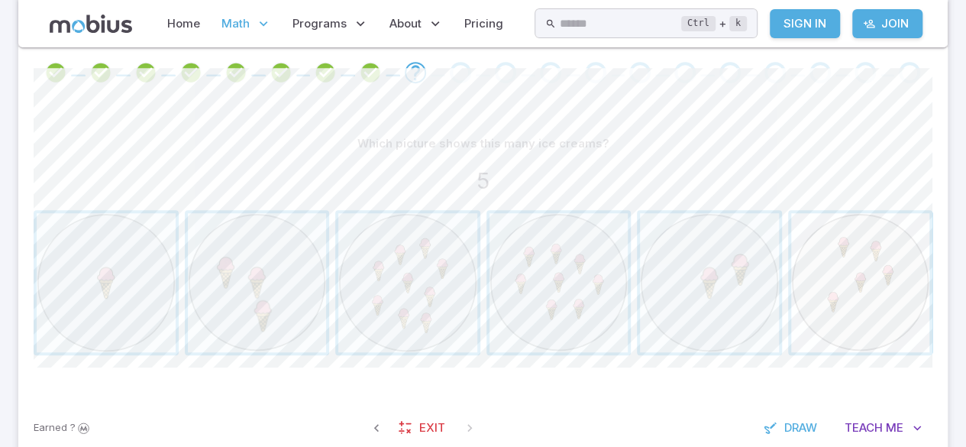
click at [871, 264] on span "button" at bounding box center [860, 282] width 139 height 139
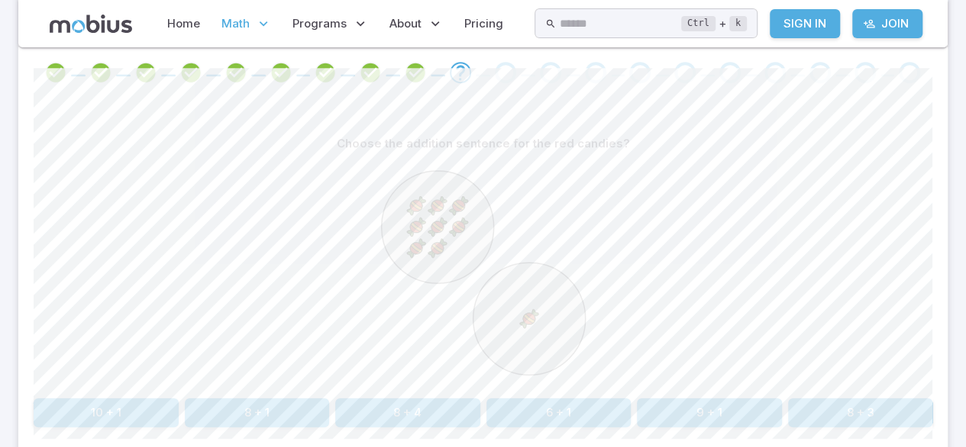
click at [316, 413] on button "8 + 1" at bounding box center [257, 412] width 145 height 29
click at [528, 411] on button "4 + 2" at bounding box center [483, 412] width 175 height 29
click at [720, 399] on button "one" at bounding box center [785, 412] width 296 height 29
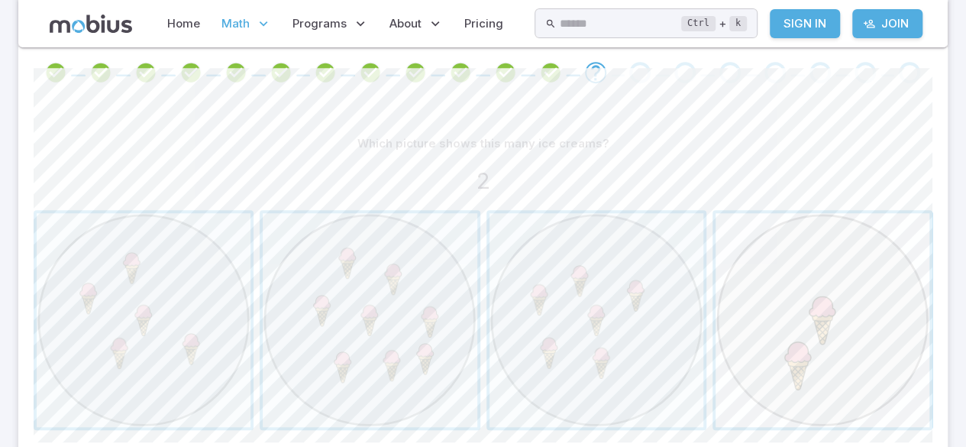
click at [849, 299] on span "button" at bounding box center [823, 320] width 214 height 214
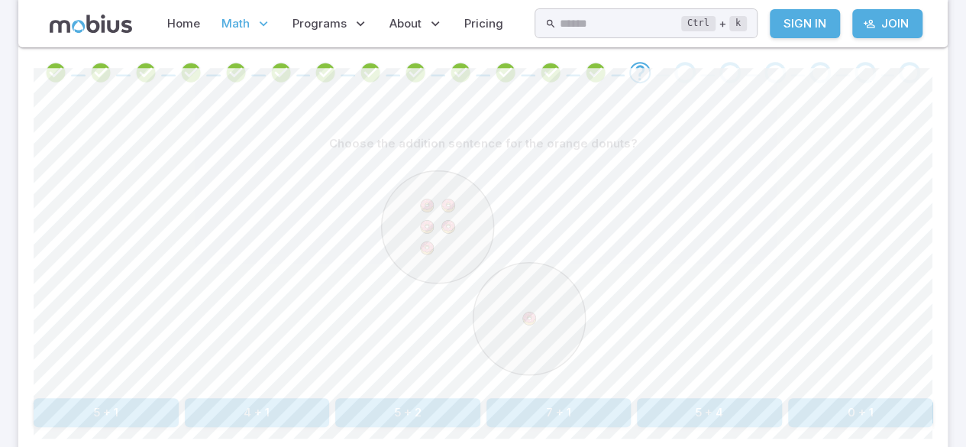
click at [141, 408] on button "5 + 1" at bounding box center [106, 412] width 145 height 29
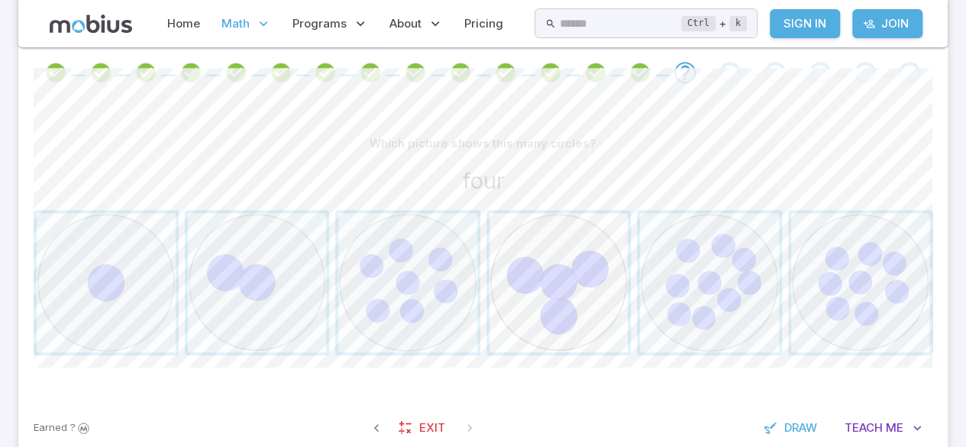
click at [561, 282] on span "button" at bounding box center [559, 282] width 139 height 139
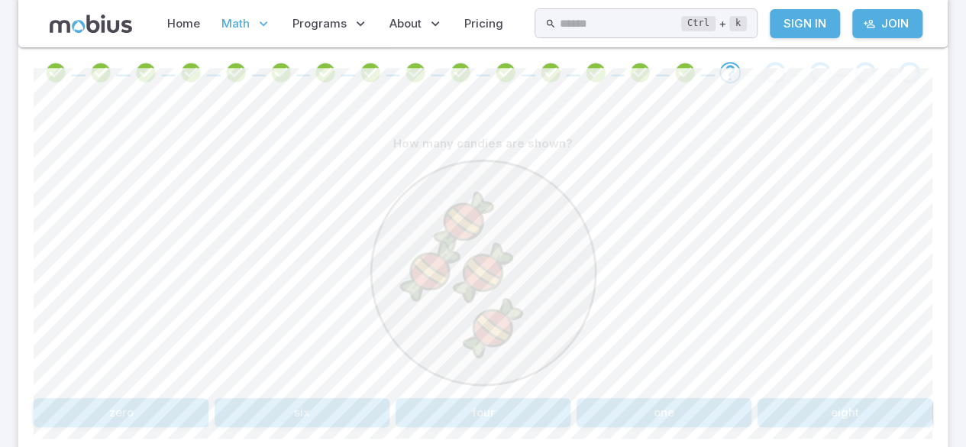
click at [491, 398] on button "four" at bounding box center [483, 412] width 175 height 29
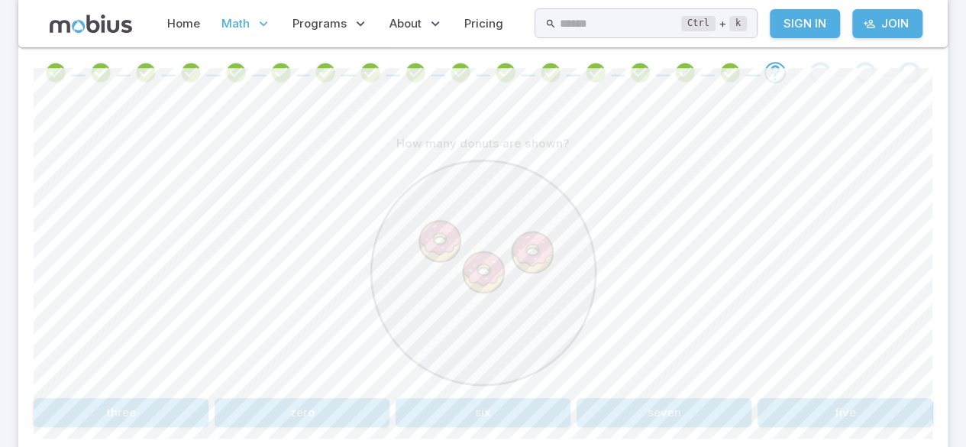
click at [170, 402] on button "three" at bounding box center [121, 412] width 175 height 29
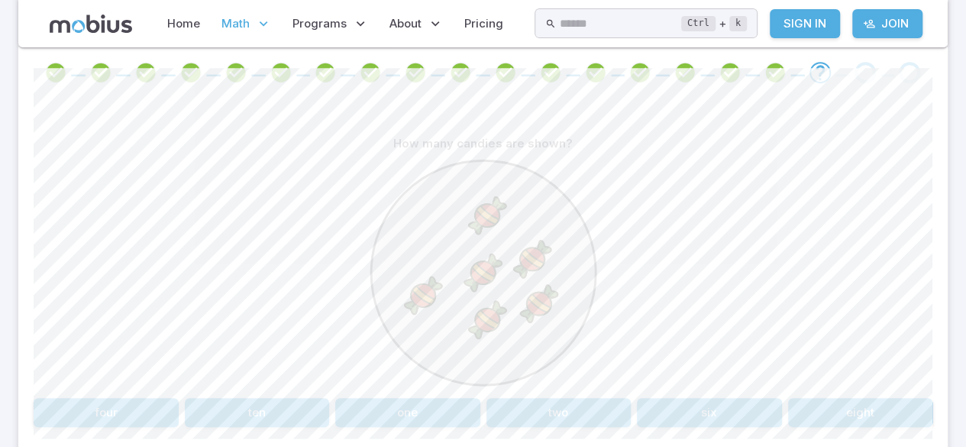
click at [706, 417] on button "six" at bounding box center [709, 412] width 145 height 29
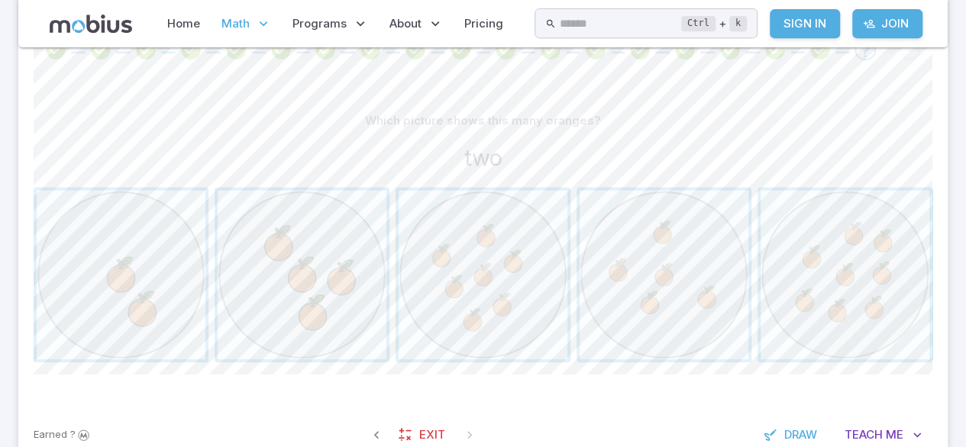
scroll to position [354, 0]
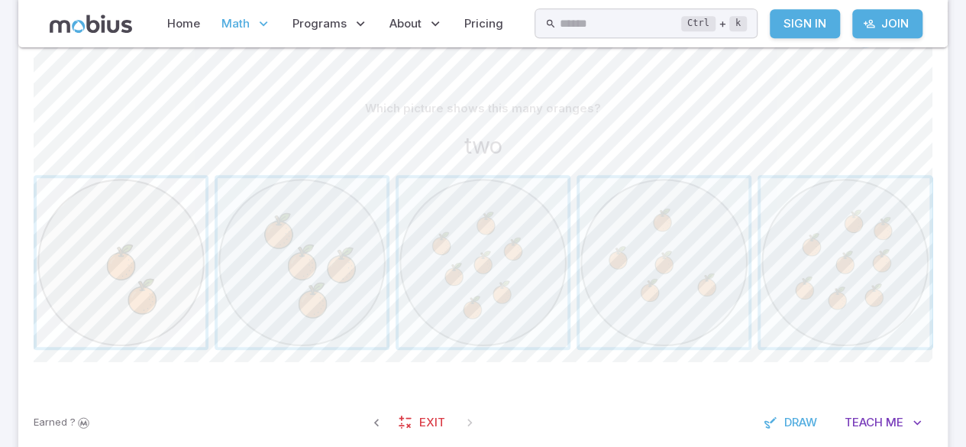
click at [186, 258] on span "button" at bounding box center [121, 262] width 169 height 169
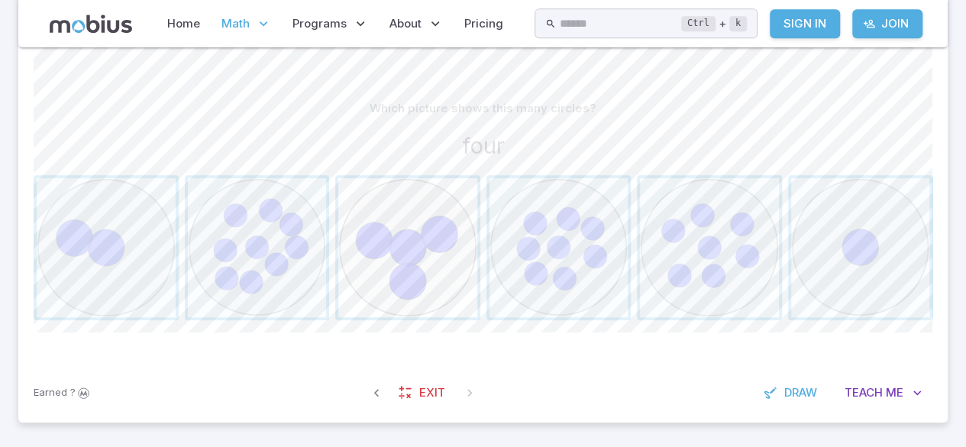
click at [429, 215] on span "button" at bounding box center [407, 247] width 139 height 139
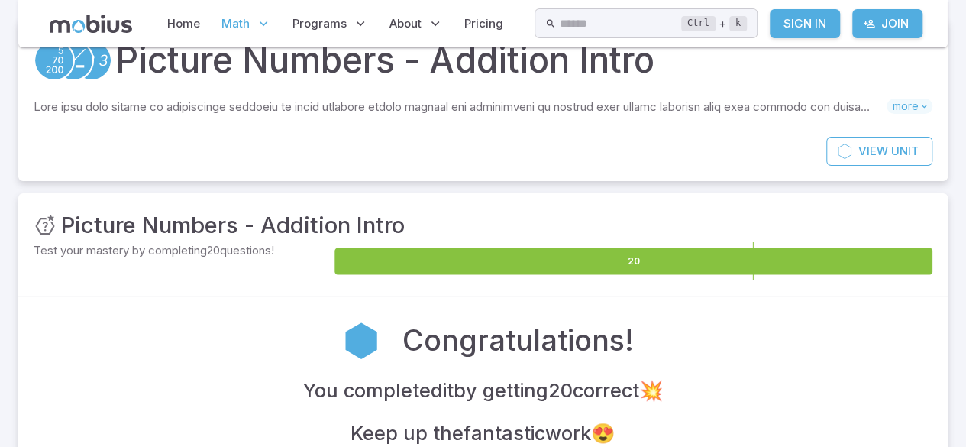
scroll to position [0, 0]
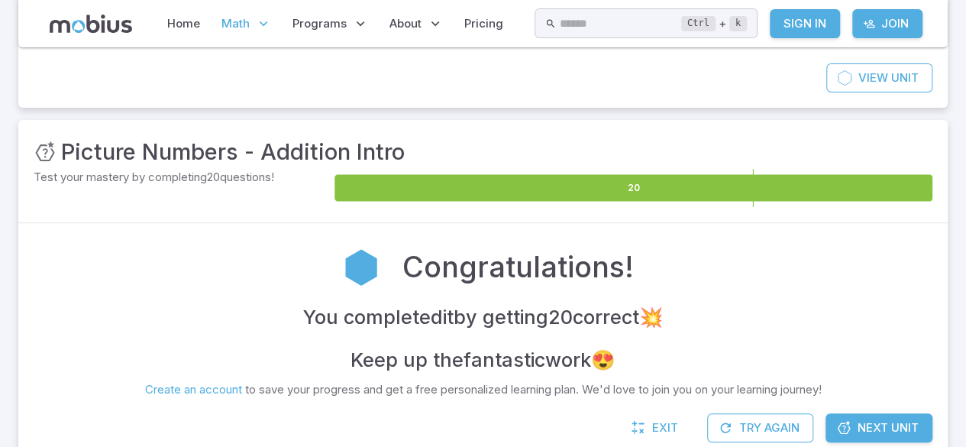
click at [813, 335] on div "You completed it by getting 20 correct 💥 Keep up the fantastic work 😍" at bounding box center [483, 338] width 899 height 73
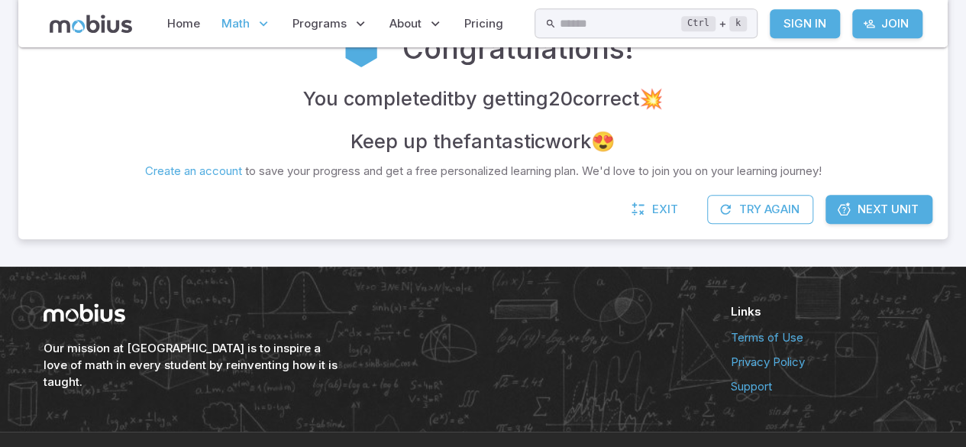
scroll to position [392, 0]
